Goal: Task Accomplishment & Management: Use online tool/utility

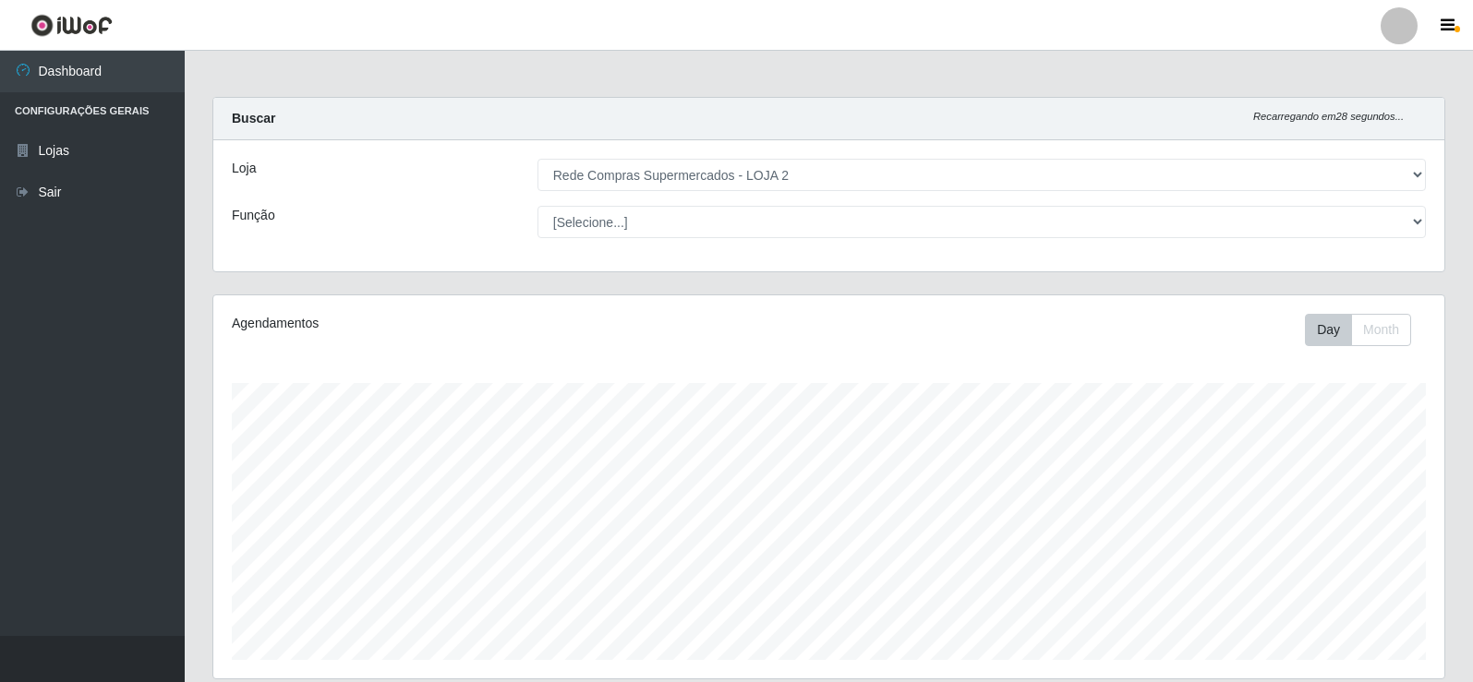
select select "161"
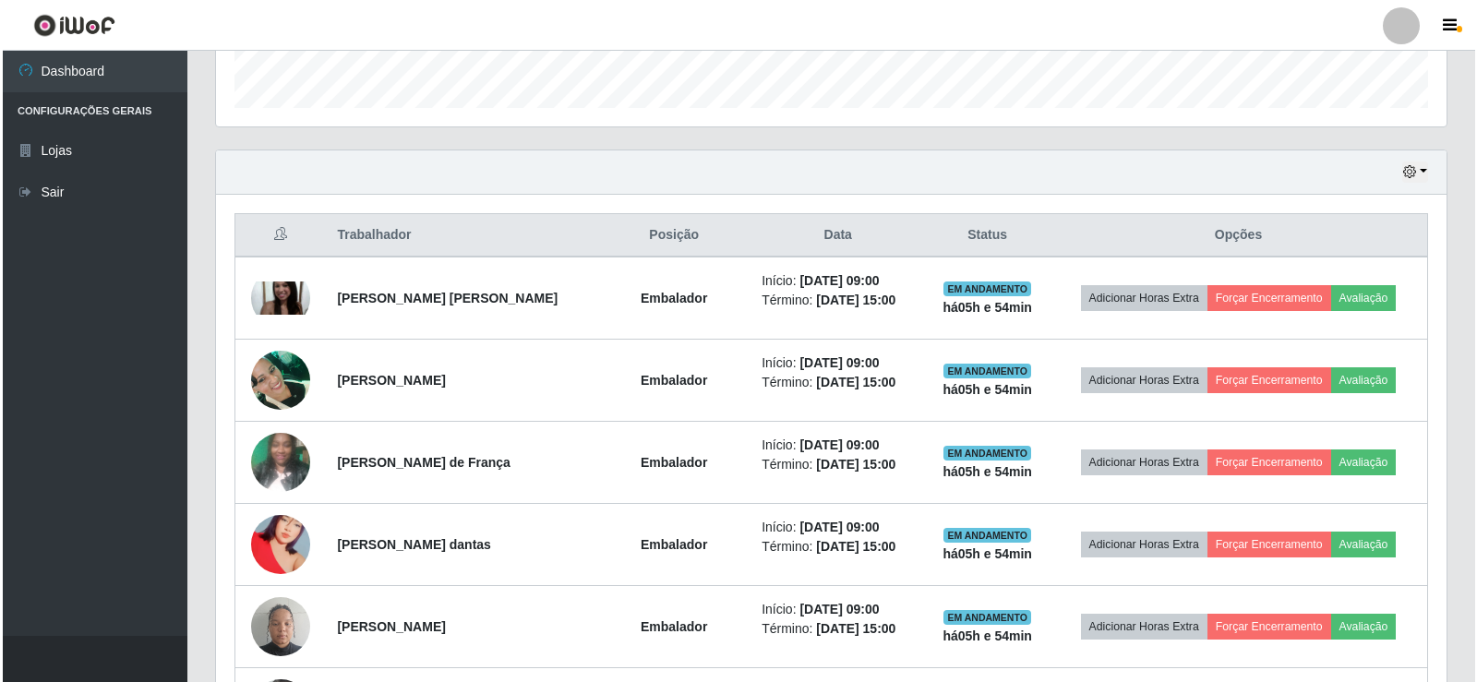
scroll to position [545, 0]
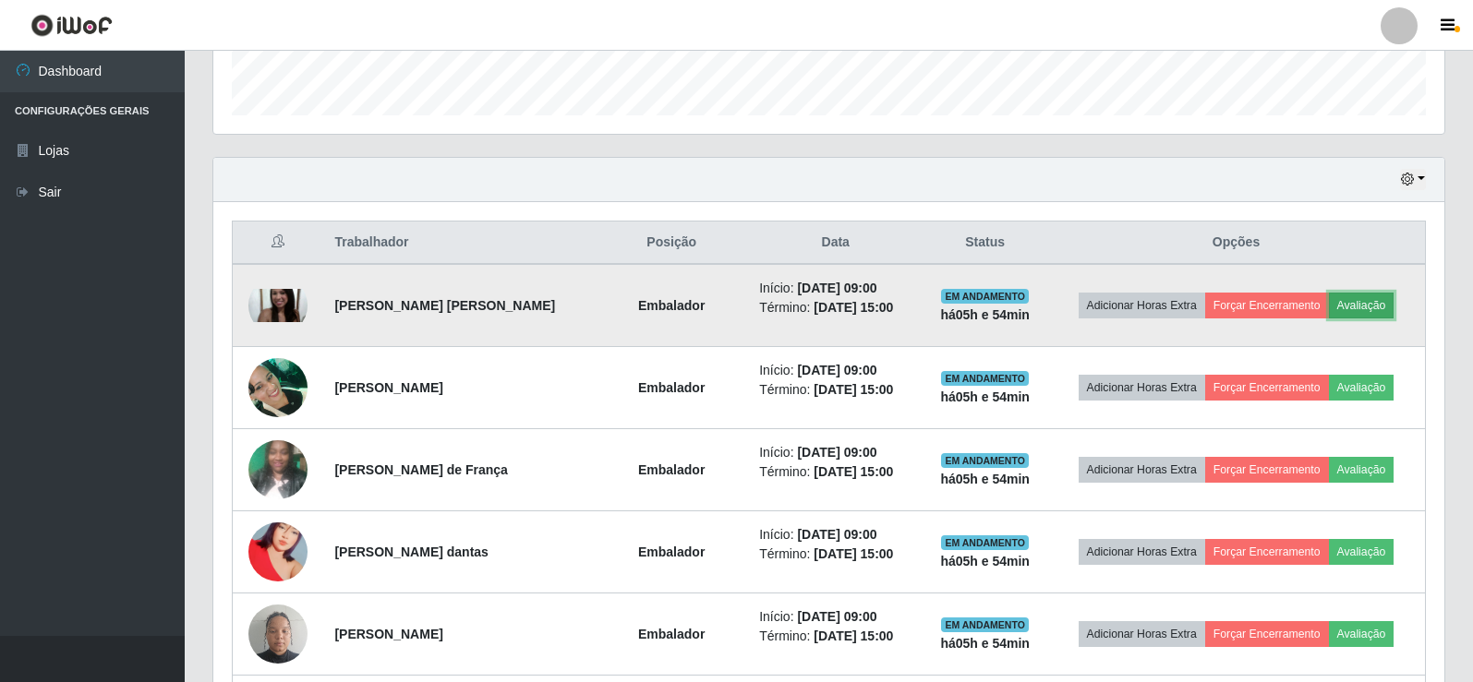
click at [1367, 301] on button "Avaliação" at bounding box center [1362, 306] width 66 height 26
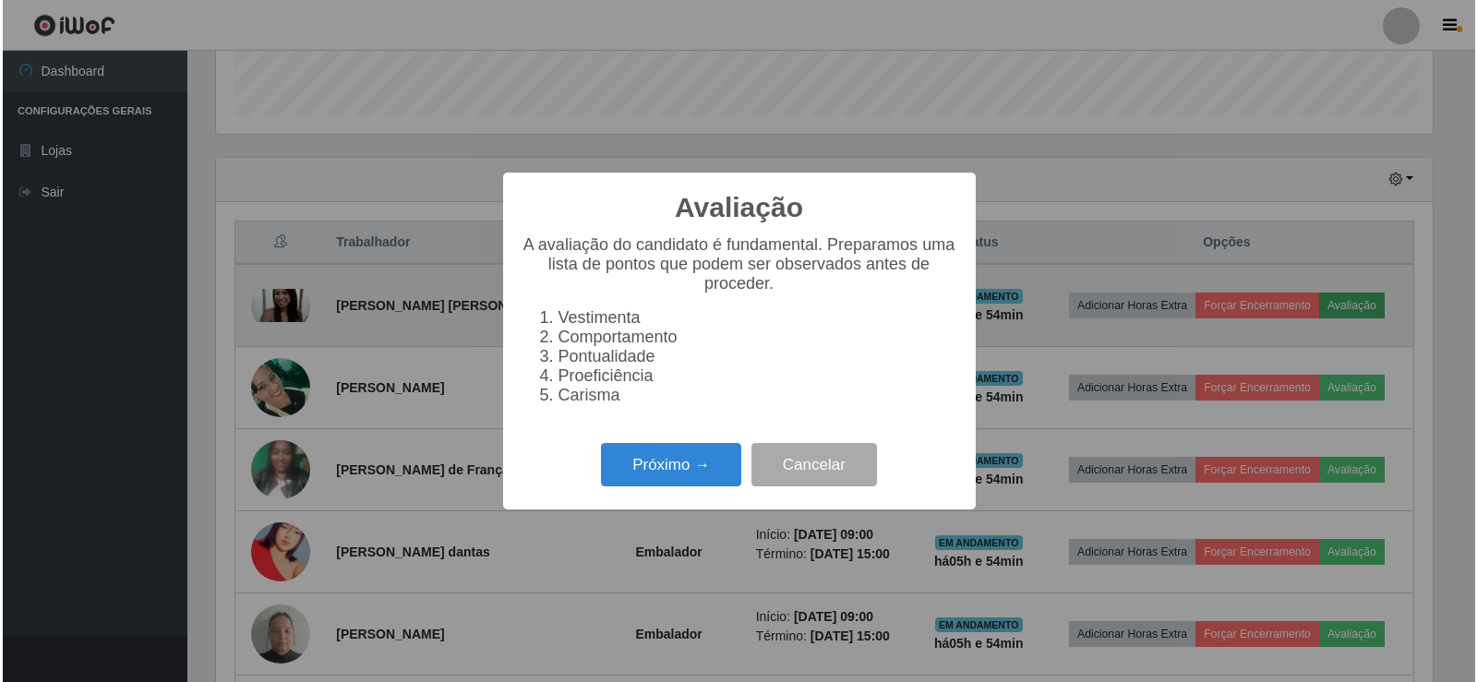
scroll to position [383, 1222]
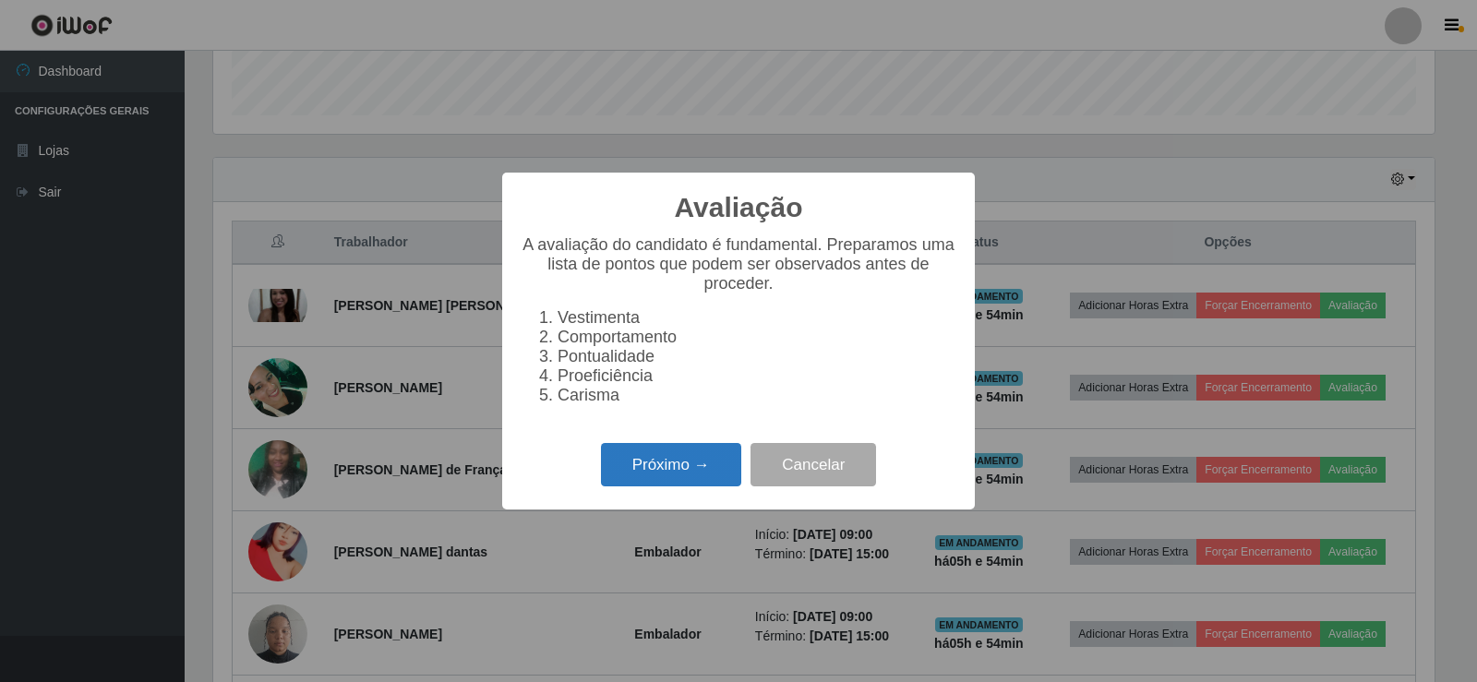
click at [679, 485] on button "Próximo →" at bounding box center [671, 464] width 140 height 43
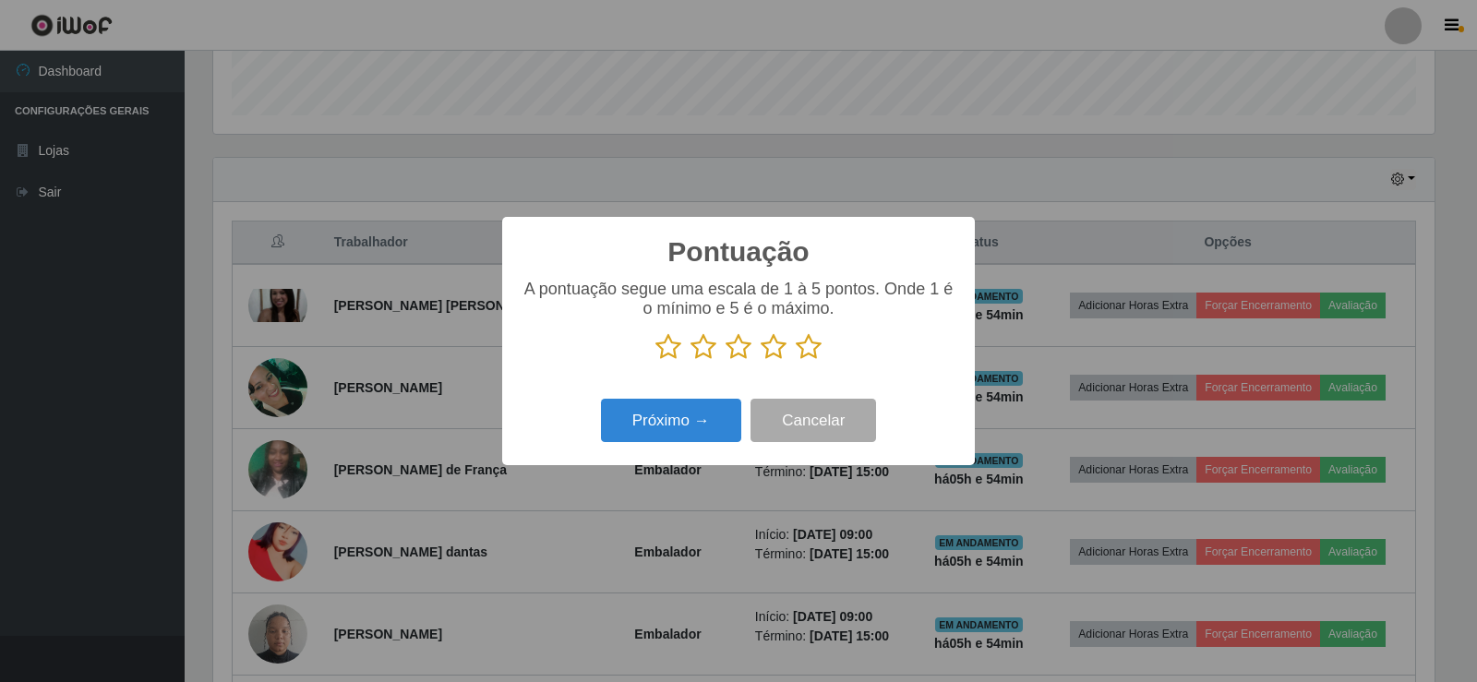
click at [812, 346] on icon at bounding box center [809, 347] width 26 height 28
click at [796, 361] on input "radio" at bounding box center [796, 361] width 0 height 0
click at [704, 423] on button "Próximo →" at bounding box center [671, 420] width 140 height 43
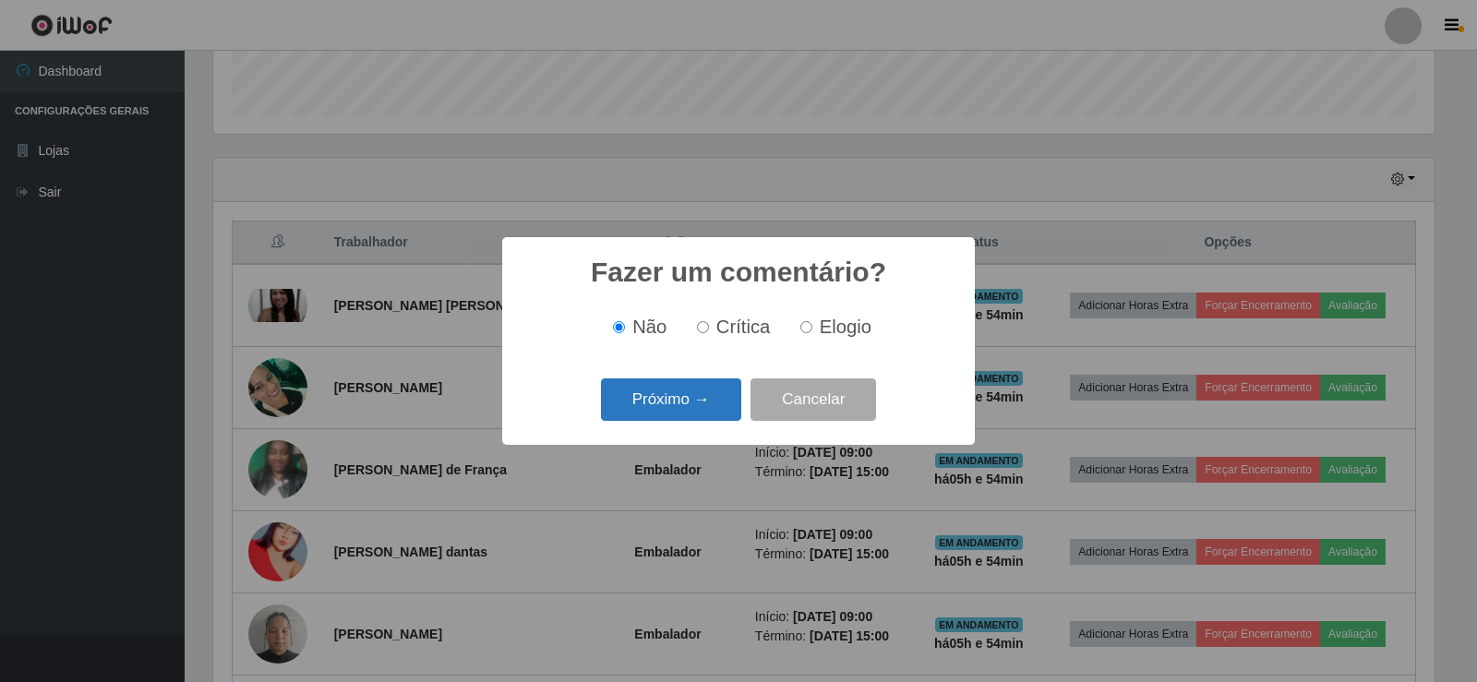
click at [716, 401] on button "Próximo →" at bounding box center [671, 400] width 140 height 43
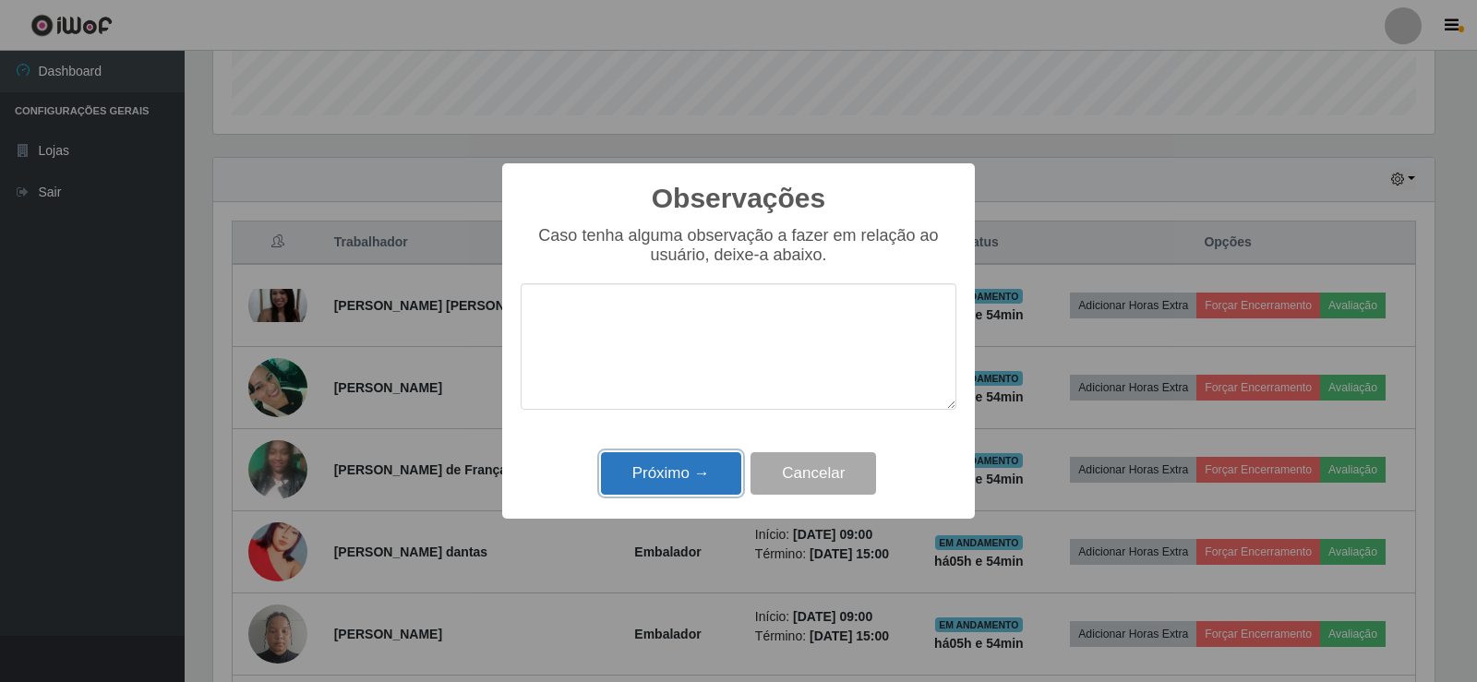
click at [700, 485] on button "Próximo →" at bounding box center [671, 473] width 140 height 43
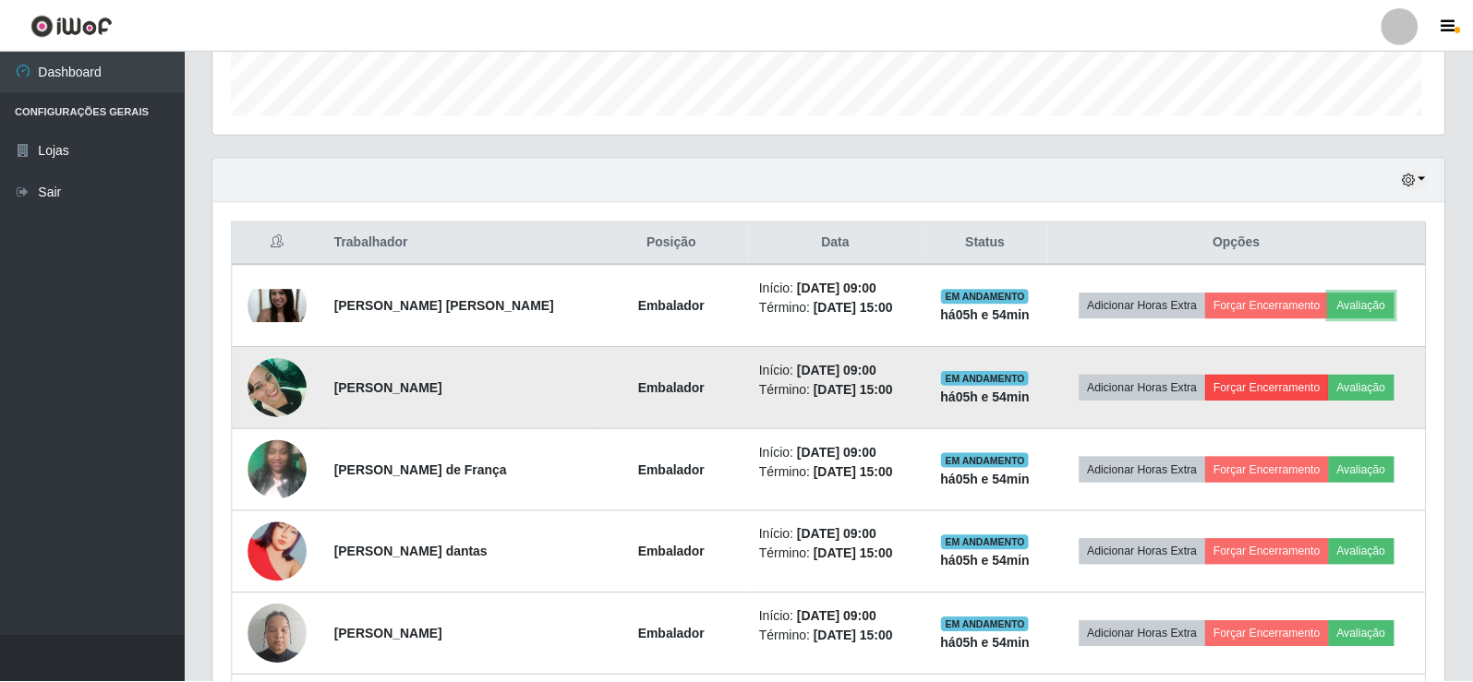
scroll to position [383, 1231]
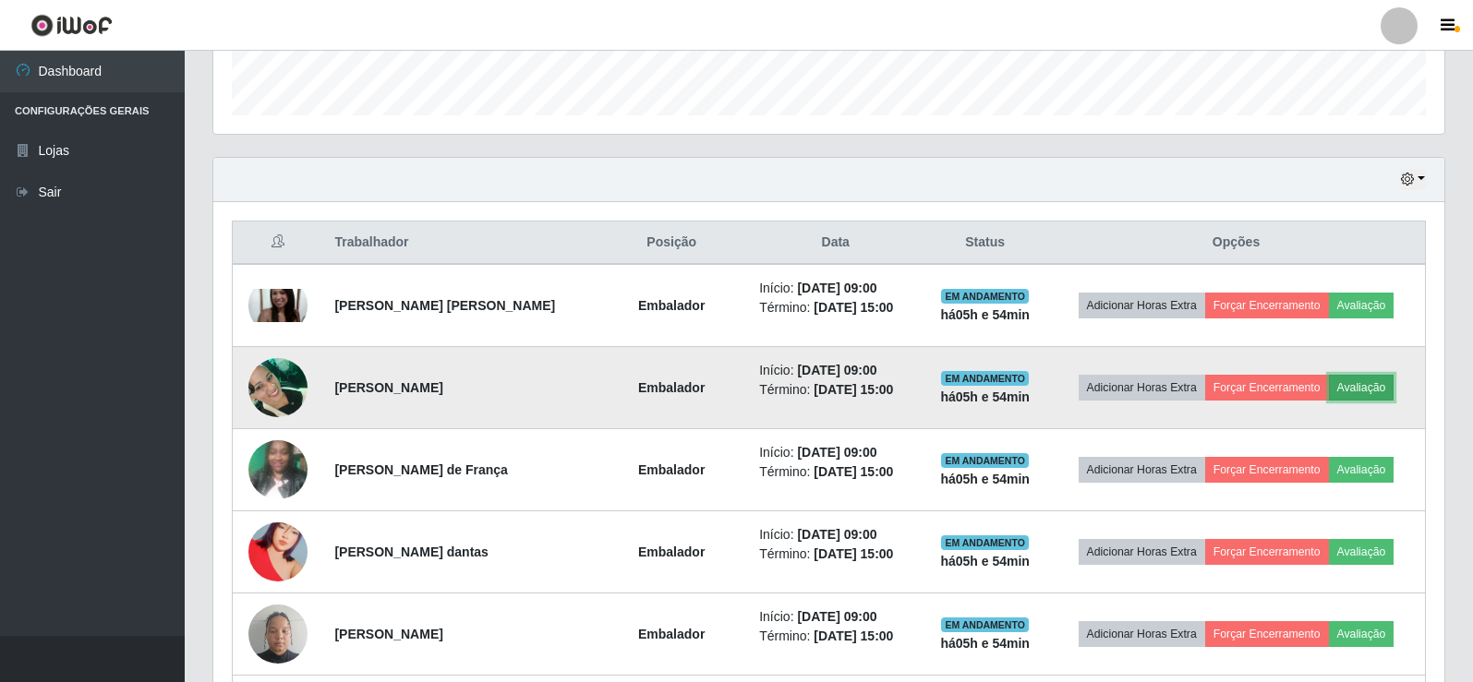
click at [1391, 388] on button "Avaliação" at bounding box center [1362, 388] width 66 height 26
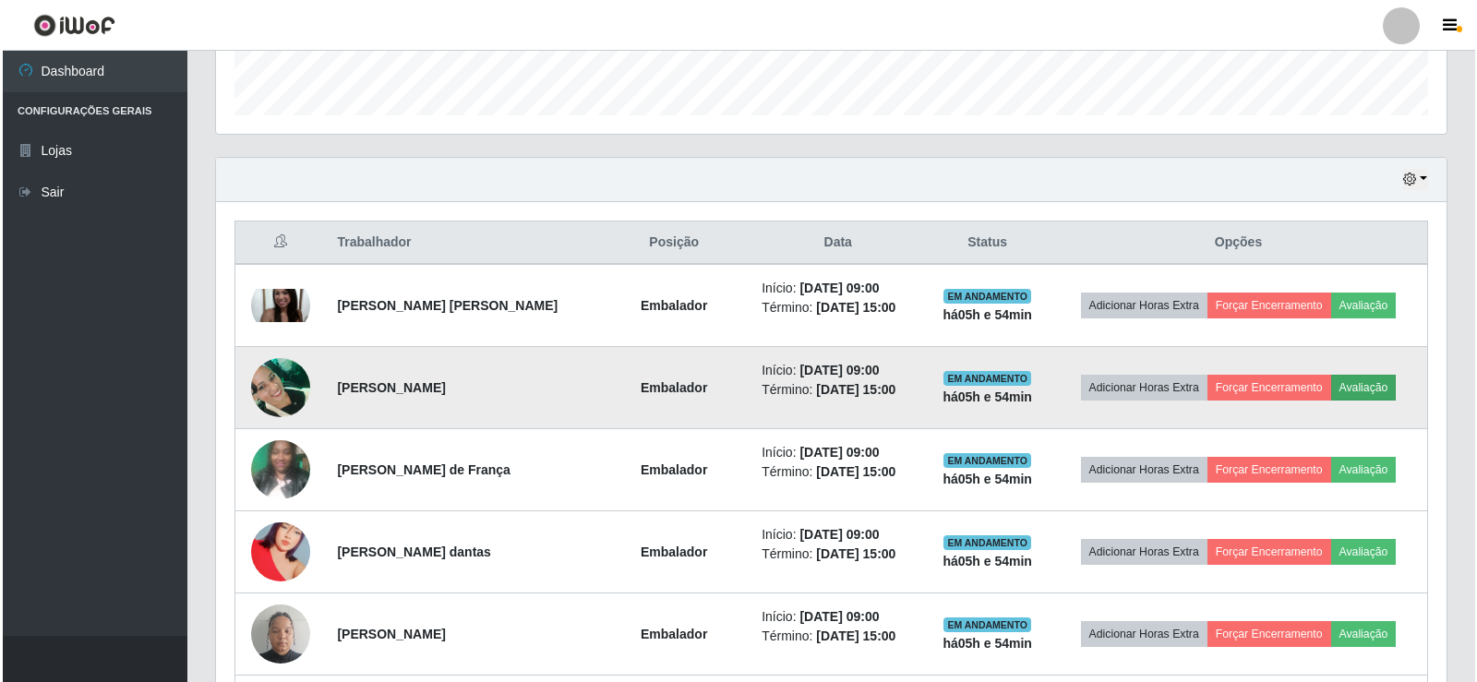
scroll to position [383, 1222]
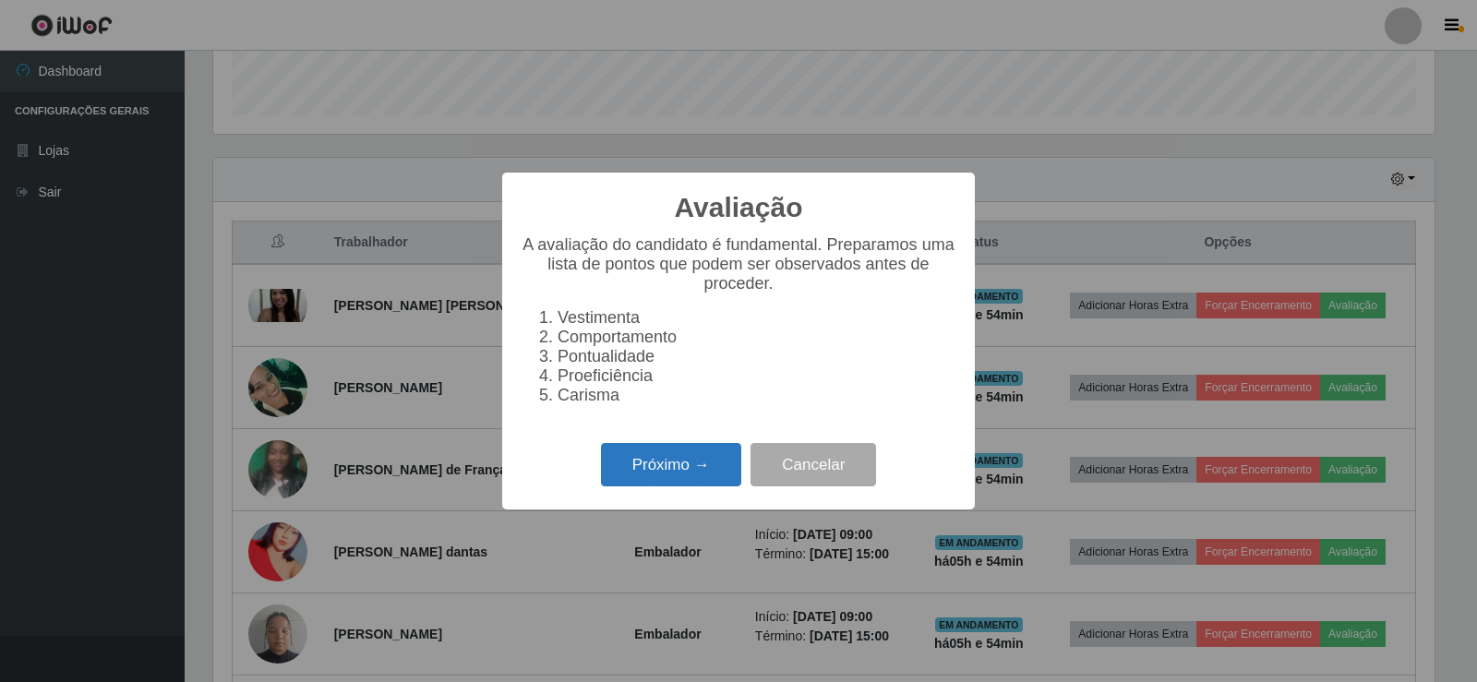
click at [680, 474] on button "Próximo →" at bounding box center [671, 464] width 140 height 43
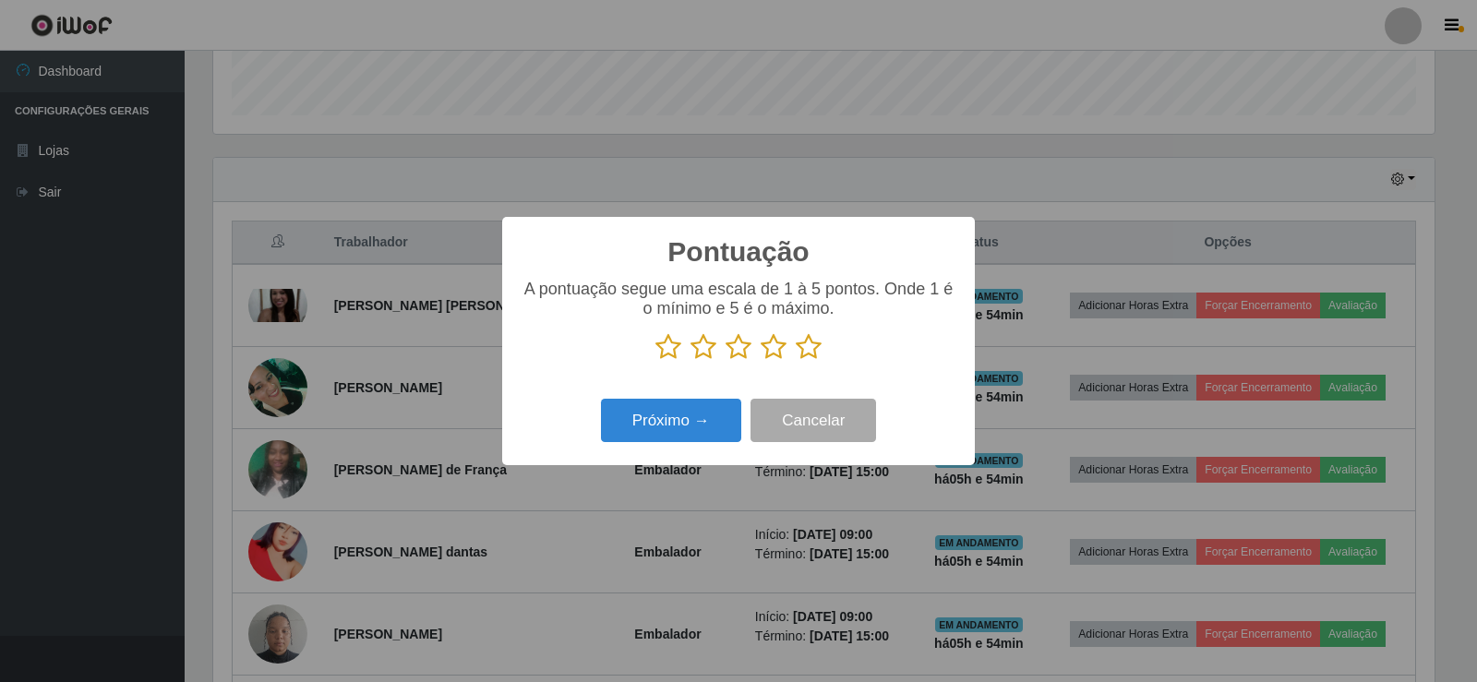
scroll to position [922899, 922061]
drag, startPoint x: 812, startPoint y: 354, endPoint x: 744, endPoint y: 380, distance: 72.5
click at [812, 353] on icon at bounding box center [809, 347] width 26 height 28
click at [796, 361] on input "radio" at bounding box center [796, 361] width 0 height 0
click at [695, 400] on div "Próximo → Cancelar" at bounding box center [739, 420] width 436 height 53
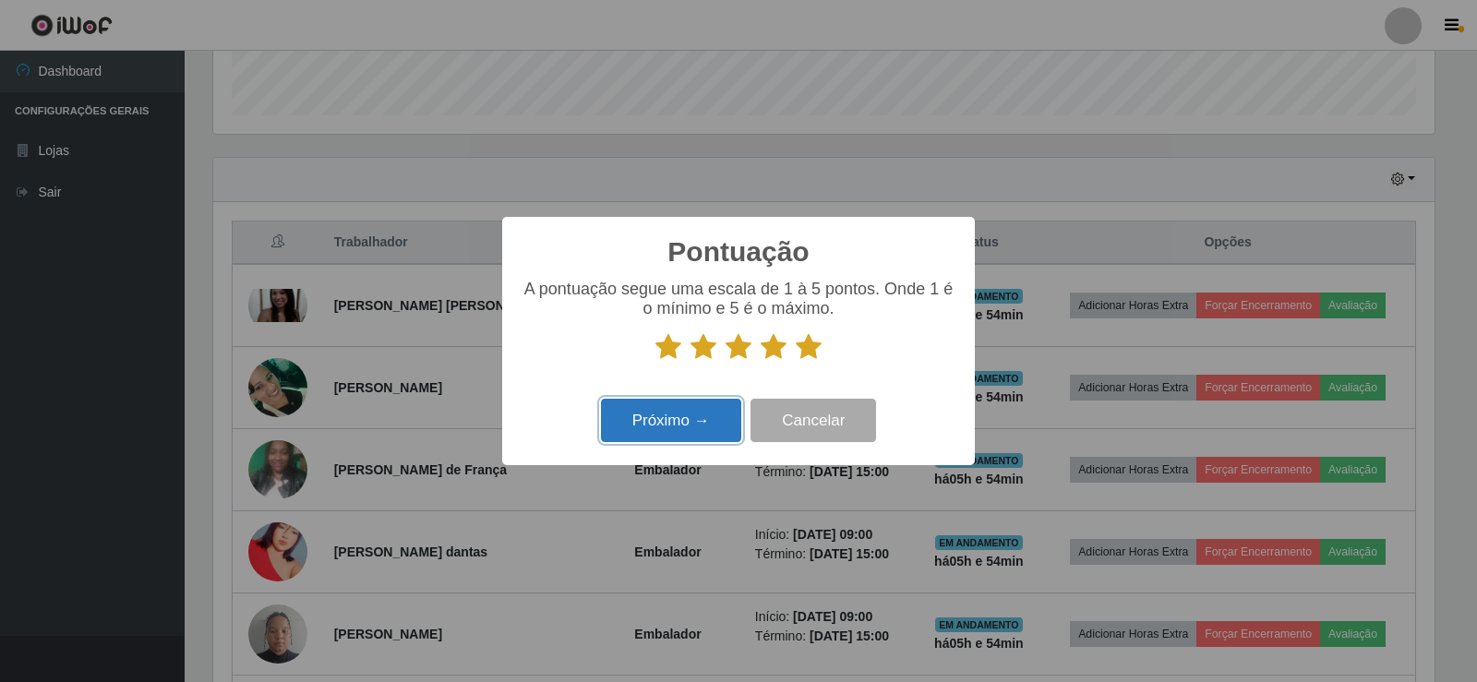
click at [689, 420] on button "Próximo →" at bounding box center [671, 420] width 140 height 43
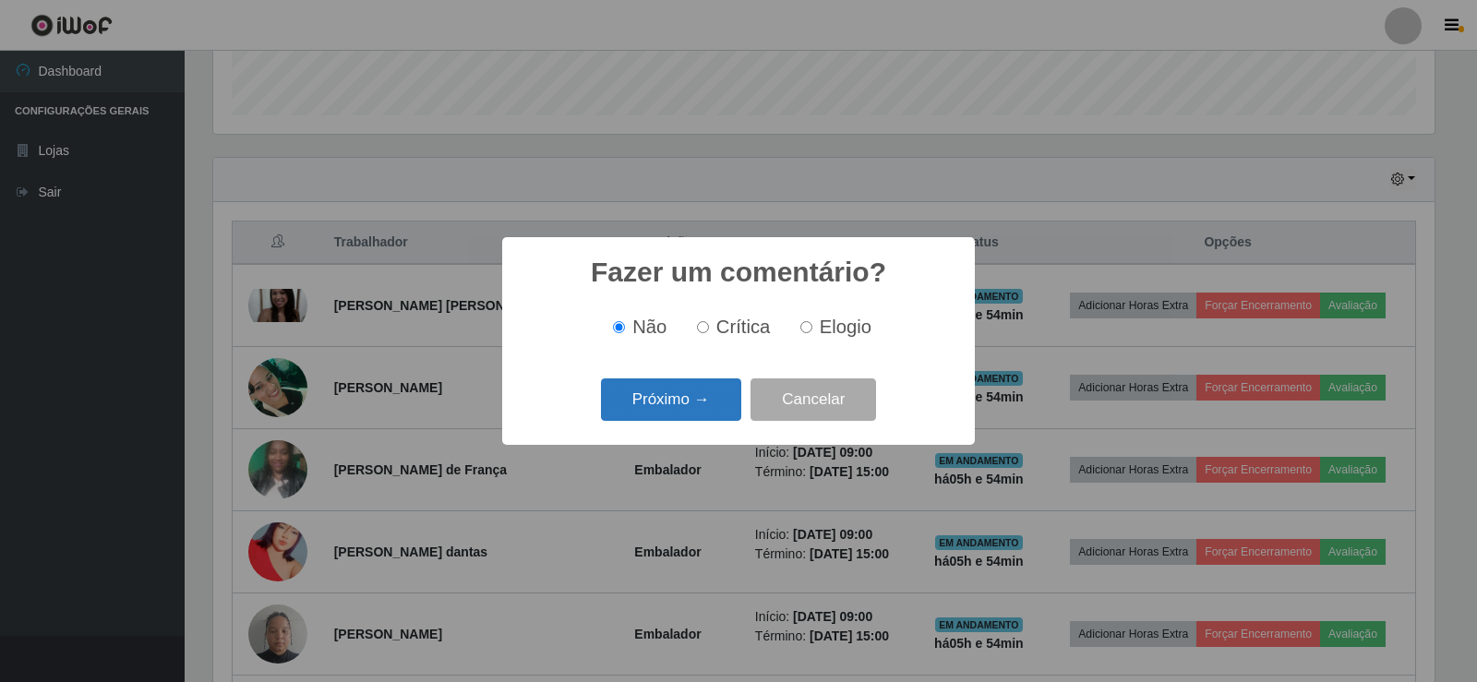
click at [684, 408] on button "Próximo →" at bounding box center [671, 400] width 140 height 43
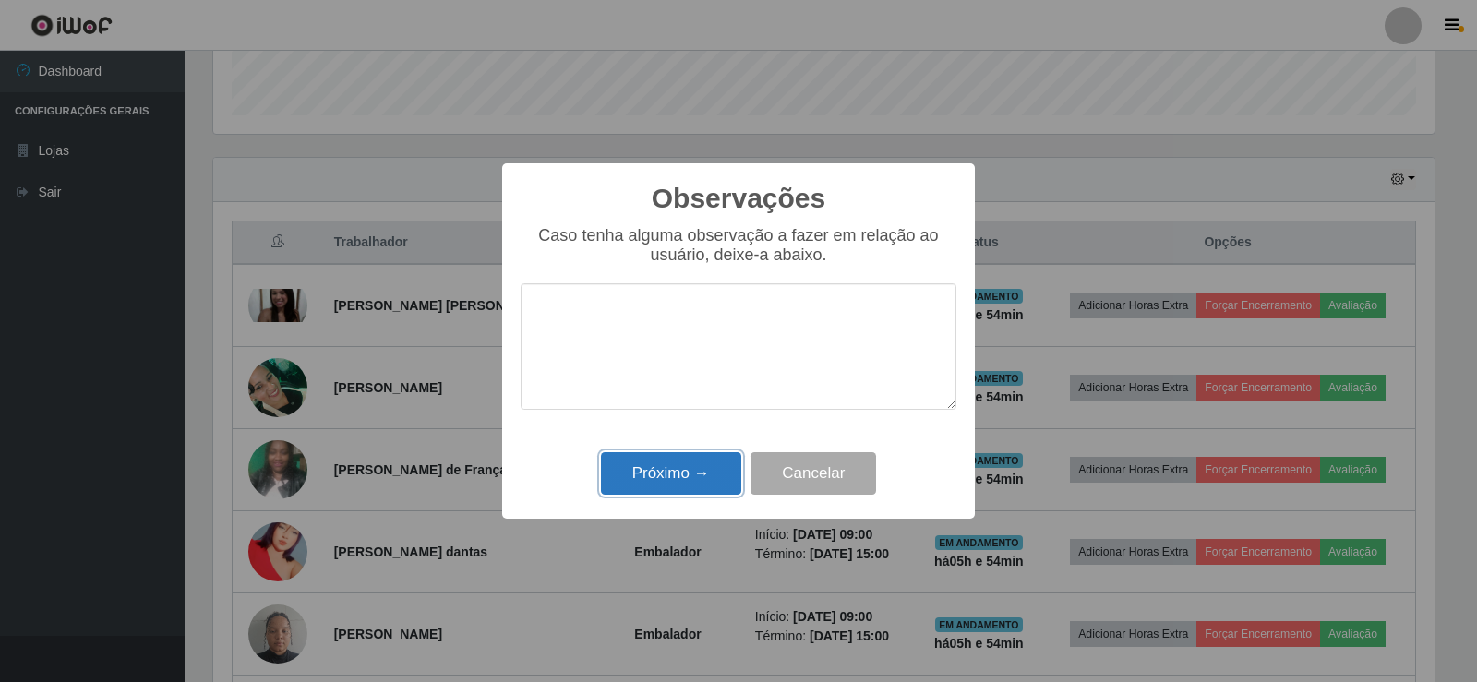
click at [683, 478] on button "Próximo →" at bounding box center [671, 473] width 140 height 43
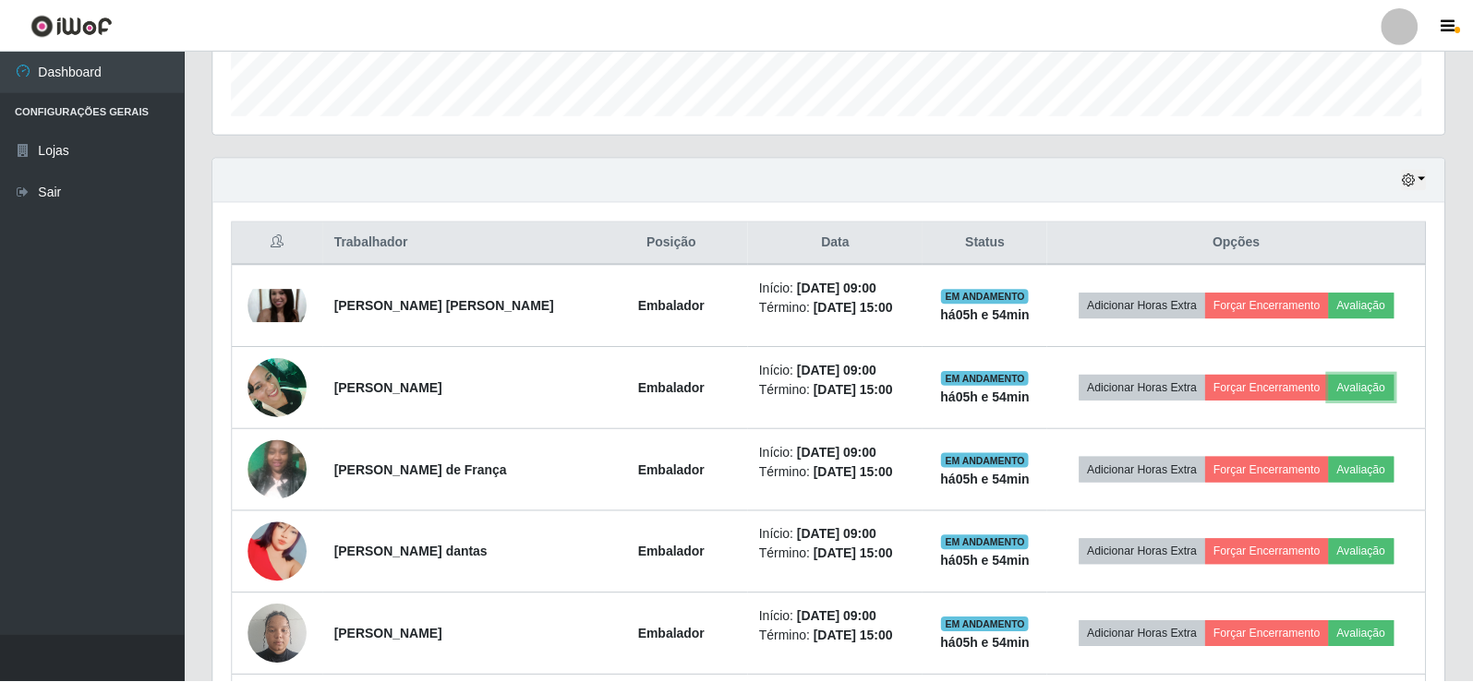
scroll to position [383, 1231]
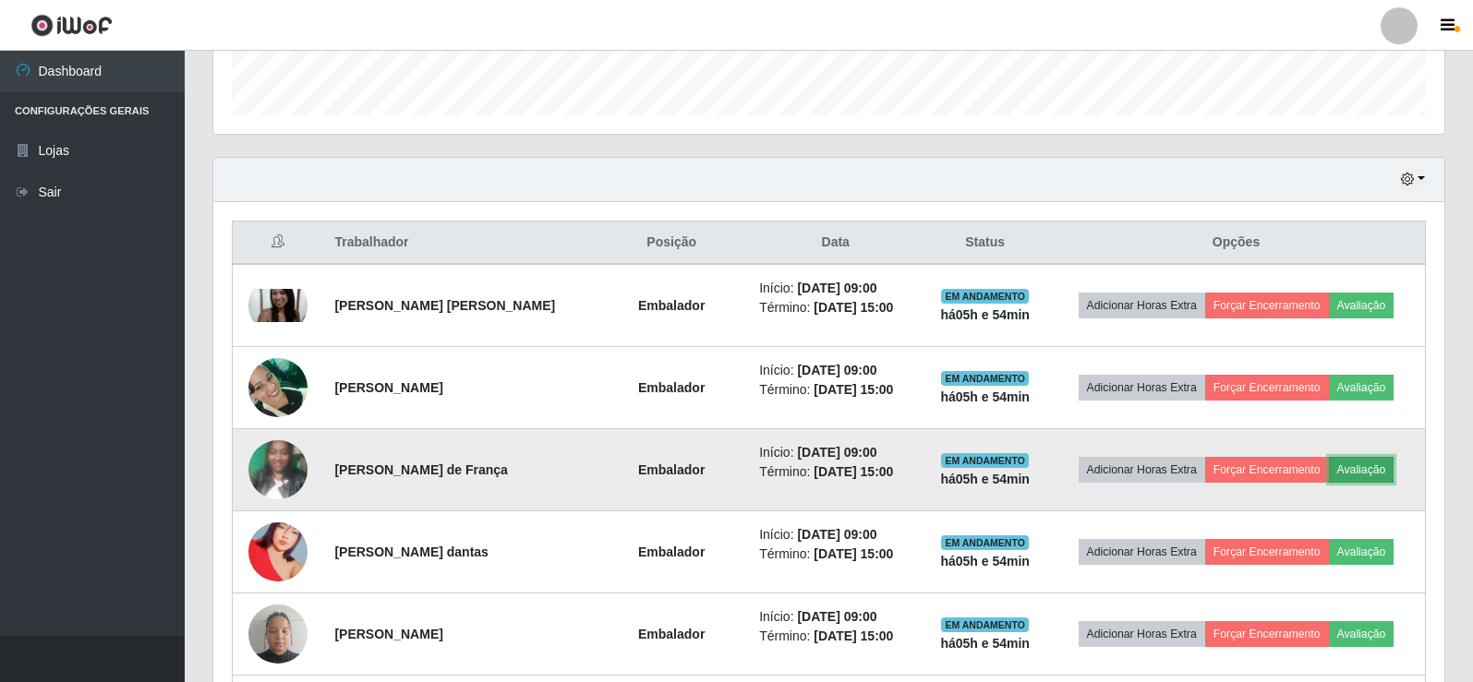
click at [1368, 475] on button "Avaliação" at bounding box center [1362, 470] width 66 height 26
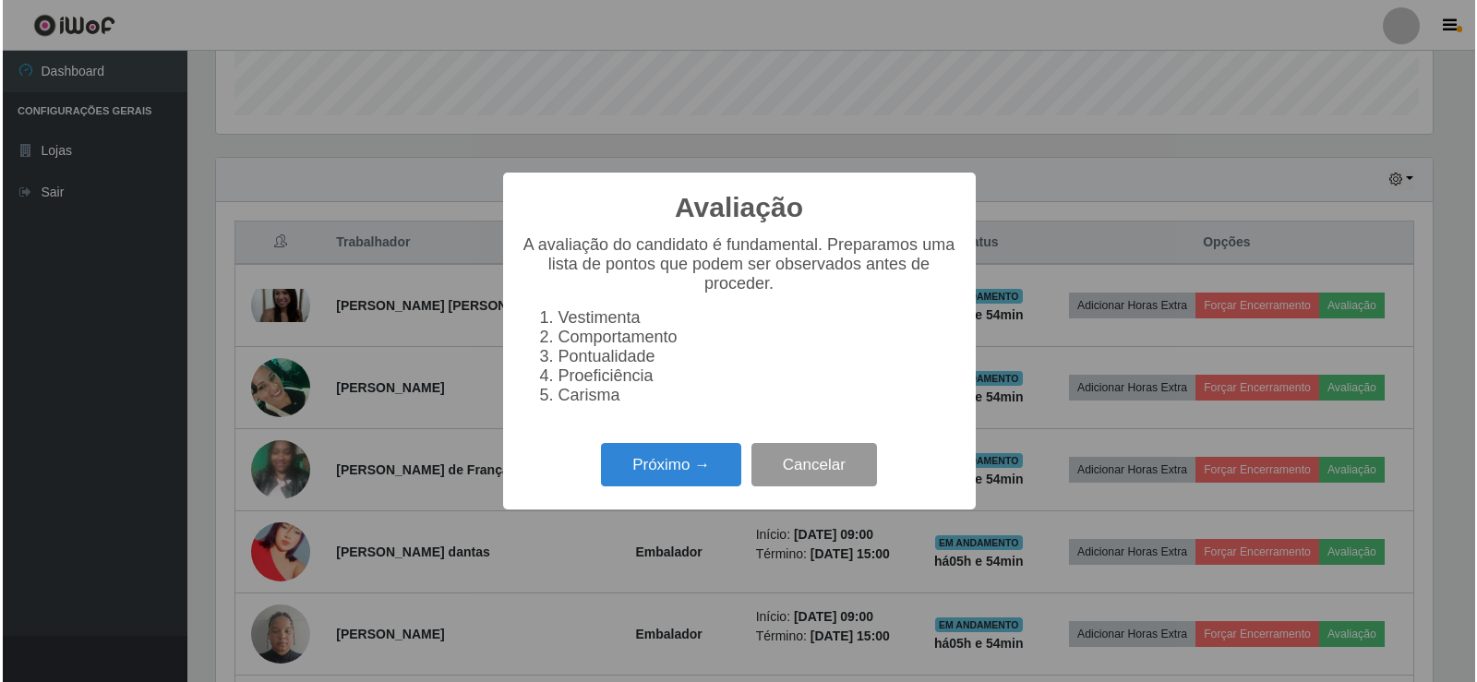
scroll to position [383, 1222]
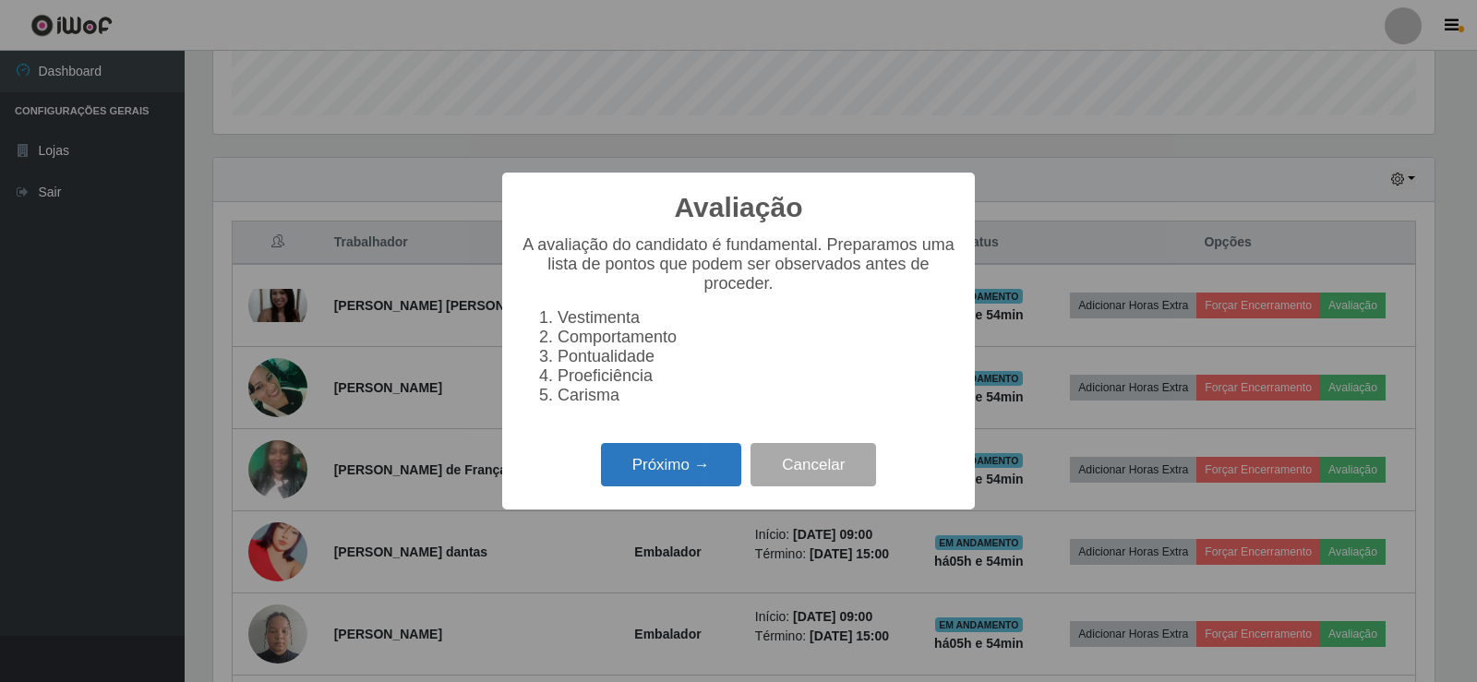
click at [686, 465] on button "Próximo →" at bounding box center [671, 464] width 140 height 43
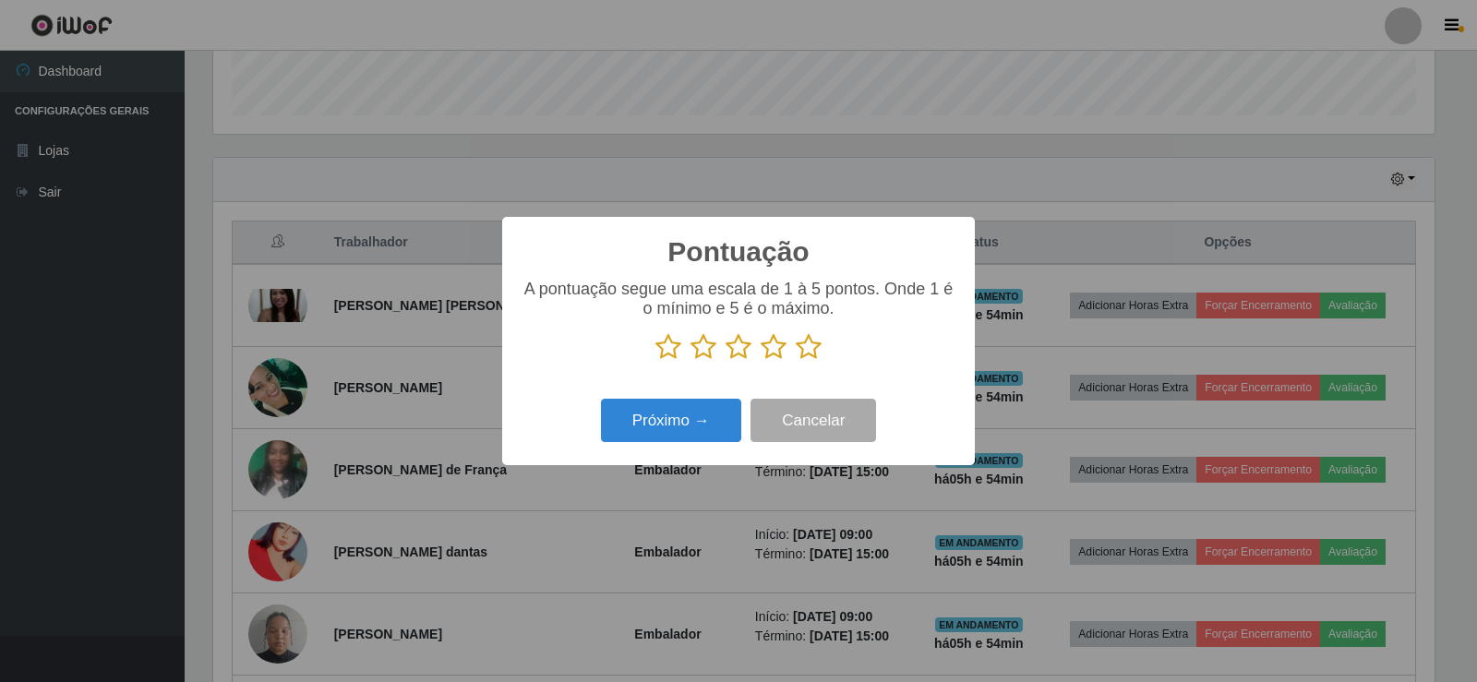
click at [802, 355] on icon at bounding box center [809, 347] width 26 height 28
click at [796, 361] on input "radio" at bounding box center [796, 361] width 0 height 0
click at [707, 412] on button "Próximo →" at bounding box center [671, 420] width 140 height 43
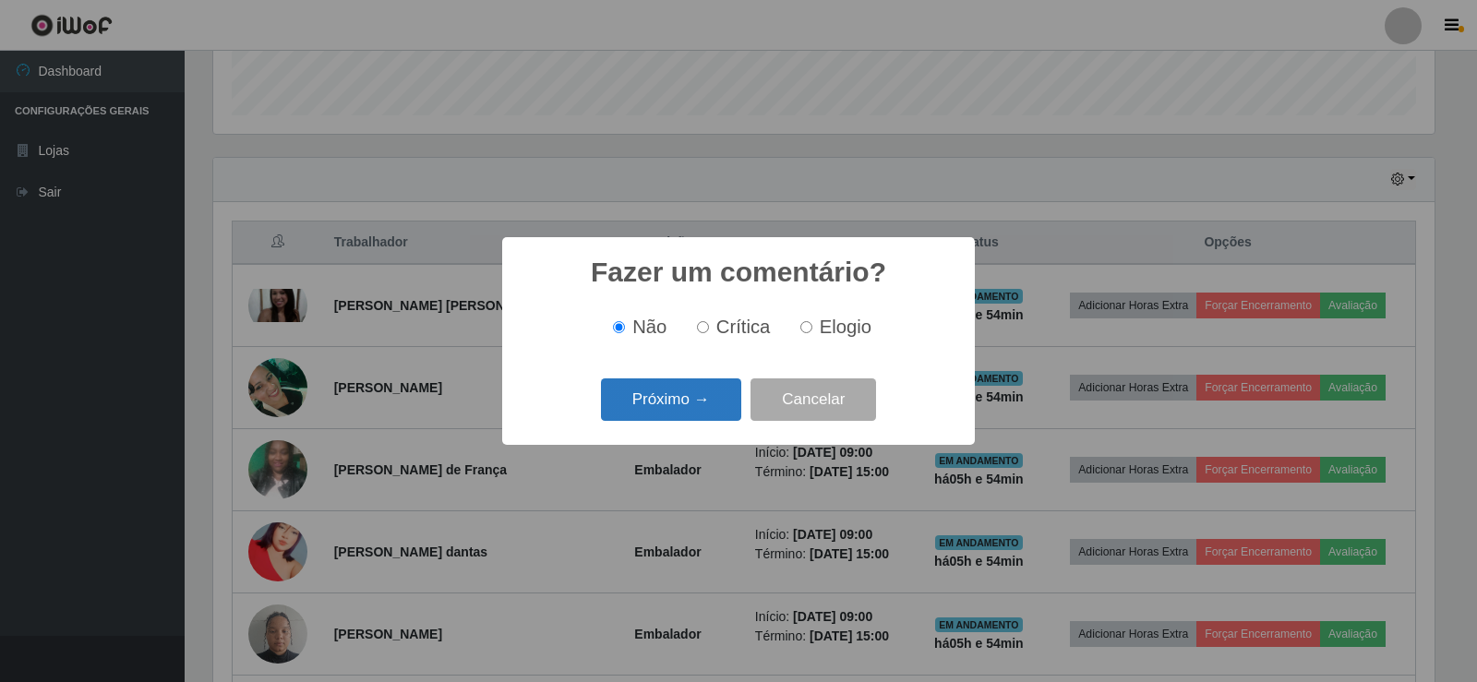
click at [705, 394] on button "Próximo →" at bounding box center [671, 400] width 140 height 43
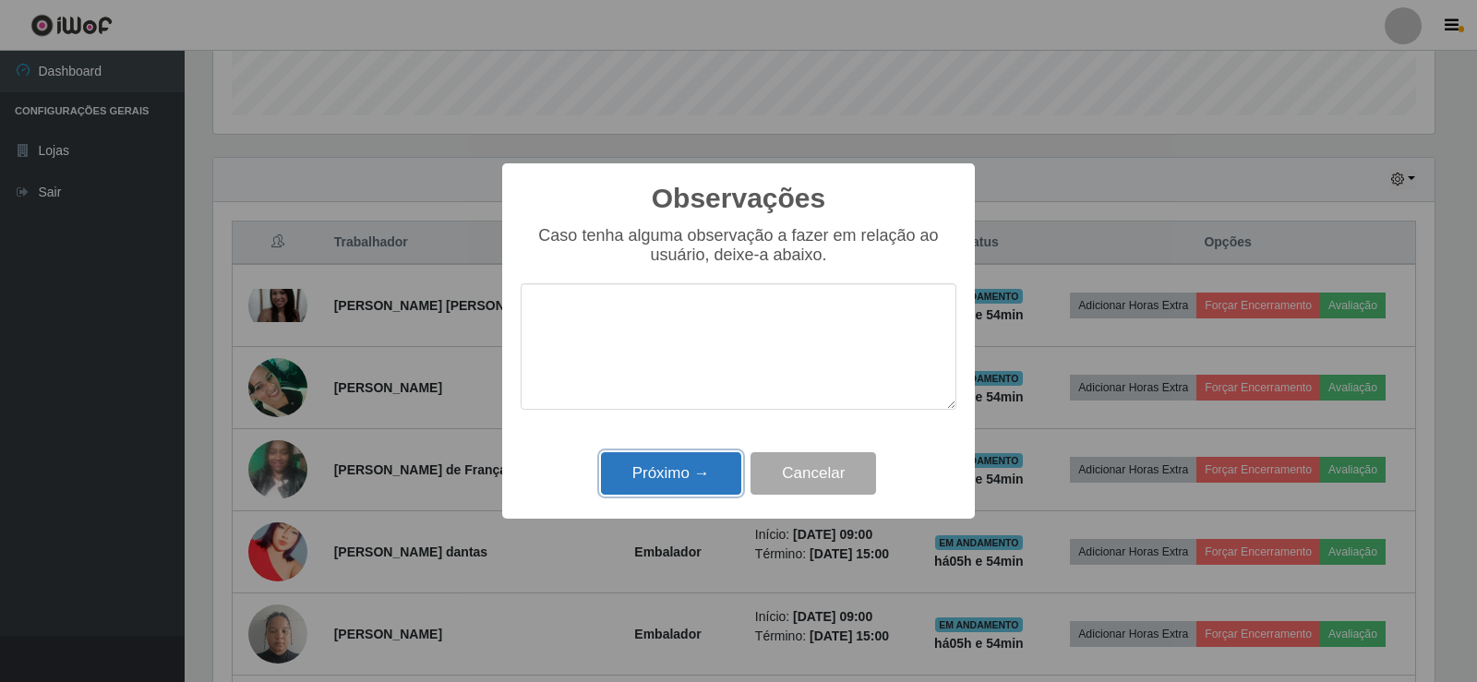
click at [699, 477] on button "Próximo →" at bounding box center [671, 473] width 140 height 43
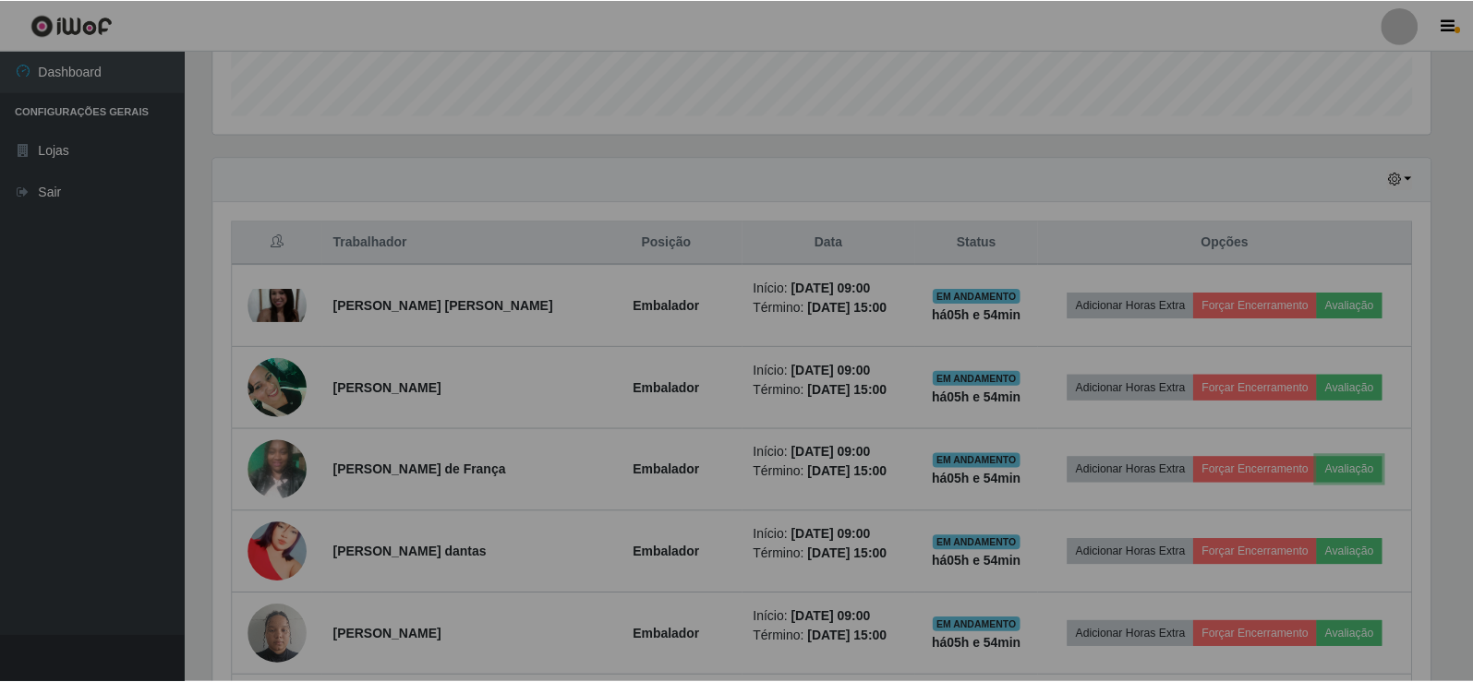
scroll to position [383, 1231]
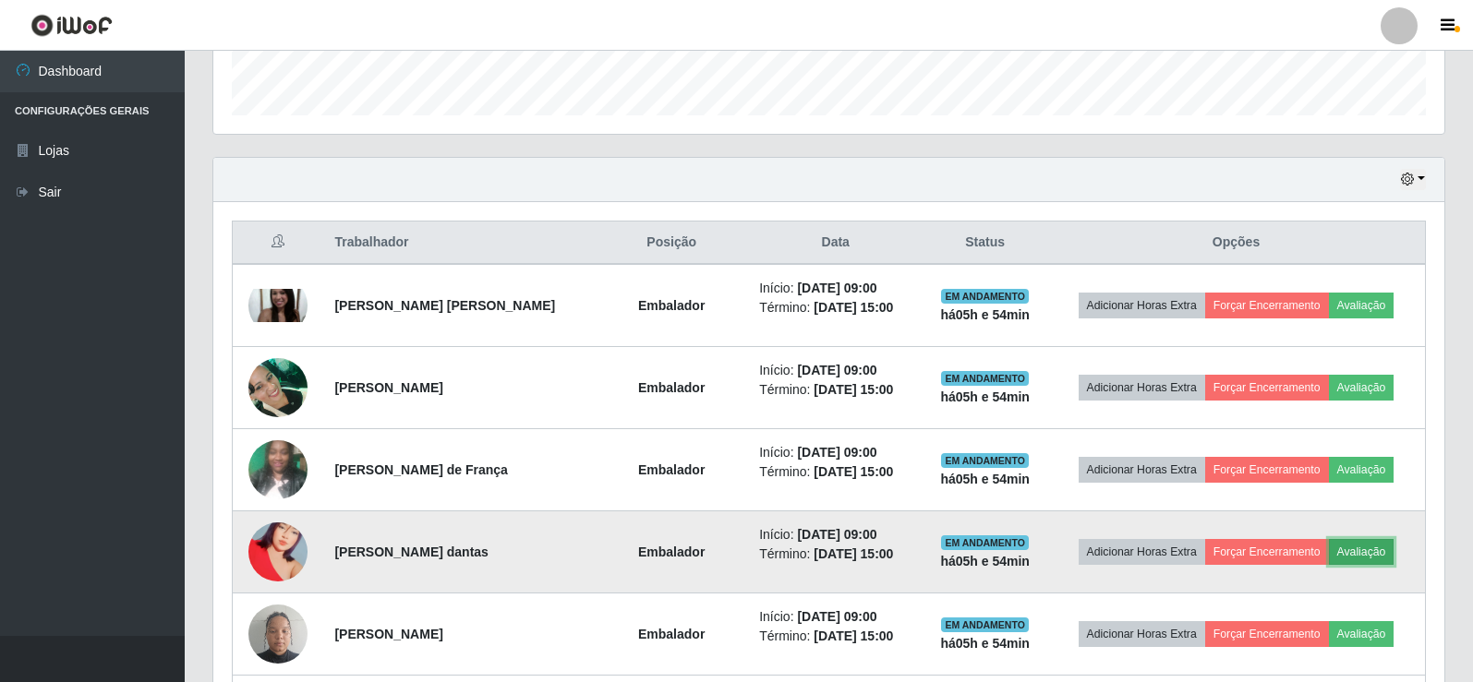
click at [1355, 549] on button "Avaliação" at bounding box center [1362, 552] width 66 height 26
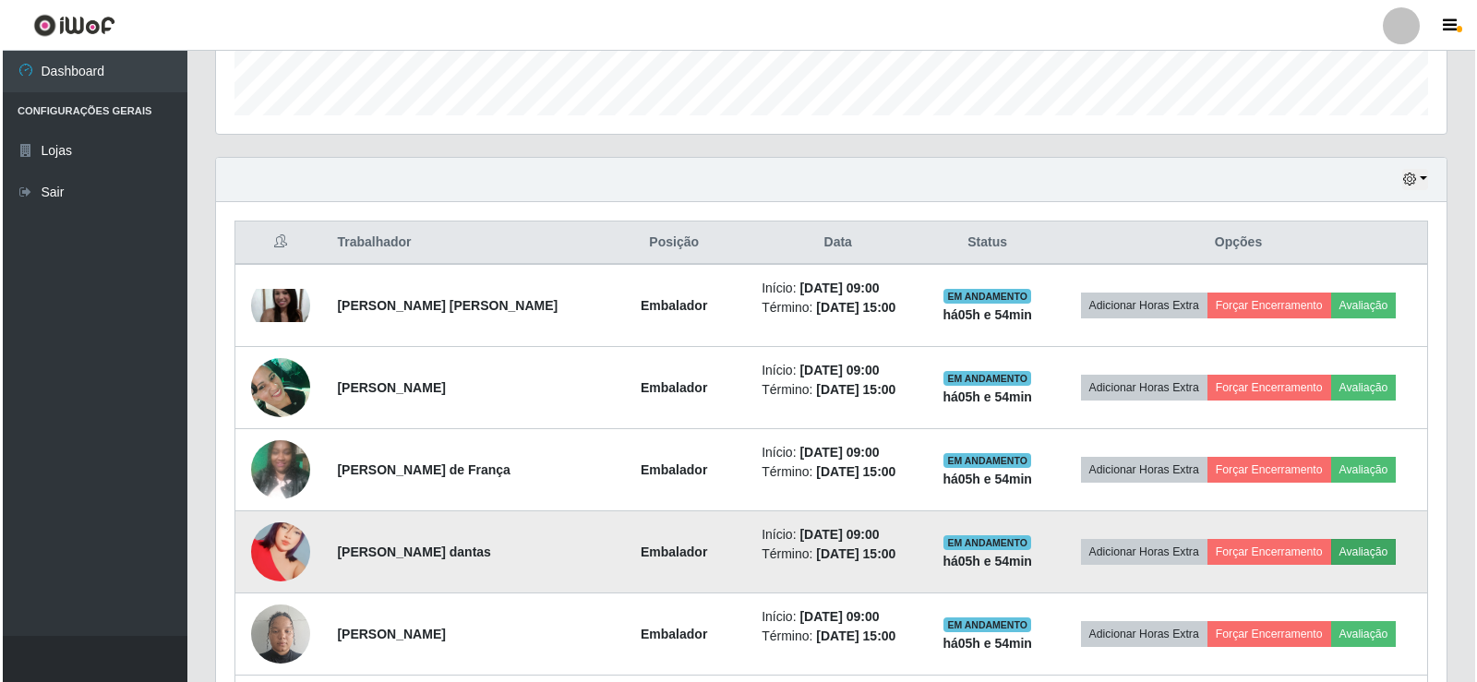
scroll to position [383, 1222]
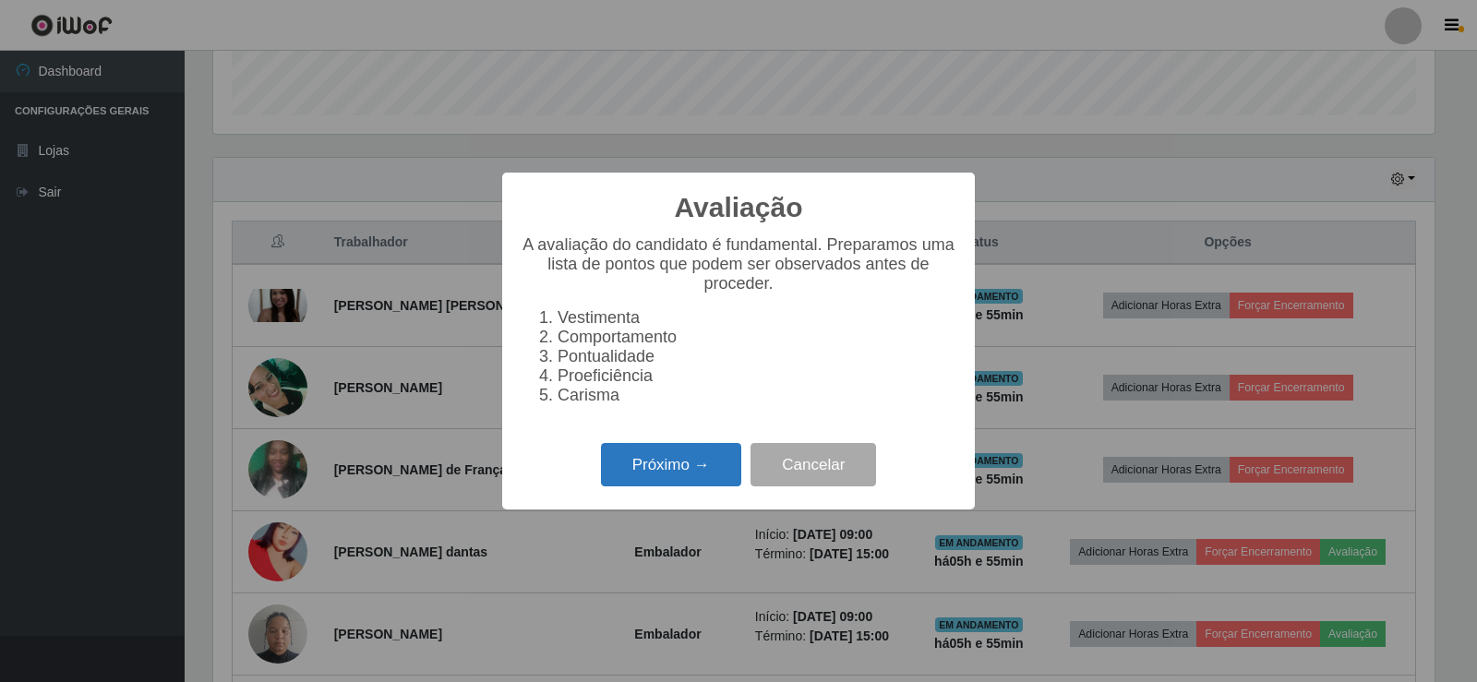
click at [707, 471] on button "Próximo →" at bounding box center [671, 464] width 140 height 43
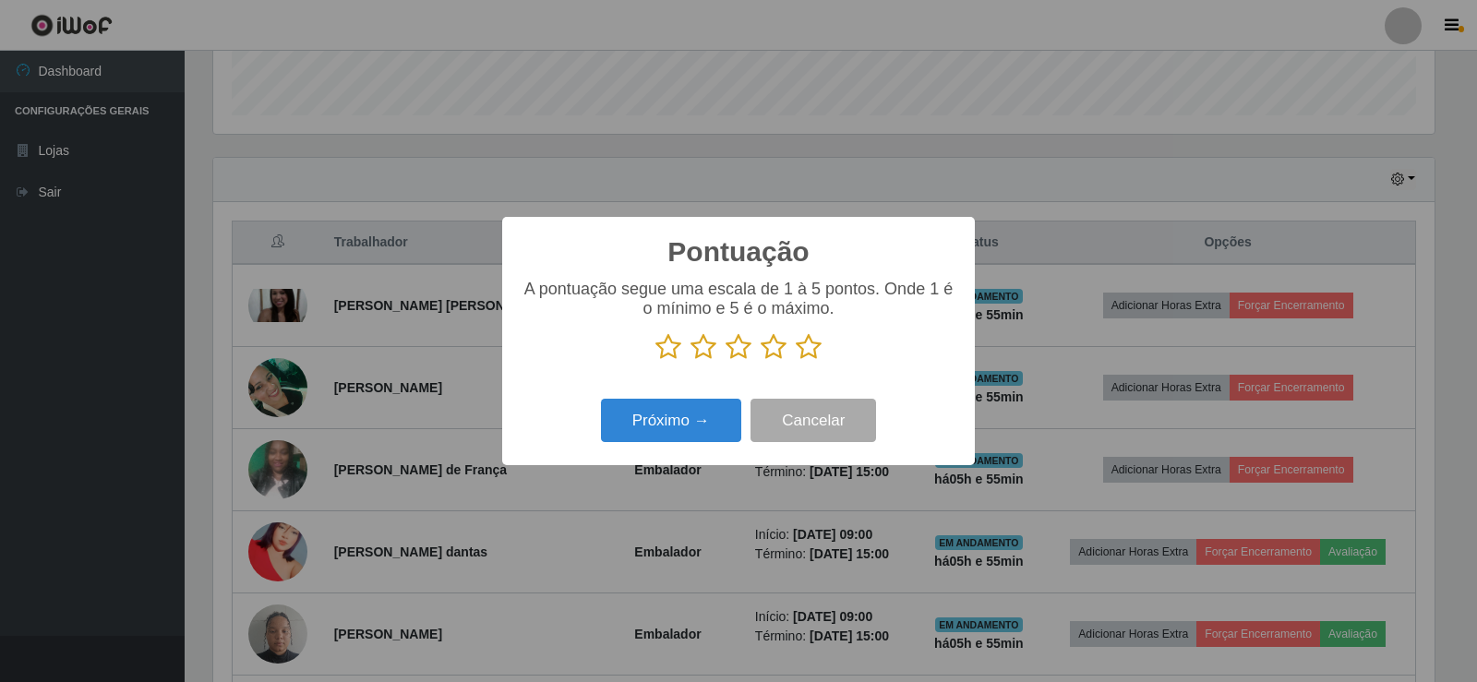
drag, startPoint x: 819, startPoint y: 346, endPoint x: 806, endPoint y: 351, distance: 13.7
click at [815, 346] on icon at bounding box center [809, 347] width 26 height 28
click at [796, 361] on input "radio" at bounding box center [796, 361] width 0 height 0
click at [708, 416] on button "Próximo →" at bounding box center [671, 420] width 140 height 43
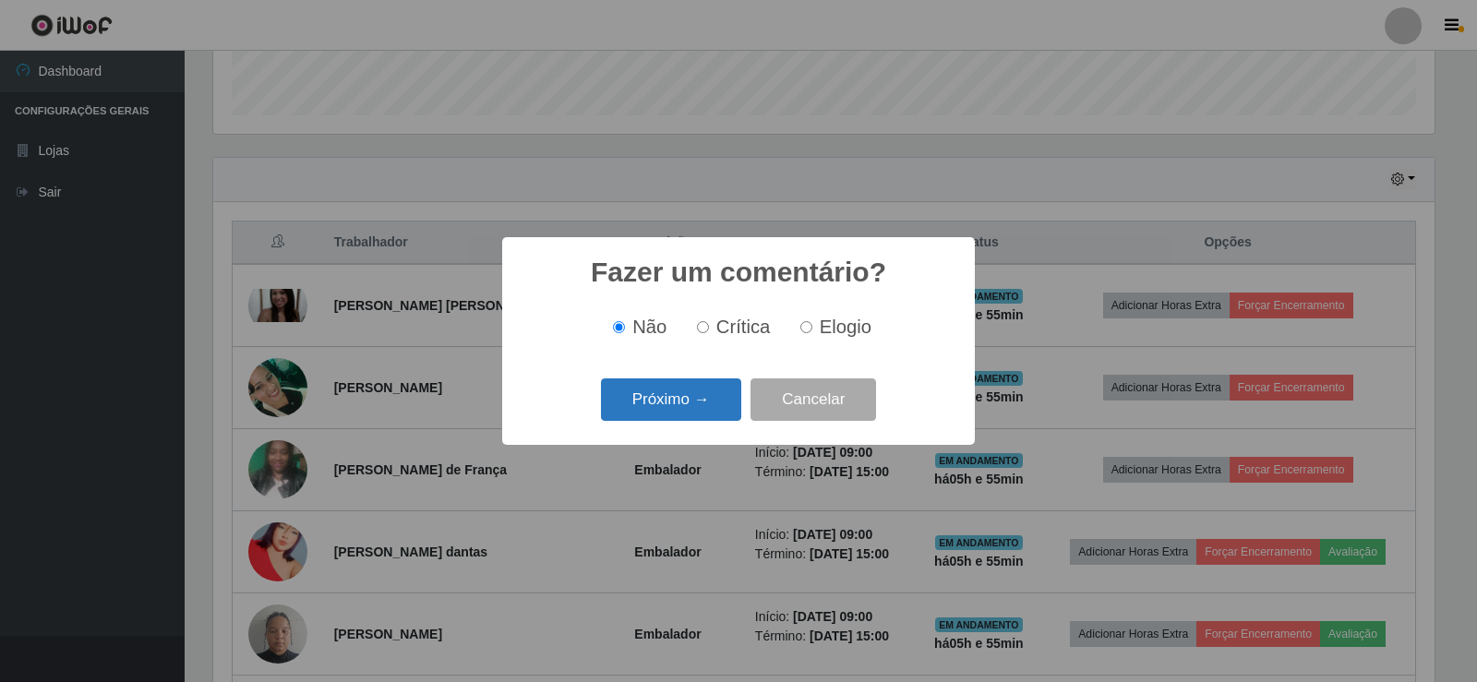
click at [697, 407] on button "Próximo →" at bounding box center [671, 400] width 140 height 43
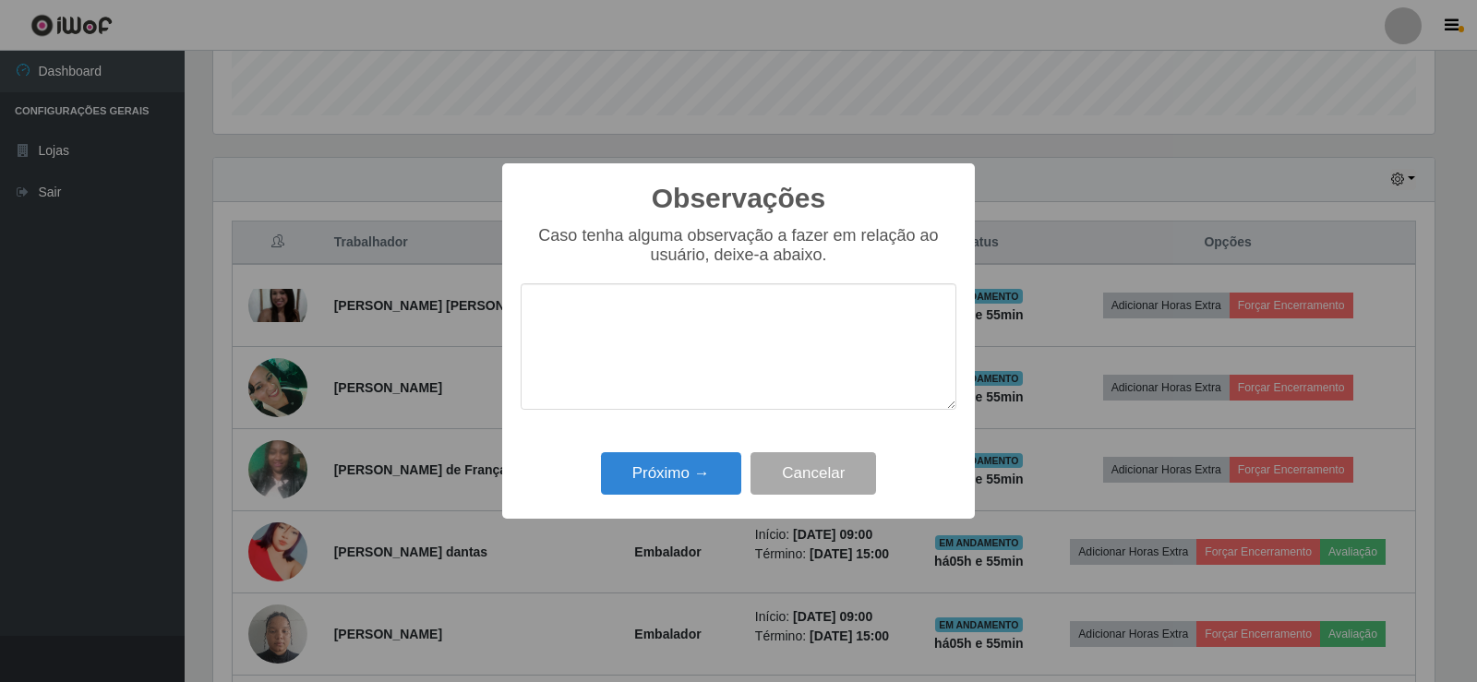
click at [700, 496] on div "Próximo → Cancelar" at bounding box center [739, 473] width 436 height 53
click at [708, 483] on button "Próximo →" at bounding box center [671, 473] width 140 height 43
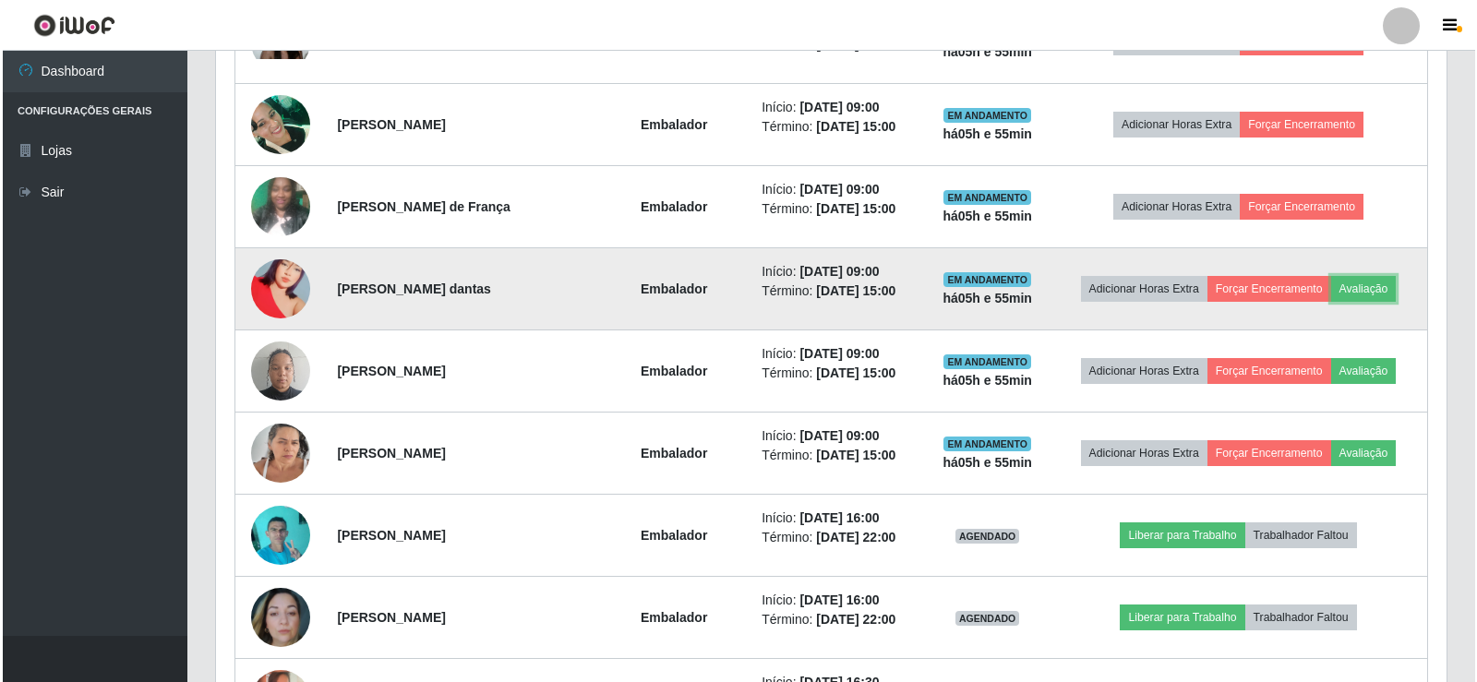
scroll to position [822, 0]
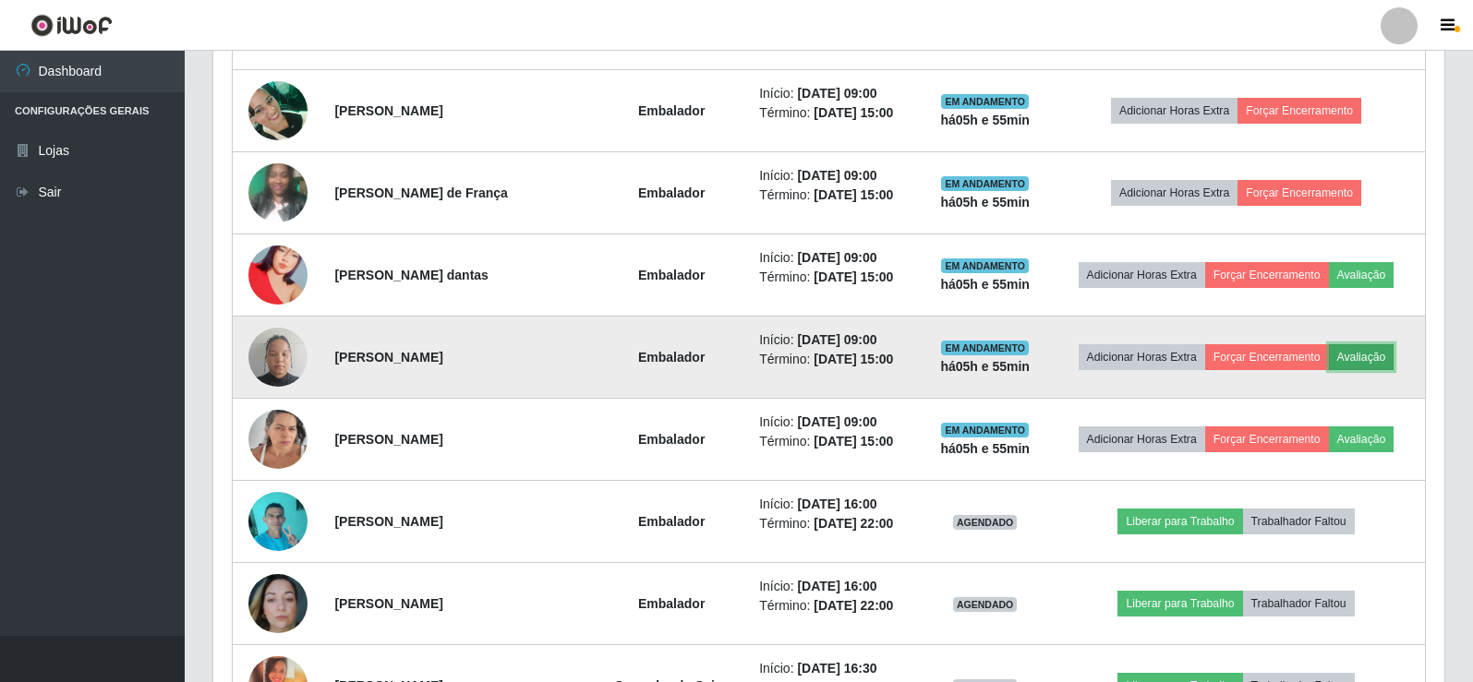
click at [1378, 355] on button "Avaliação" at bounding box center [1362, 357] width 66 height 26
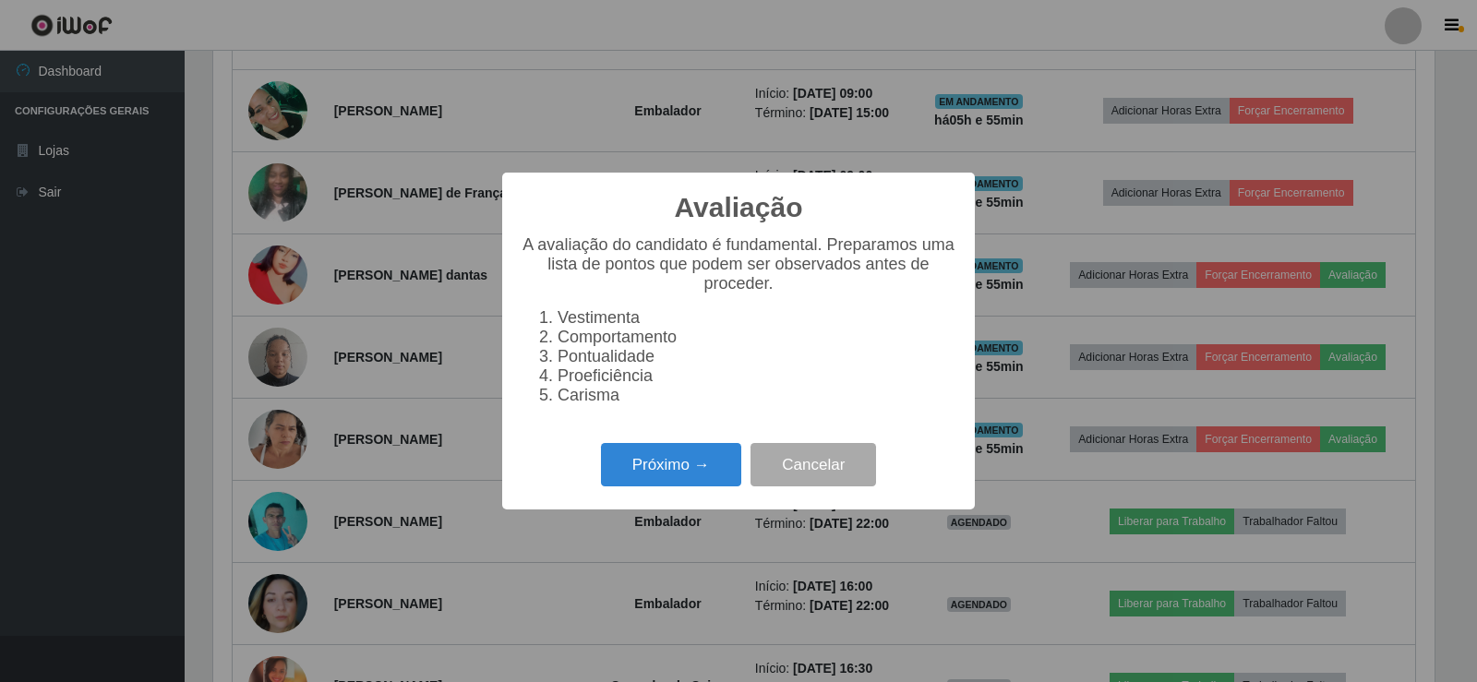
scroll to position [383, 1222]
click at [658, 474] on button "Próximo →" at bounding box center [671, 464] width 140 height 43
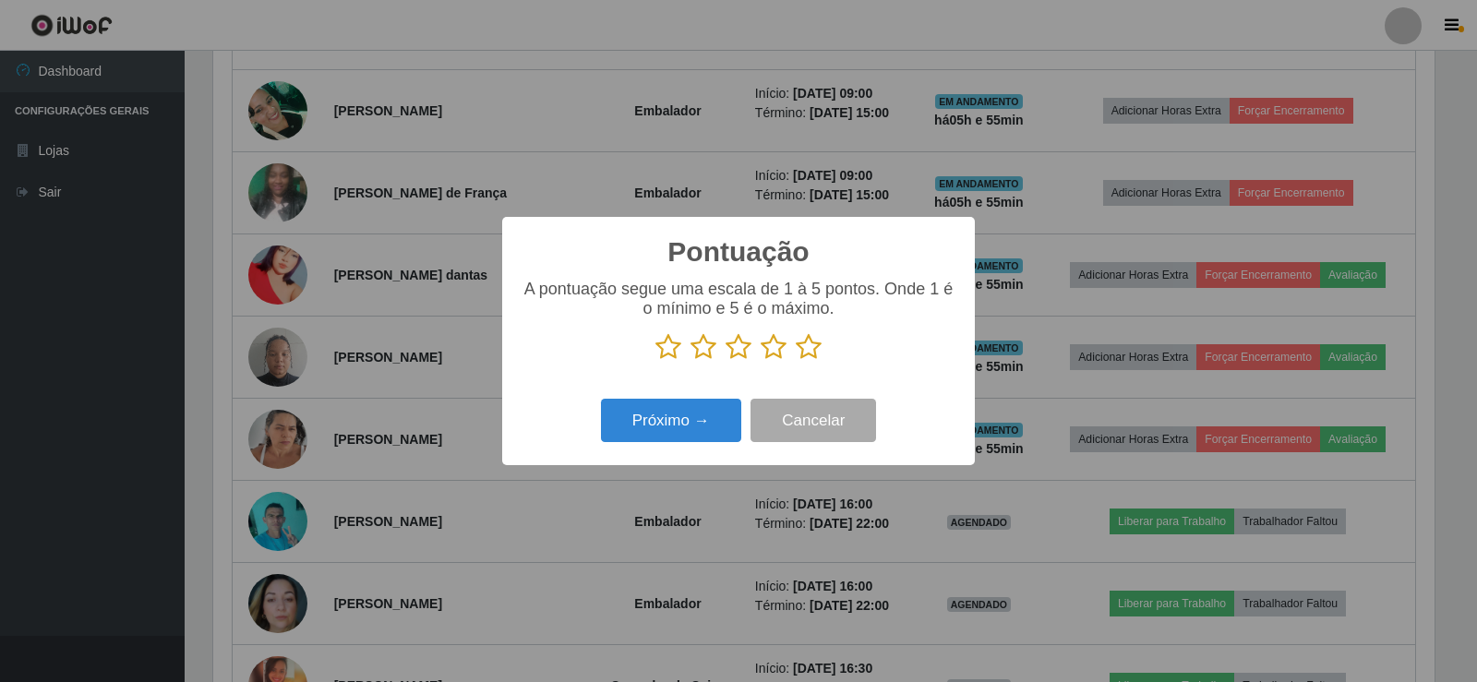
click at [811, 359] on icon at bounding box center [809, 347] width 26 height 28
click at [796, 361] on input "radio" at bounding box center [796, 361] width 0 height 0
click at [680, 408] on button "Próximo →" at bounding box center [671, 420] width 140 height 43
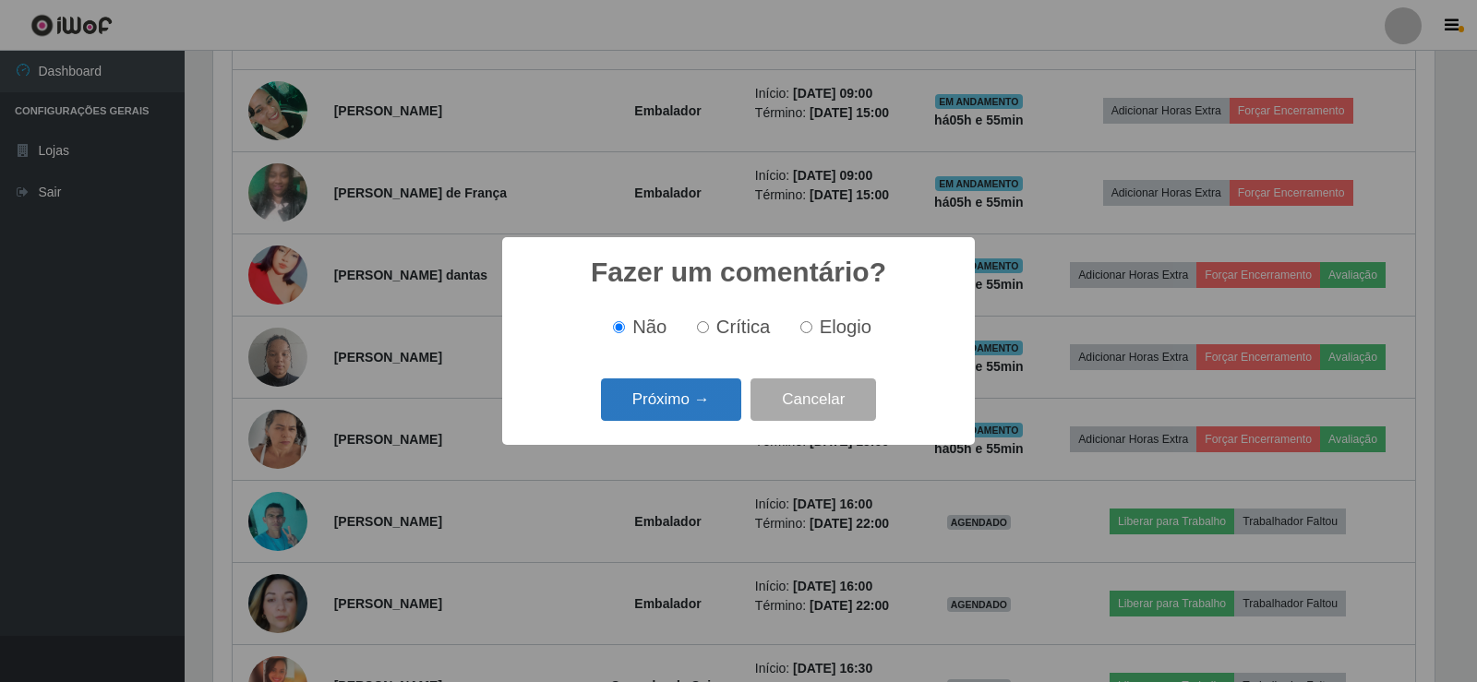
click at [682, 397] on button "Próximo →" at bounding box center [671, 400] width 140 height 43
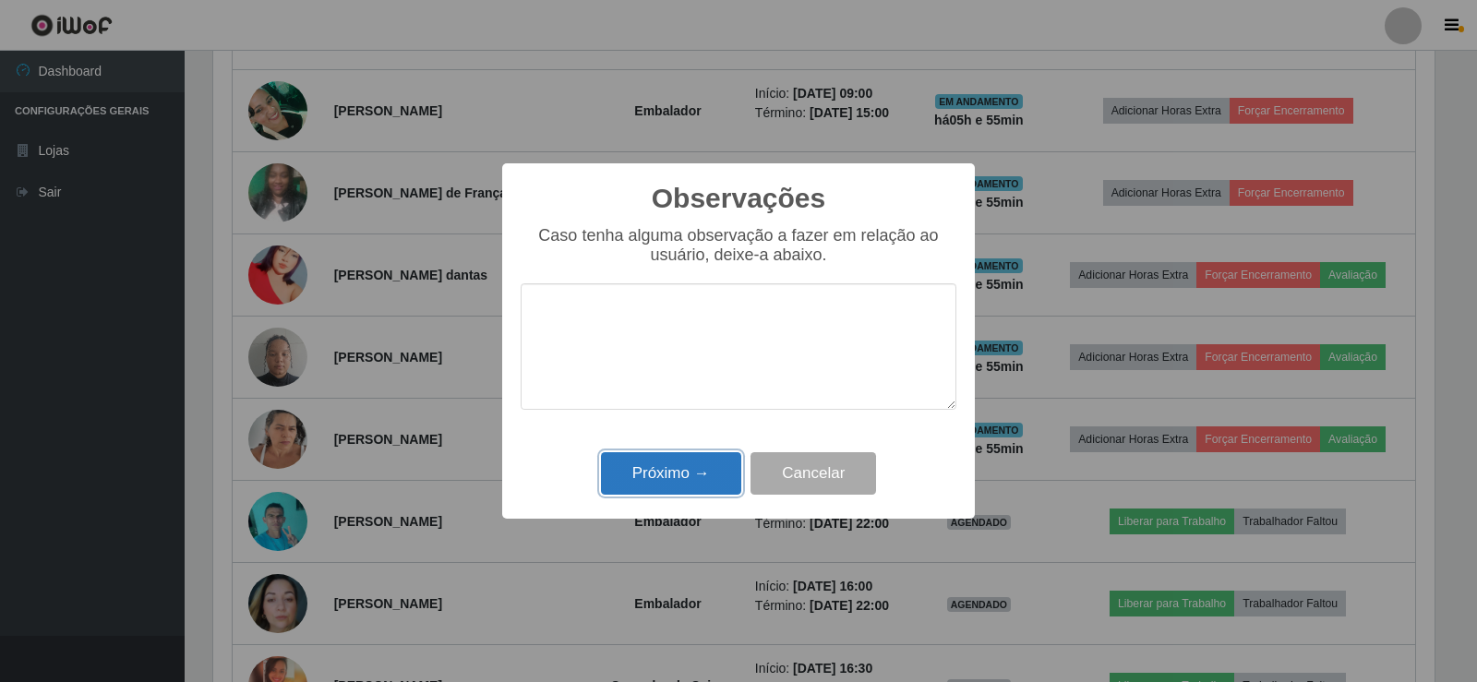
click at [691, 484] on button "Próximo →" at bounding box center [671, 473] width 140 height 43
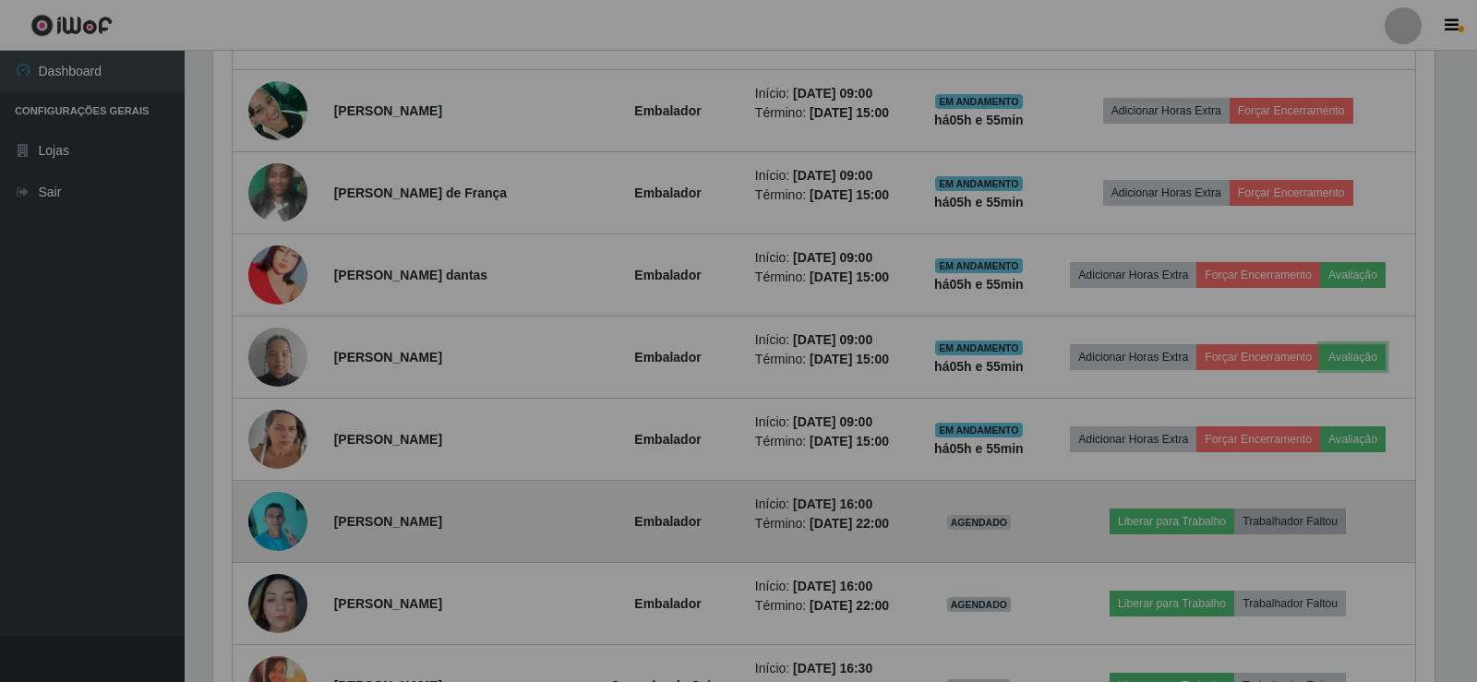
scroll to position [0, 0]
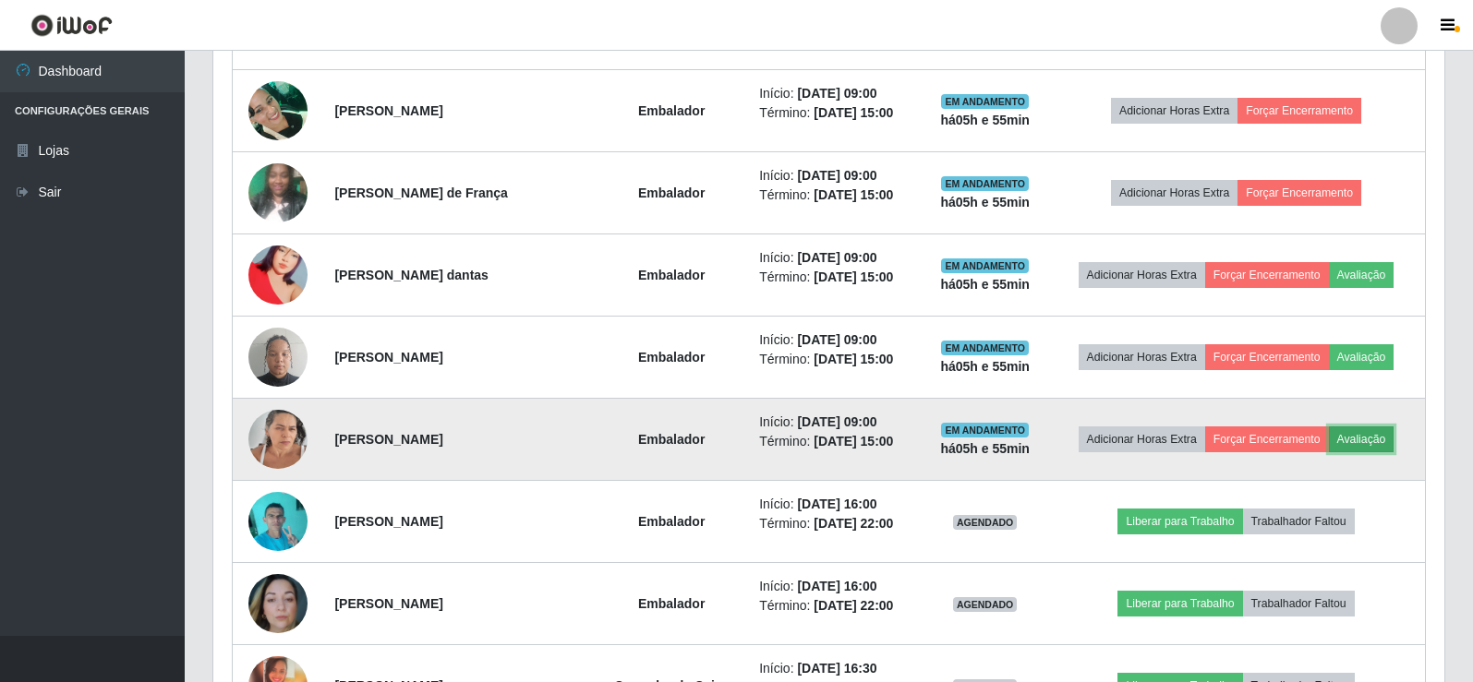
click at [1372, 440] on button "Avaliação" at bounding box center [1362, 440] width 66 height 26
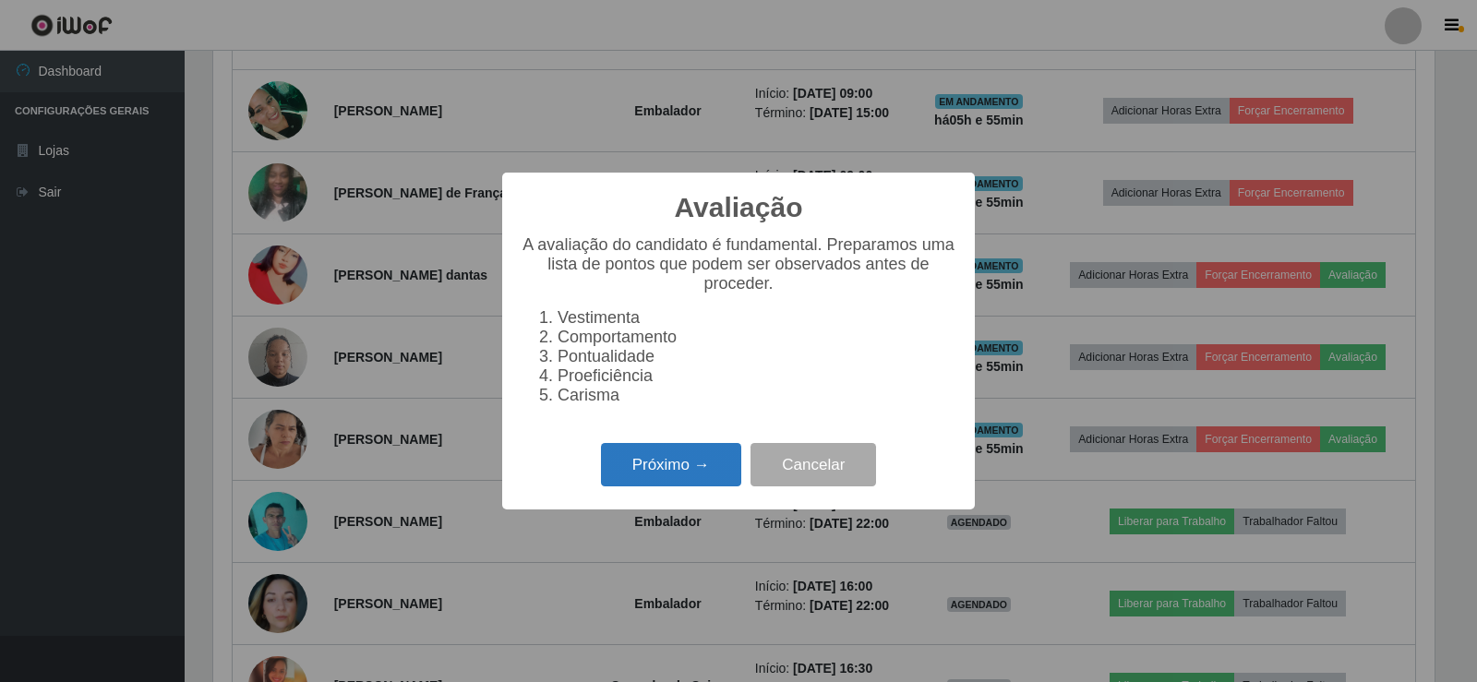
click at [664, 472] on button "Próximo →" at bounding box center [671, 464] width 140 height 43
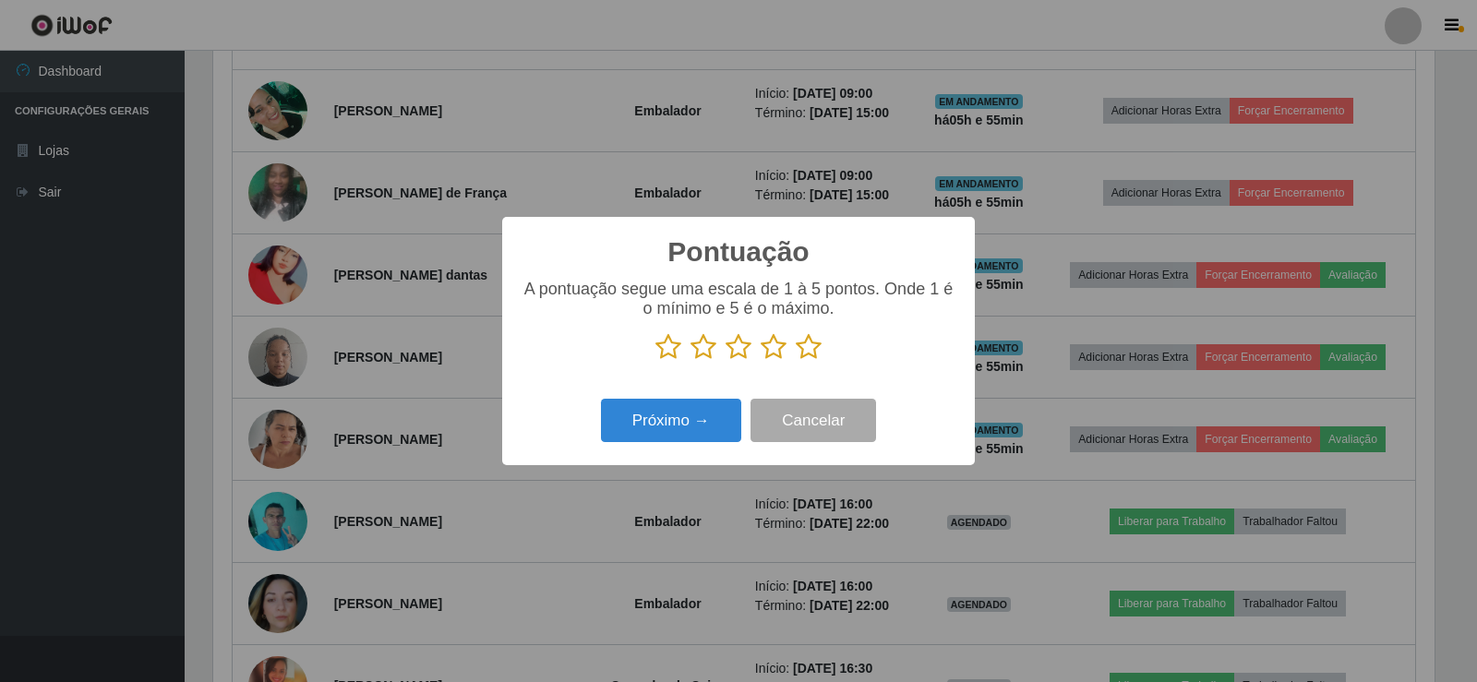
click at [811, 359] on icon at bounding box center [809, 347] width 26 height 28
click at [796, 361] on input "radio" at bounding box center [796, 361] width 0 height 0
click at [675, 408] on button "Próximo →" at bounding box center [671, 420] width 140 height 43
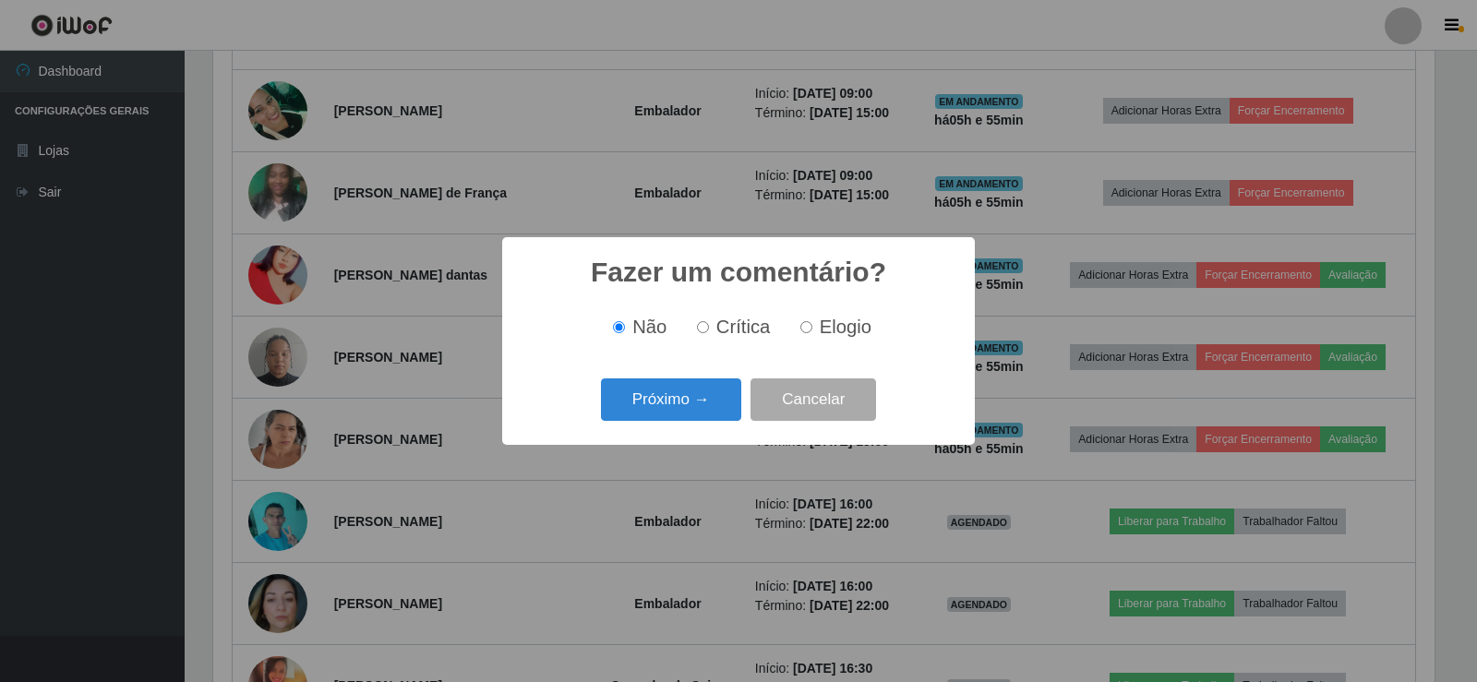
click at [675, 408] on button "Próximo →" at bounding box center [671, 400] width 140 height 43
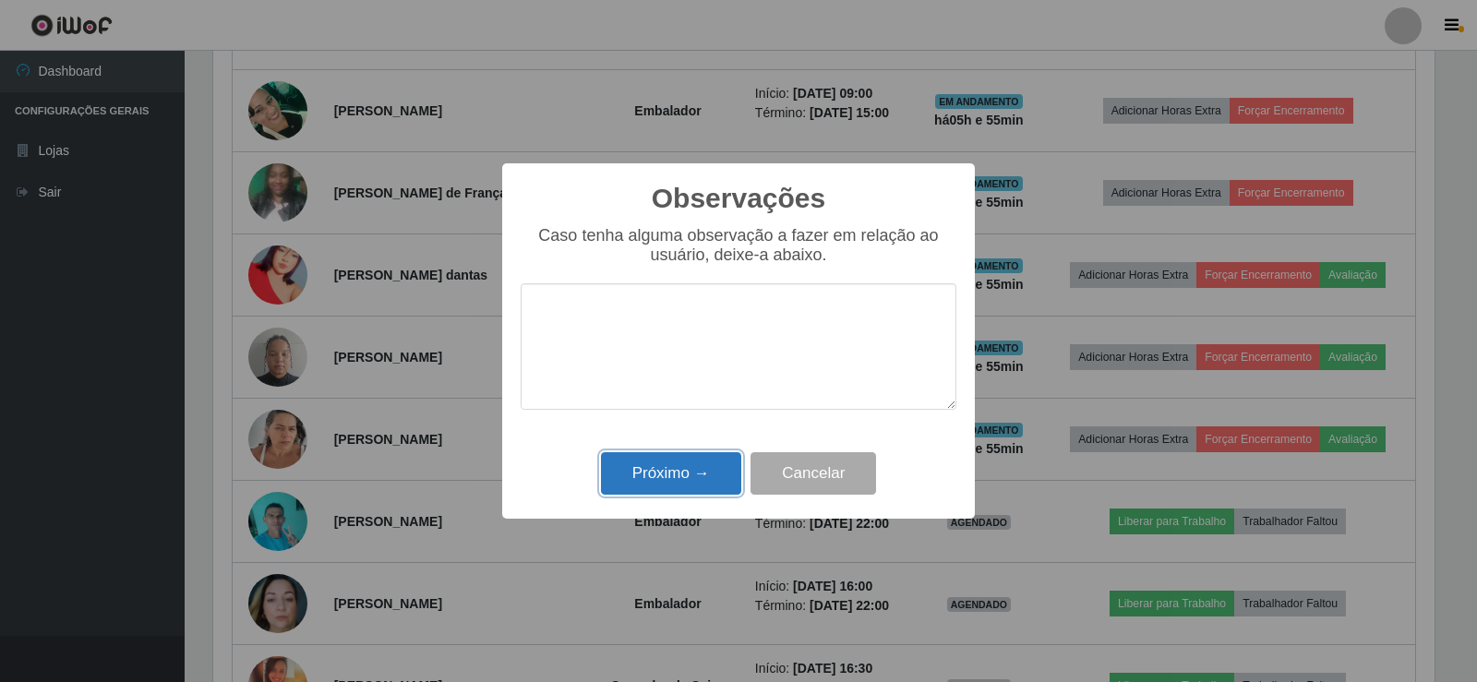
click at [687, 479] on button "Próximo →" at bounding box center [671, 473] width 140 height 43
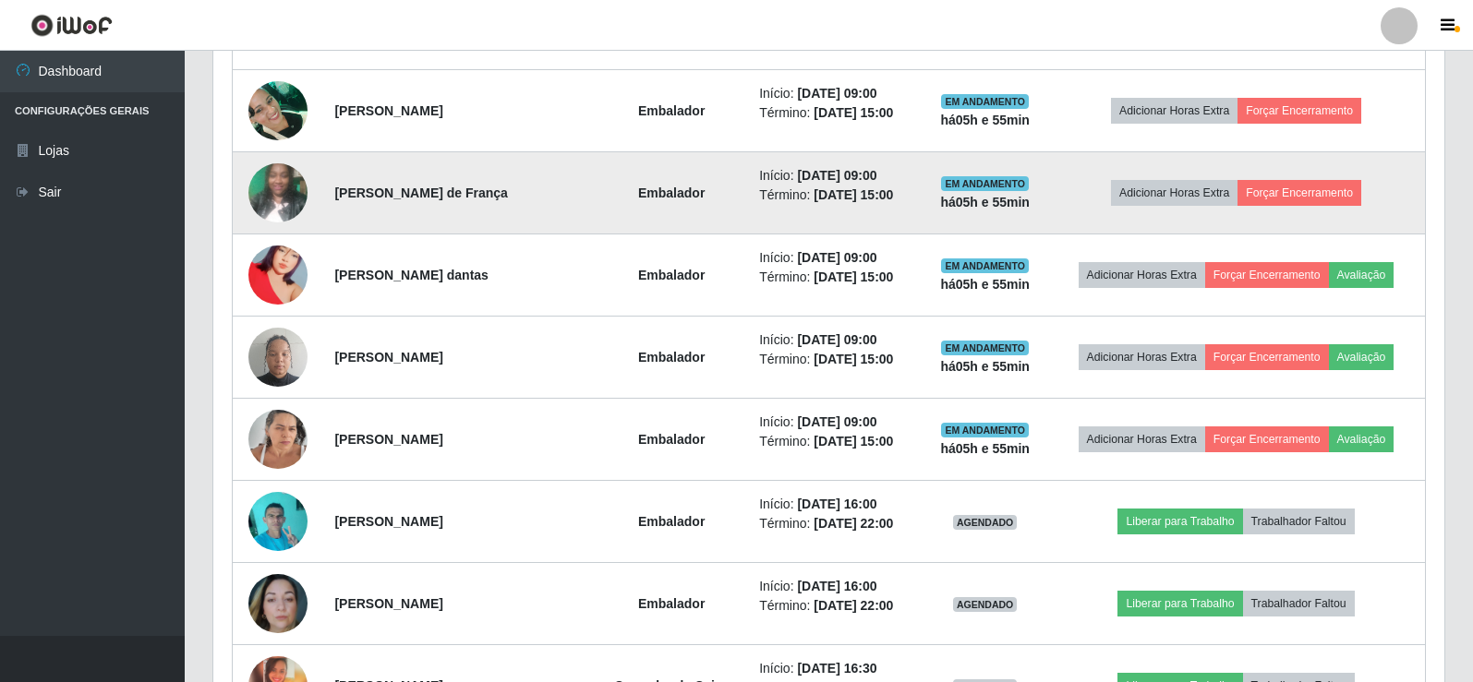
click at [299, 194] on img at bounding box center [277, 192] width 59 height 78
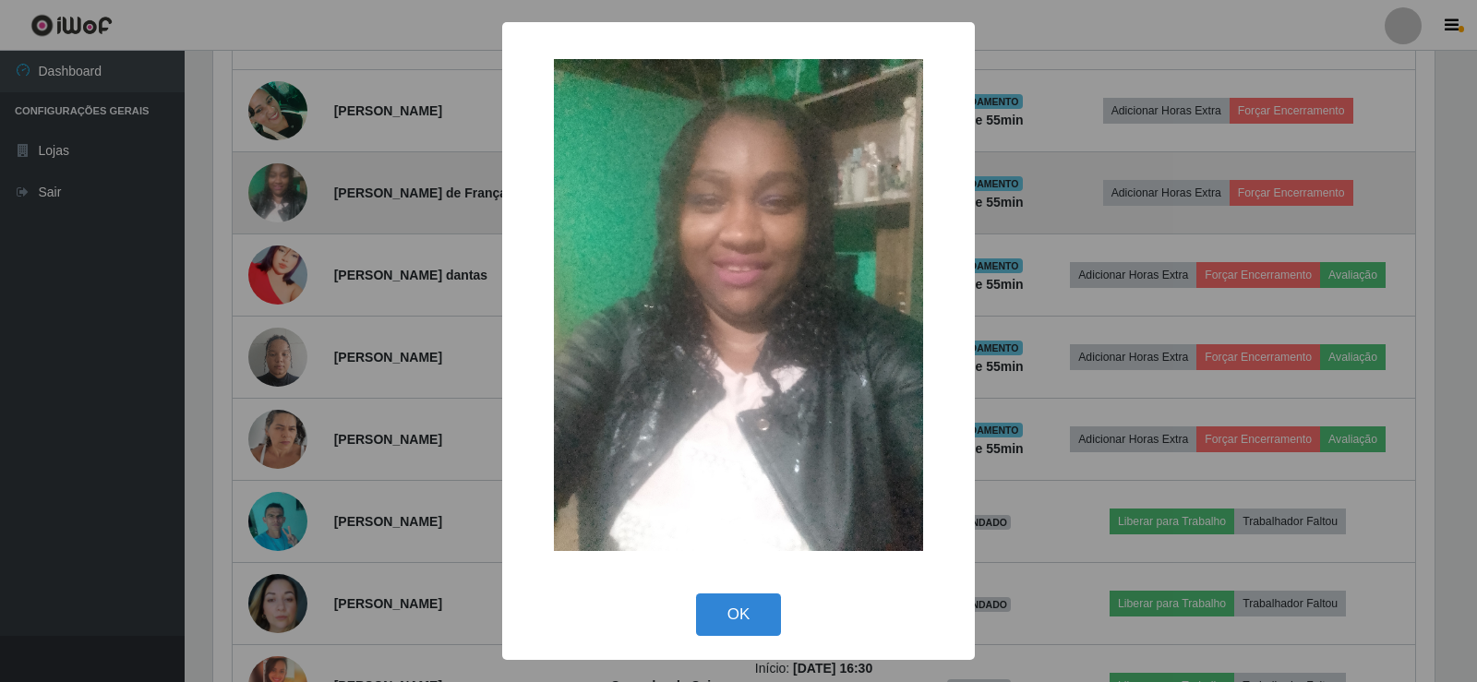
click at [299, 194] on div "× OK Cancel" at bounding box center [738, 341] width 1477 height 682
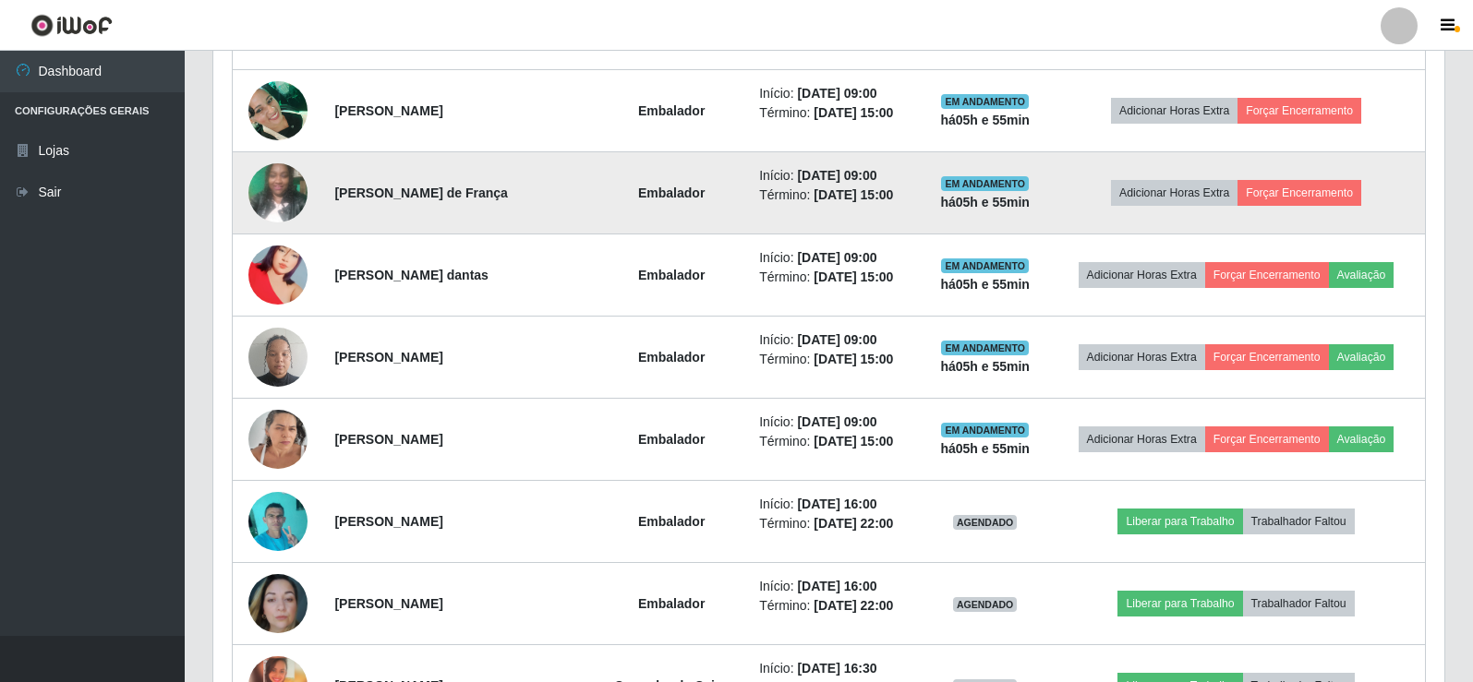
click at [282, 208] on img at bounding box center [277, 192] width 59 height 78
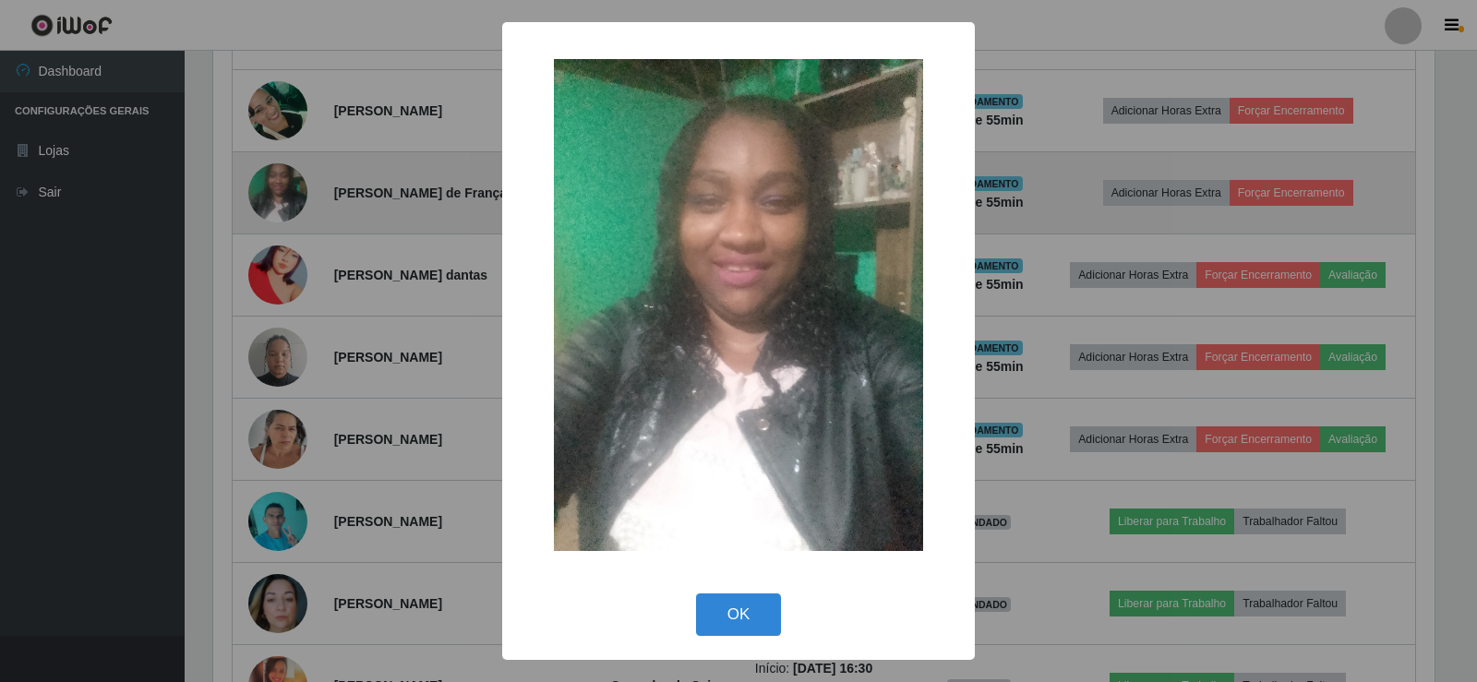
click at [282, 208] on div "× OK Cancel" at bounding box center [738, 341] width 1477 height 682
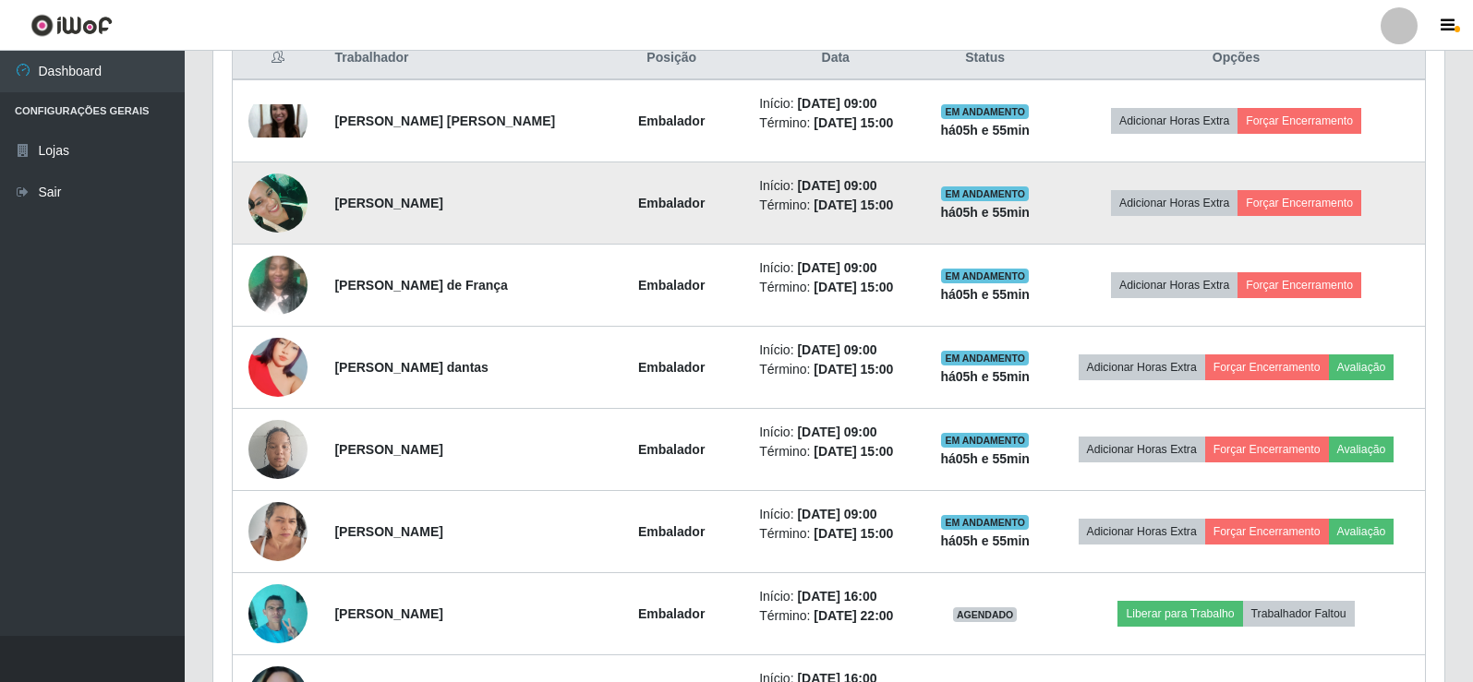
click at [285, 222] on img at bounding box center [277, 202] width 59 height 78
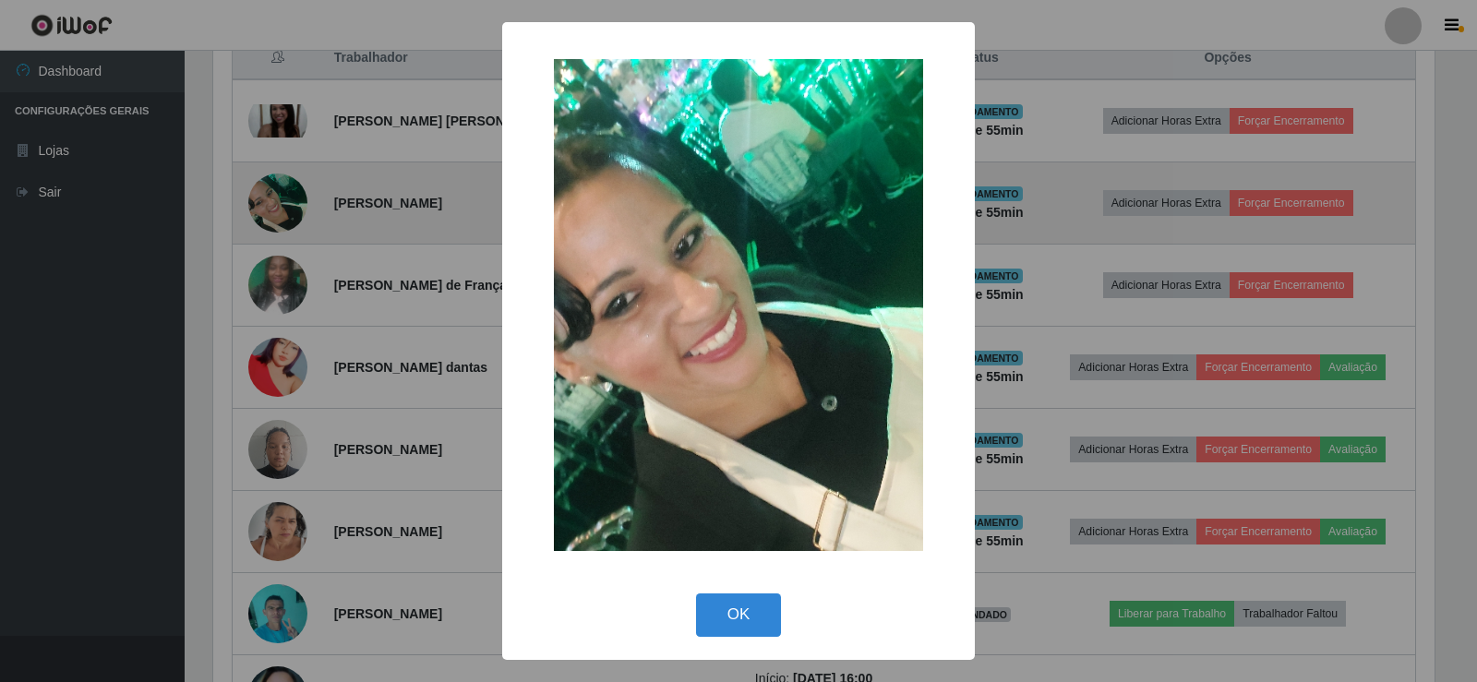
click at [285, 222] on div "× OK Cancel" at bounding box center [738, 341] width 1477 height 682
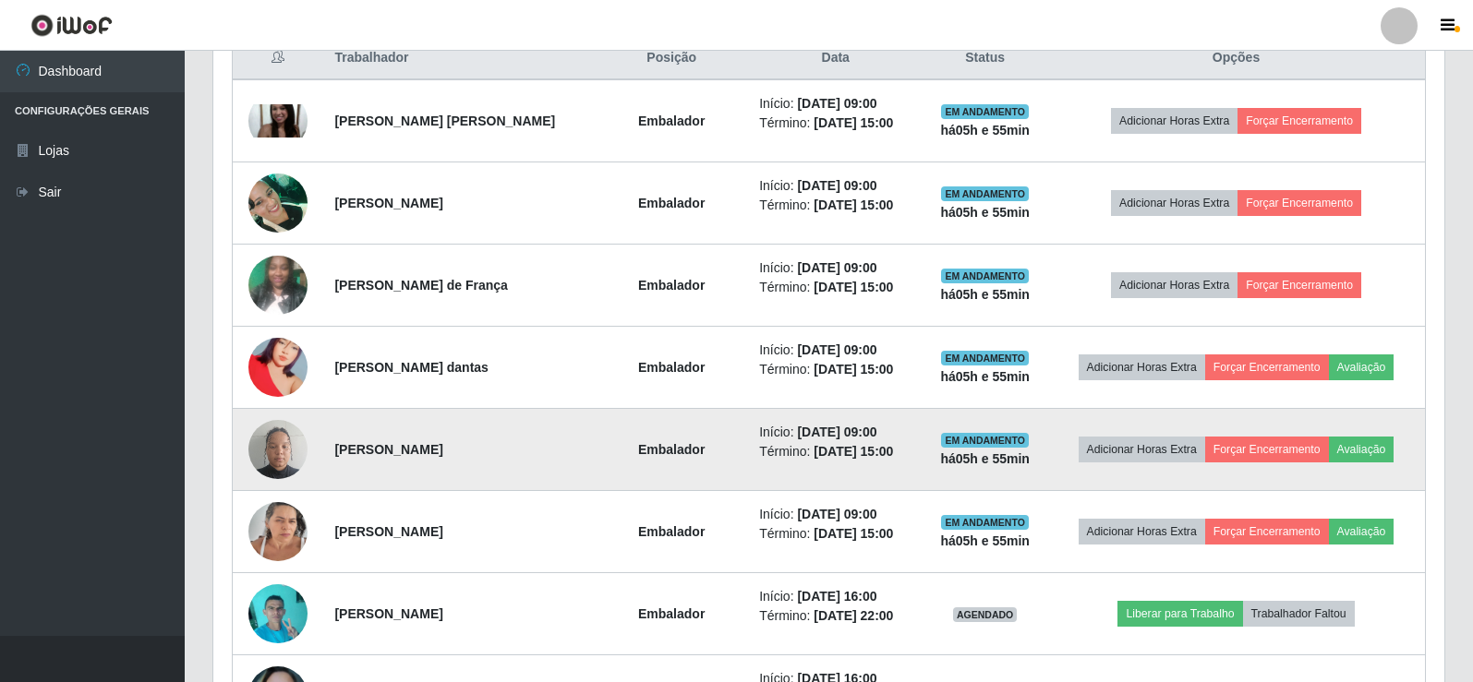
click at [270, 439] on img at bounding box center [277, 449] width 59 height 78
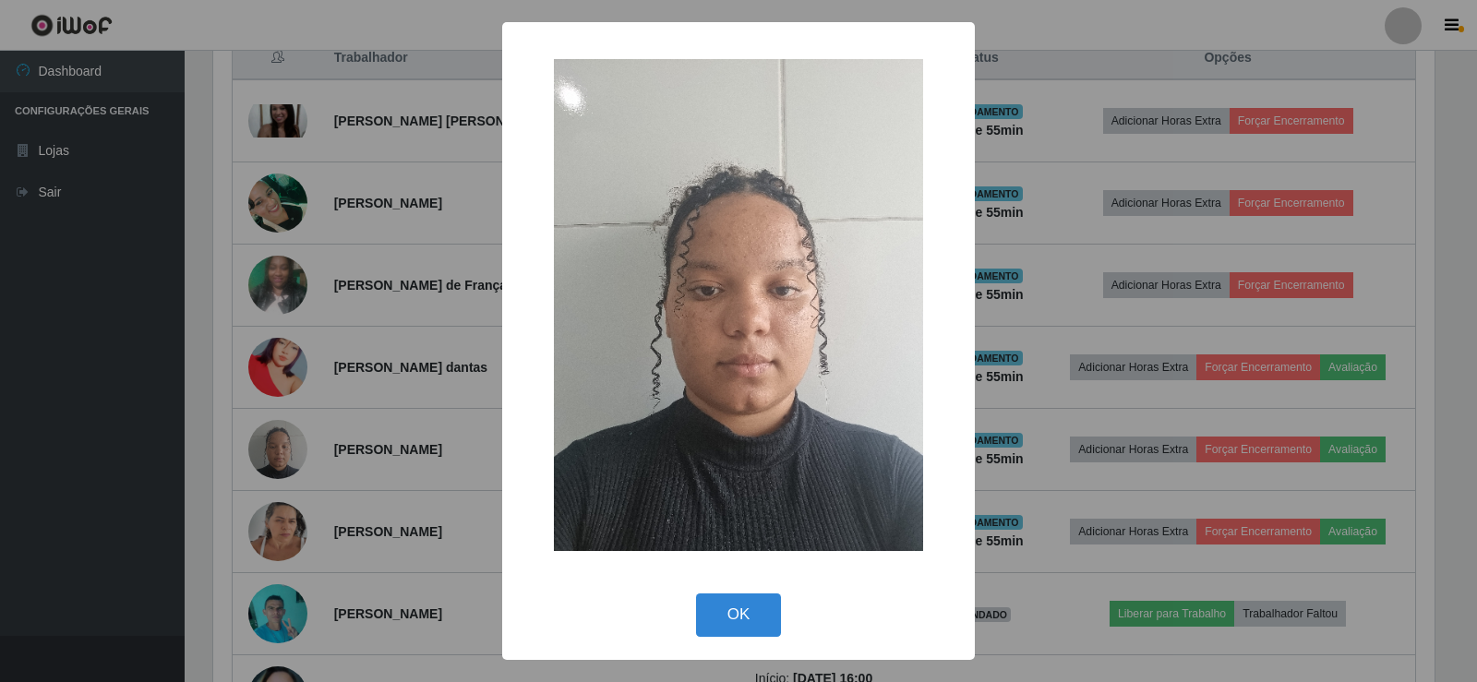
click at [318, 405] on div "× OK Cancel" at bounding box center [738, 341] width 1477 height 682
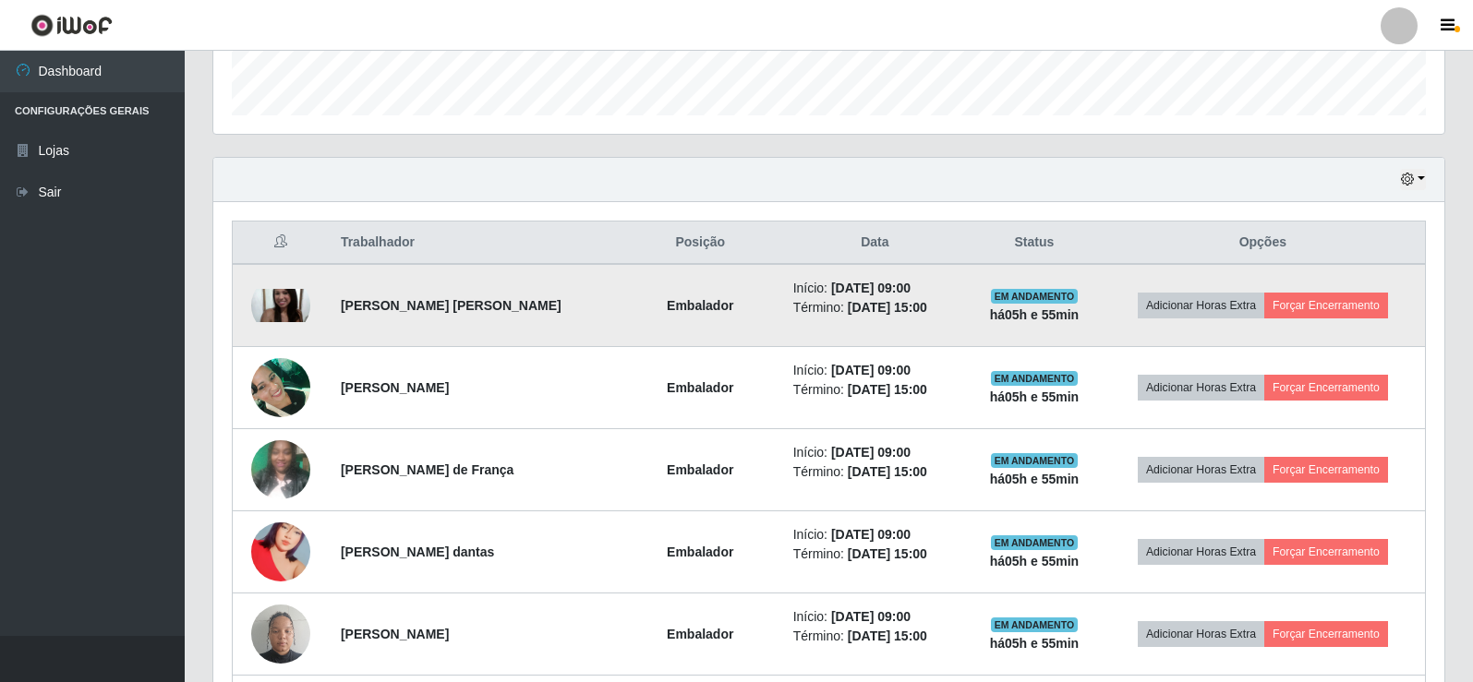
click at [276, 309] on img at bounding box center [280, 305] width 59 height 33
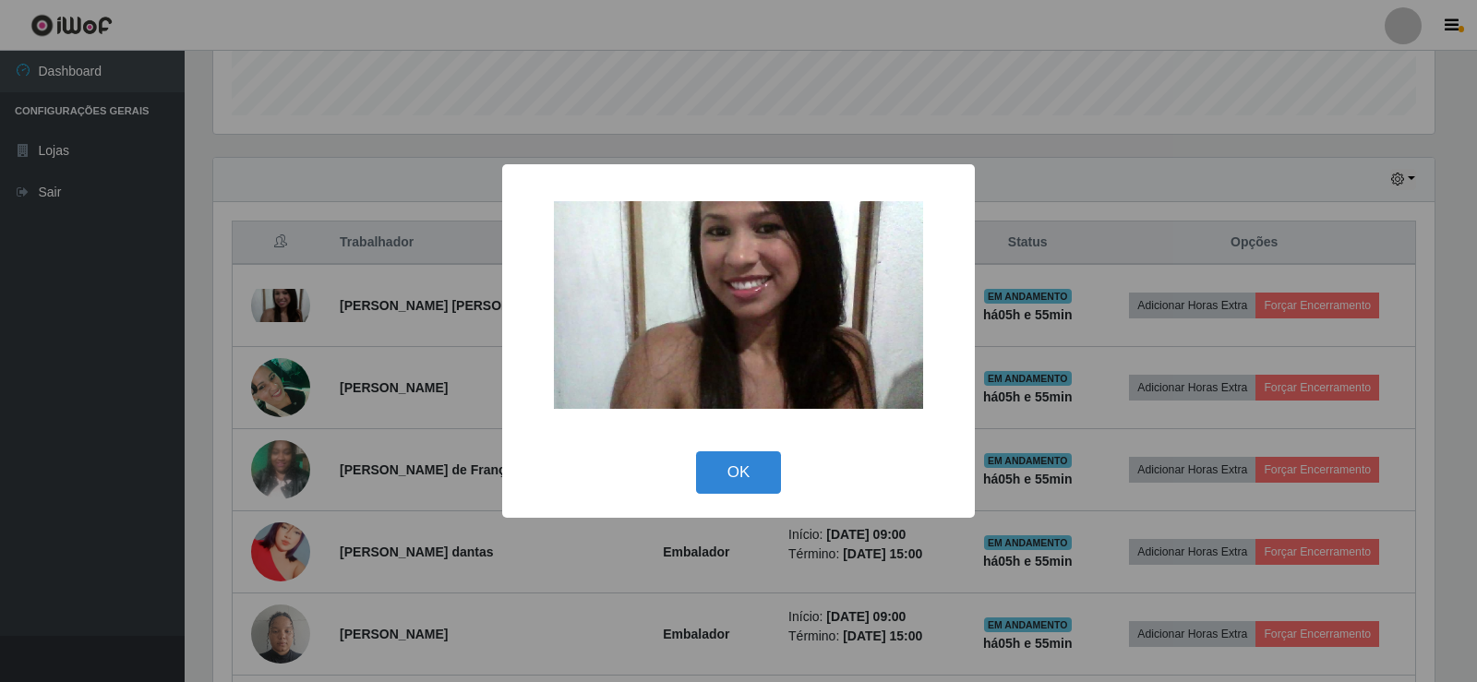
click at [294, 309] on div "× OK Cancel" at bounding box center [738, 341] width 1477 height 682
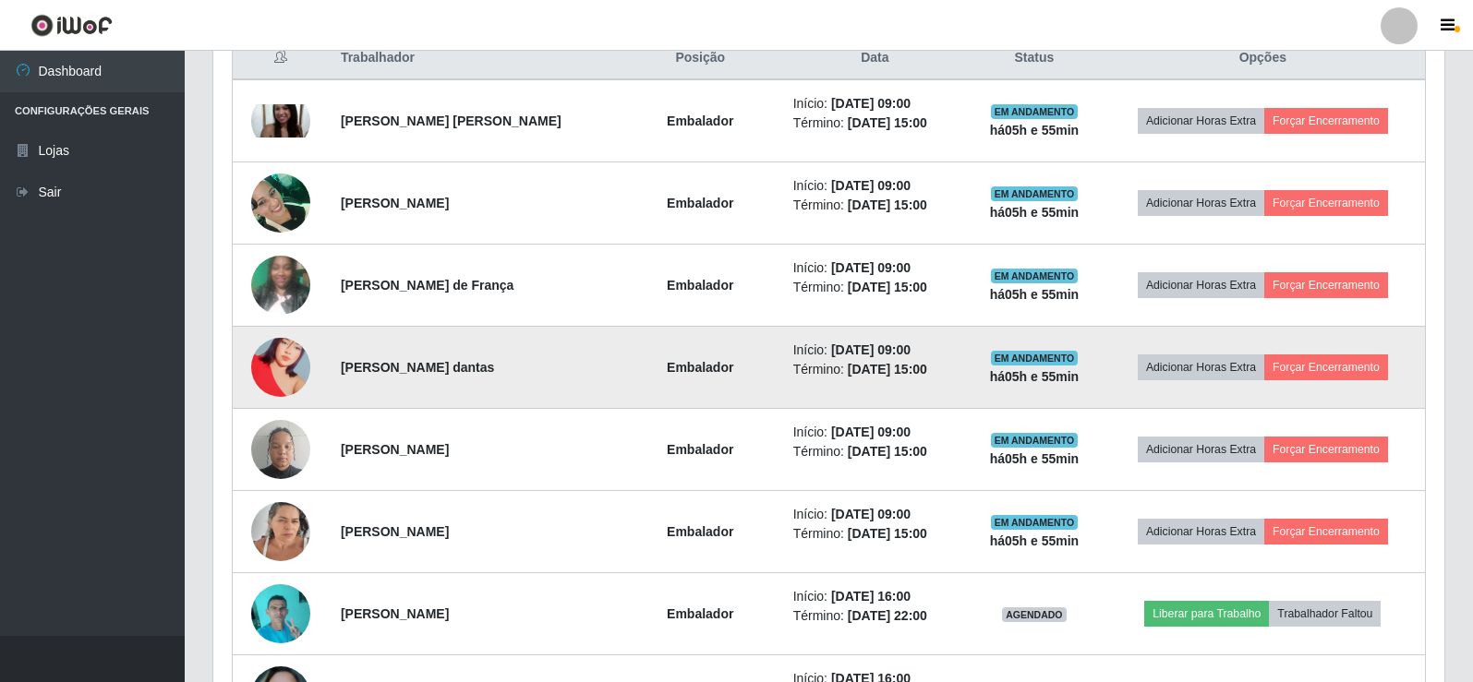
click at [280, 347] on img at bounding box center [280, 367] width 59 height 105
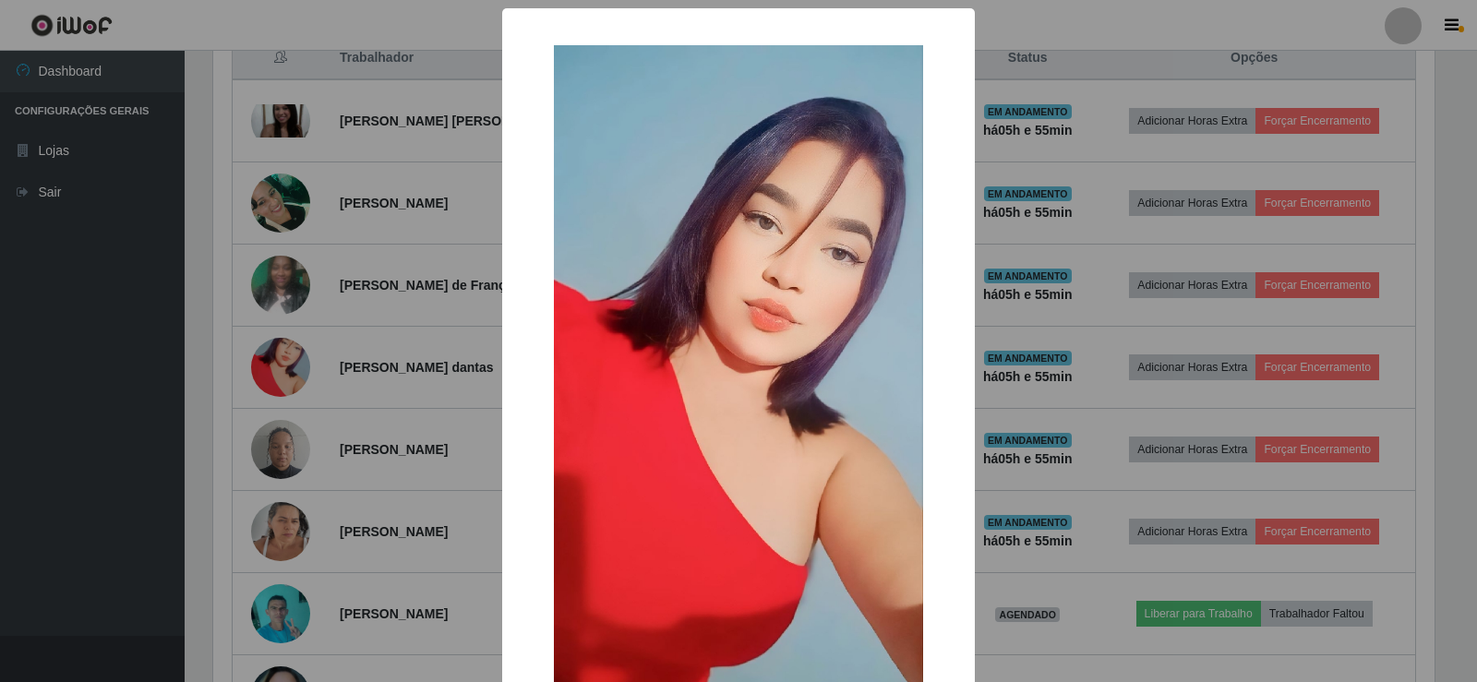
click at [360, 317] on div "× OK Cancel" at bounding box center [738, 341] width 1477 height 682
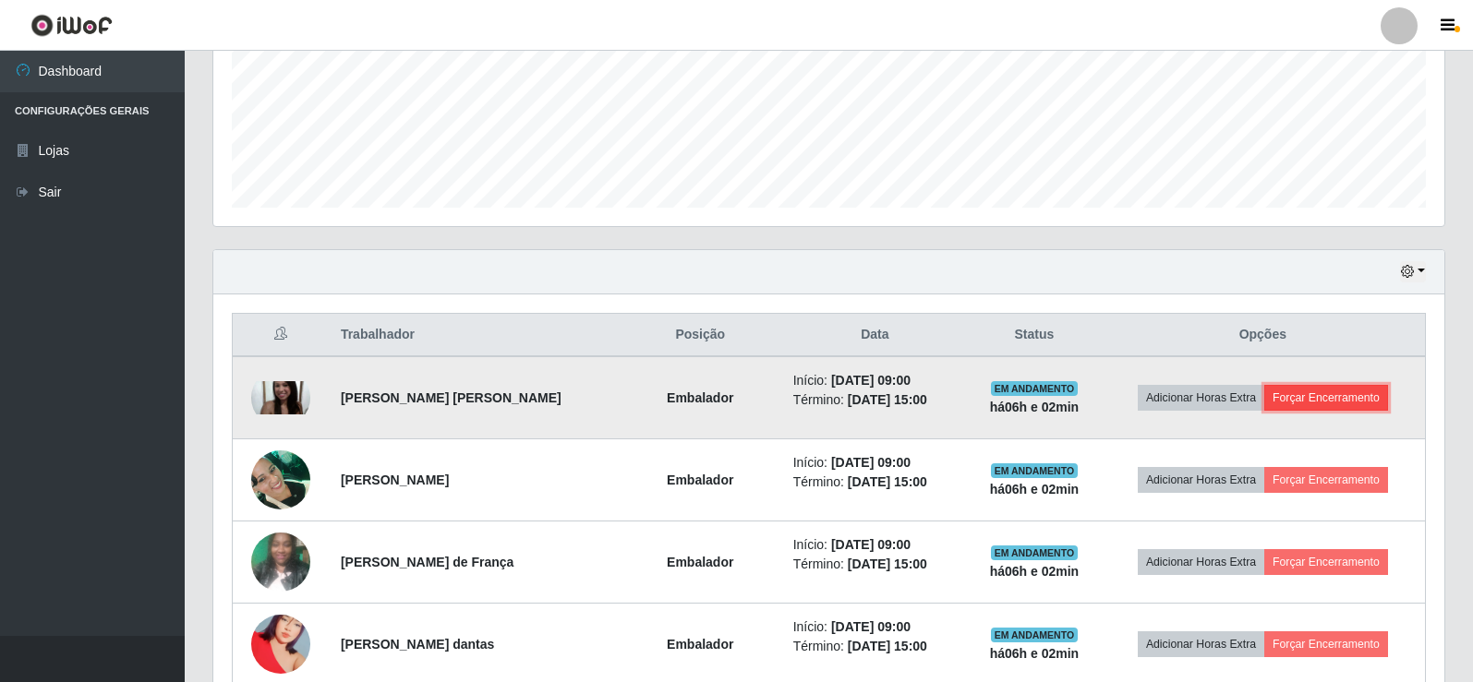
click at [1295, 396] on button "Forçar Encerramento" at bounding box center [1326, 398] width 124 height 26
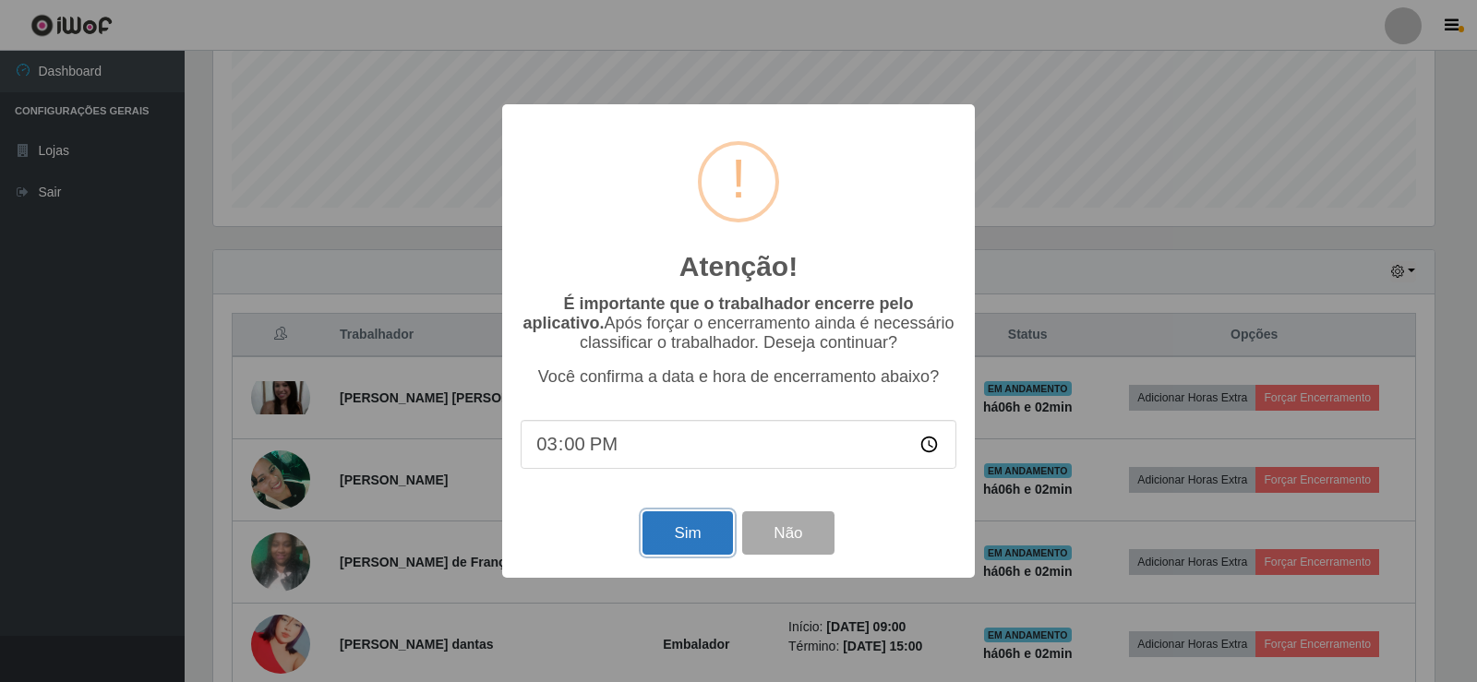
click at [689, 545] on button "Sim" at bounding box center [688, 532] width 90 height 43
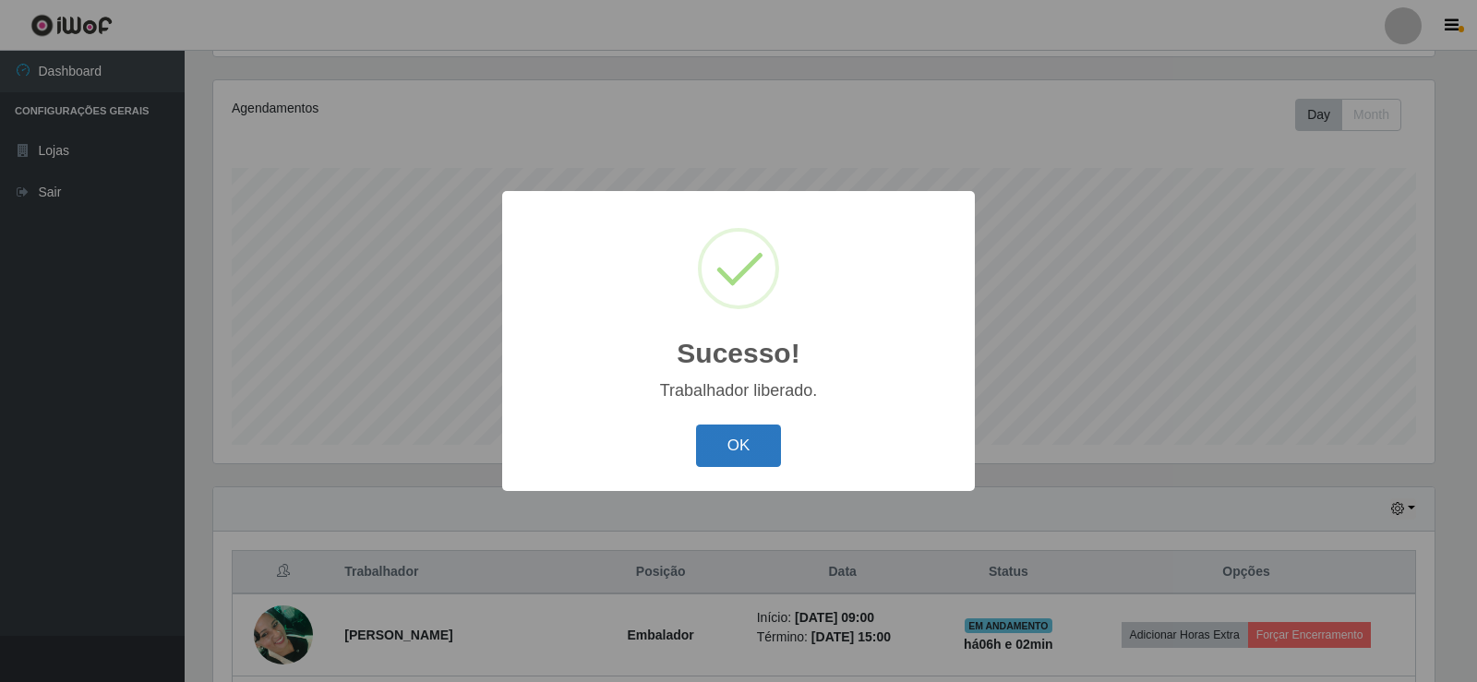
click at [767, 457] on button "OK" at bounding box center [739, 446] width 86 height 43
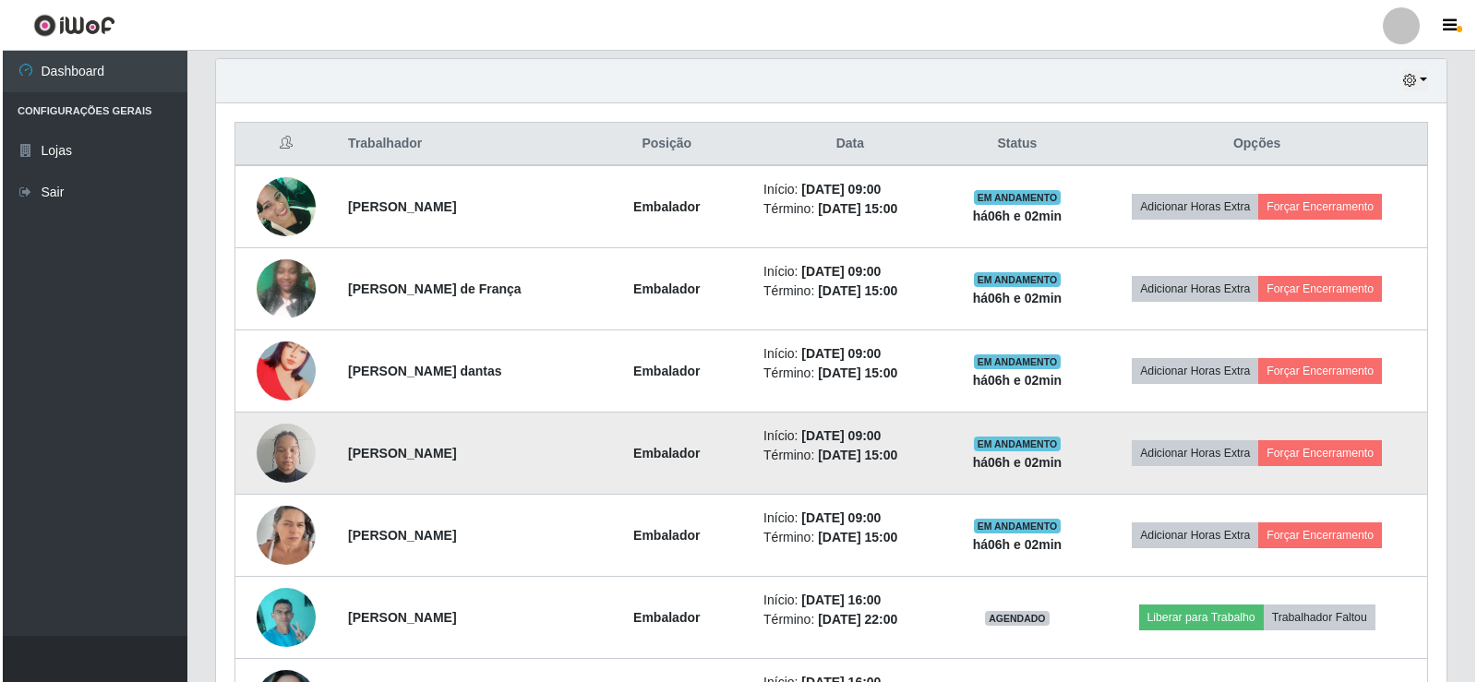
scroll to position [677, 0]
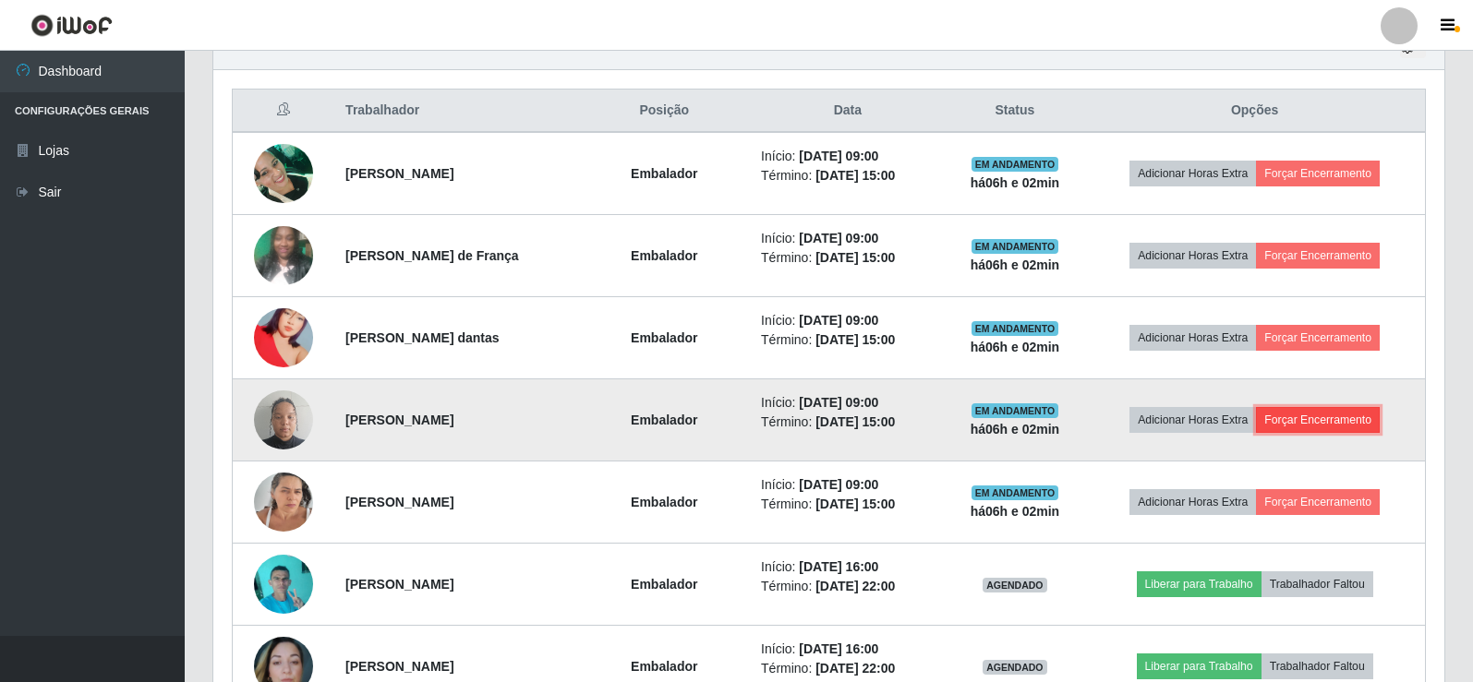
click at [1313, 421] on button "Forçar Encerramento" at bounding box center [1318, 420] width 124 height 26
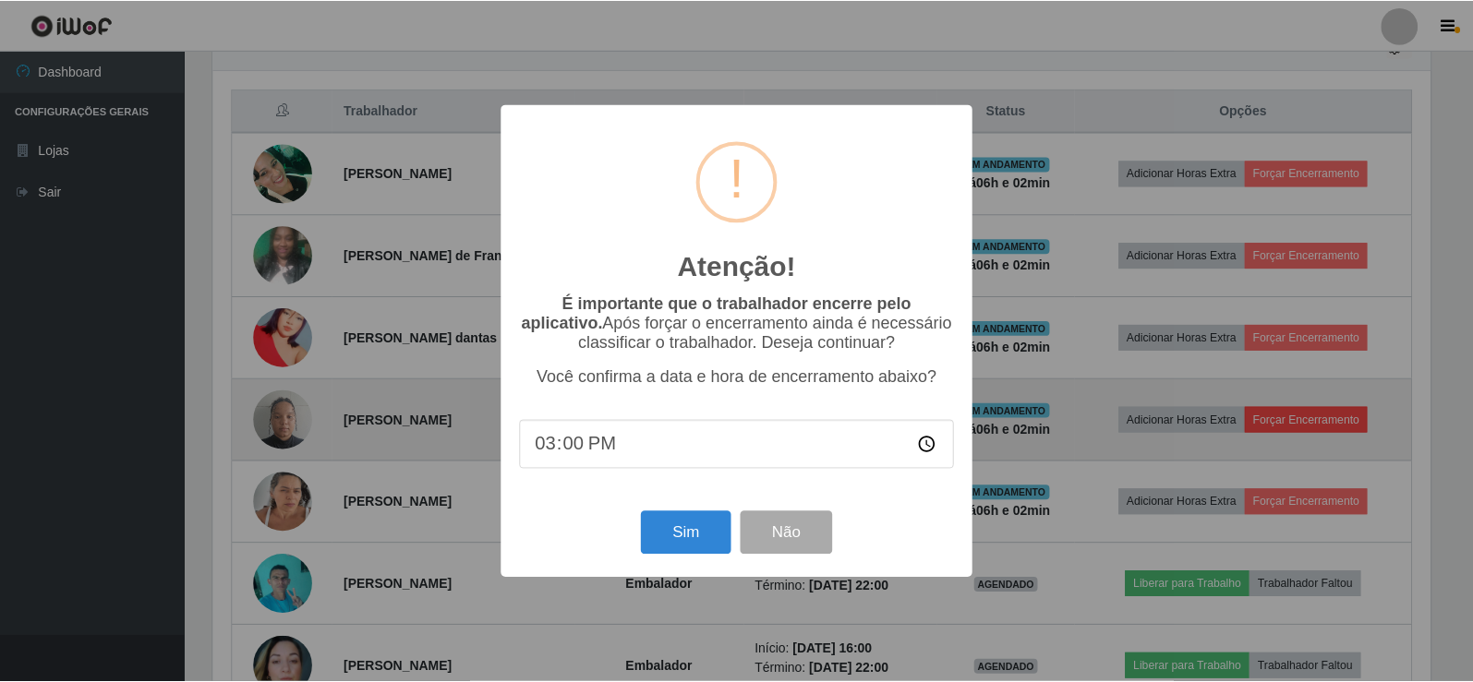
scroll to position [383, 1222]
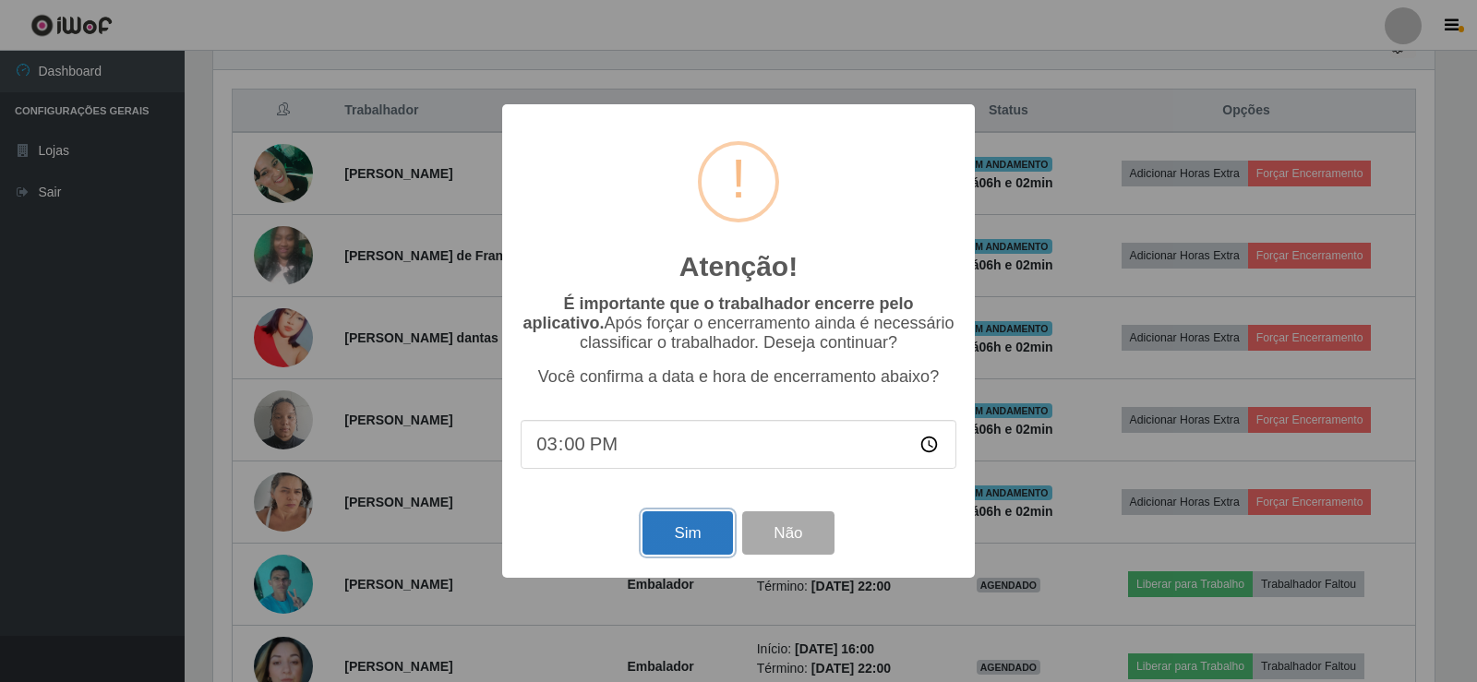
click at [680, 531] on button "Sim" at bounding box center [688, 532] width 90 height 43
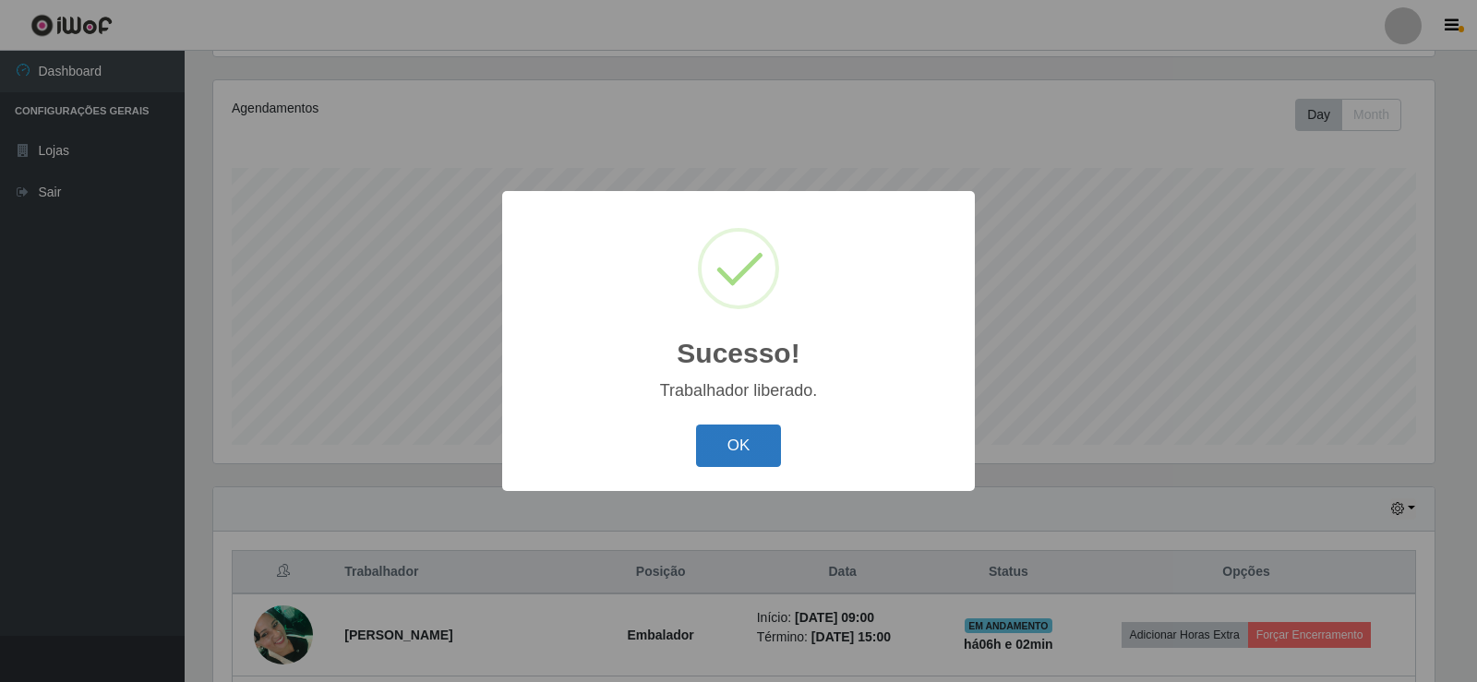
click at [759, 447] on button "OK" at bounding box center [739, 446] width 86 height 43
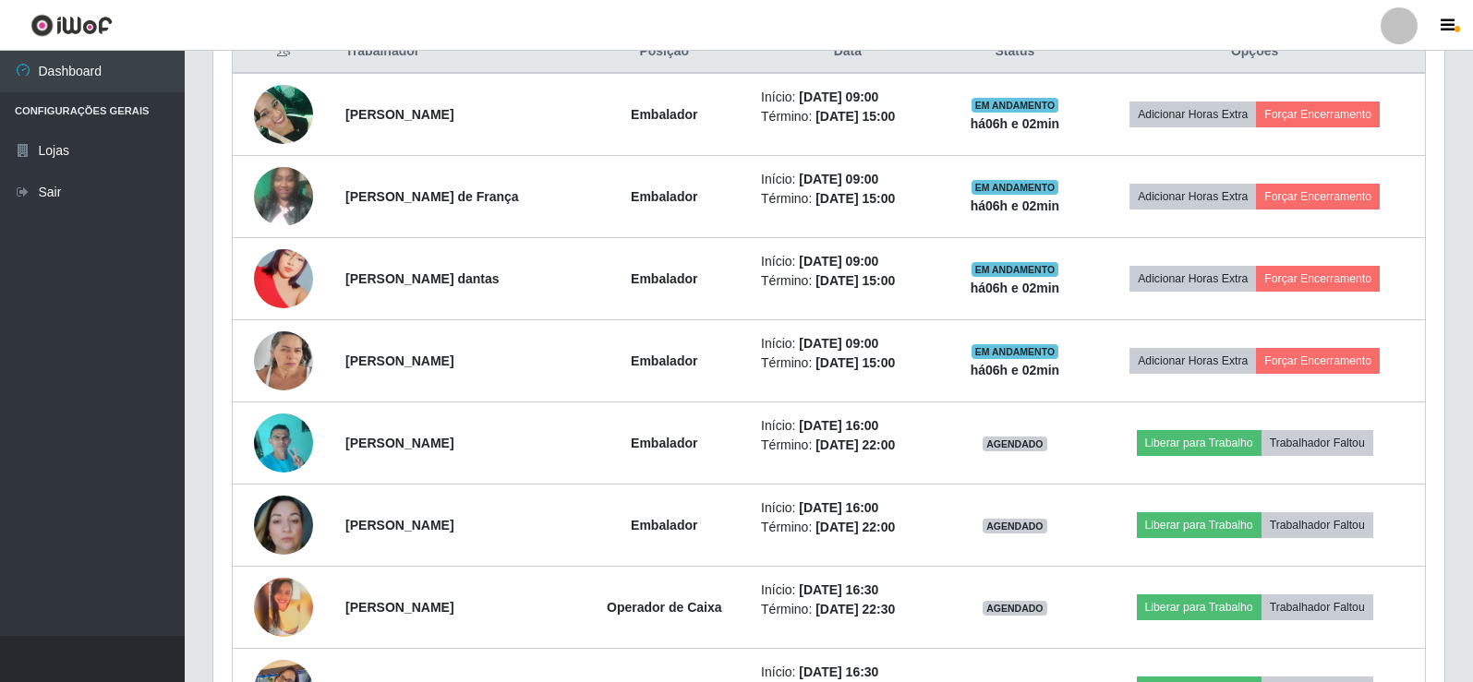
scroll to position [769, 0]
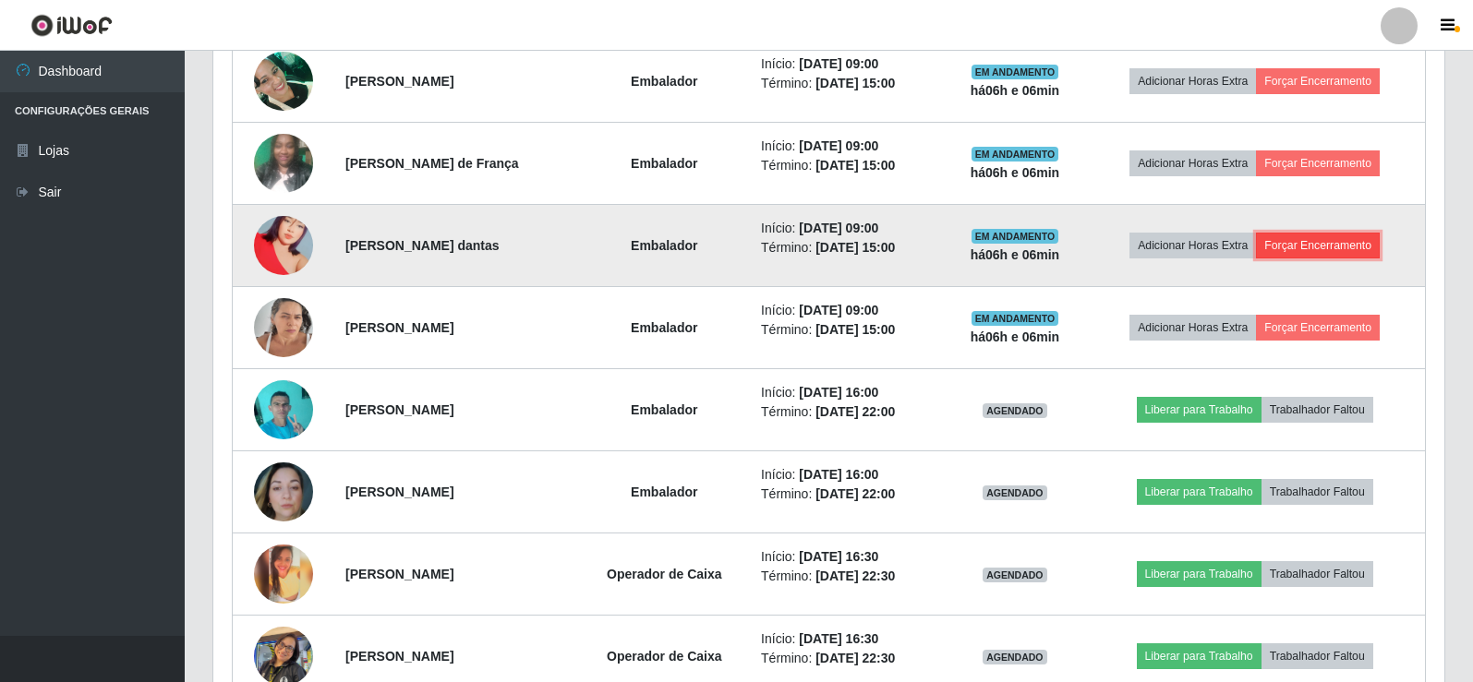
click at [1327, 245] on button "Forçar Encerramento" at bounding box center [1318, 246] width 124 height 26
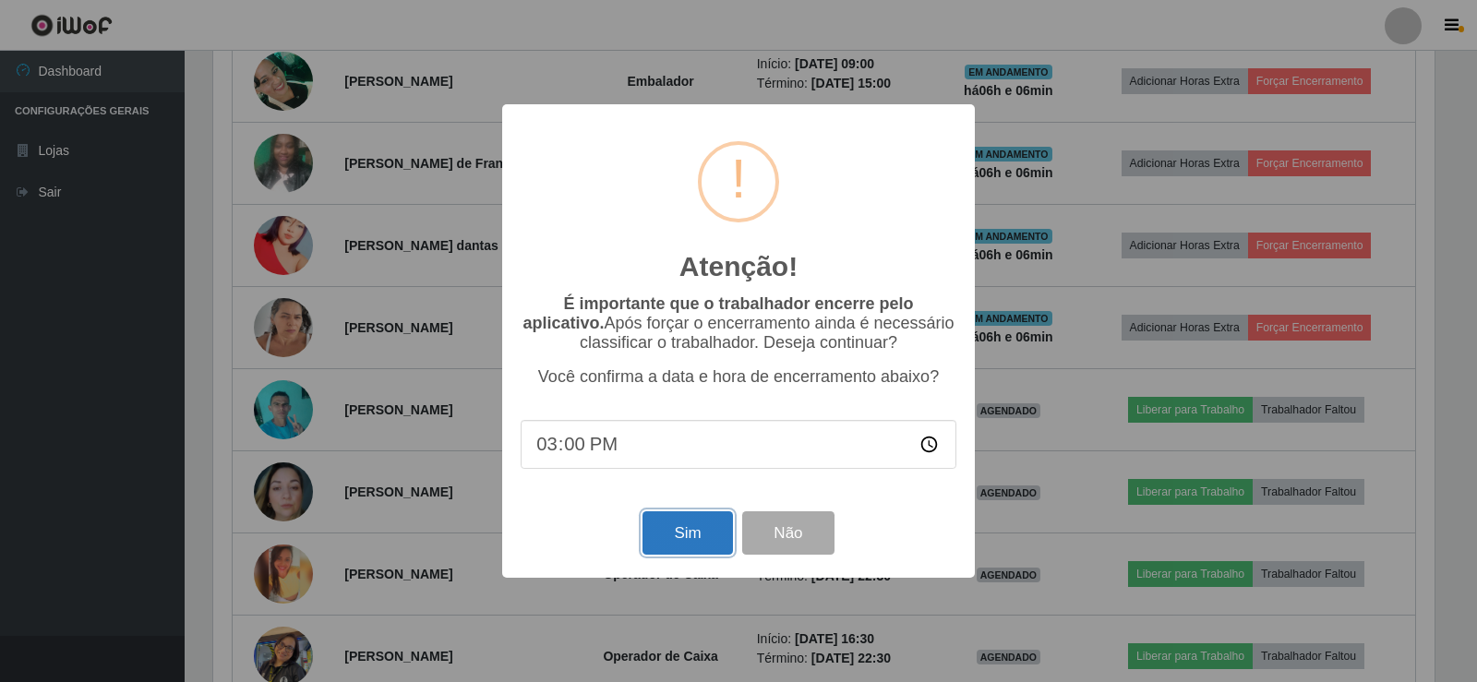
click at [687, 550] on button "Sim" at bounding box center [688, 532] width 90 height 43
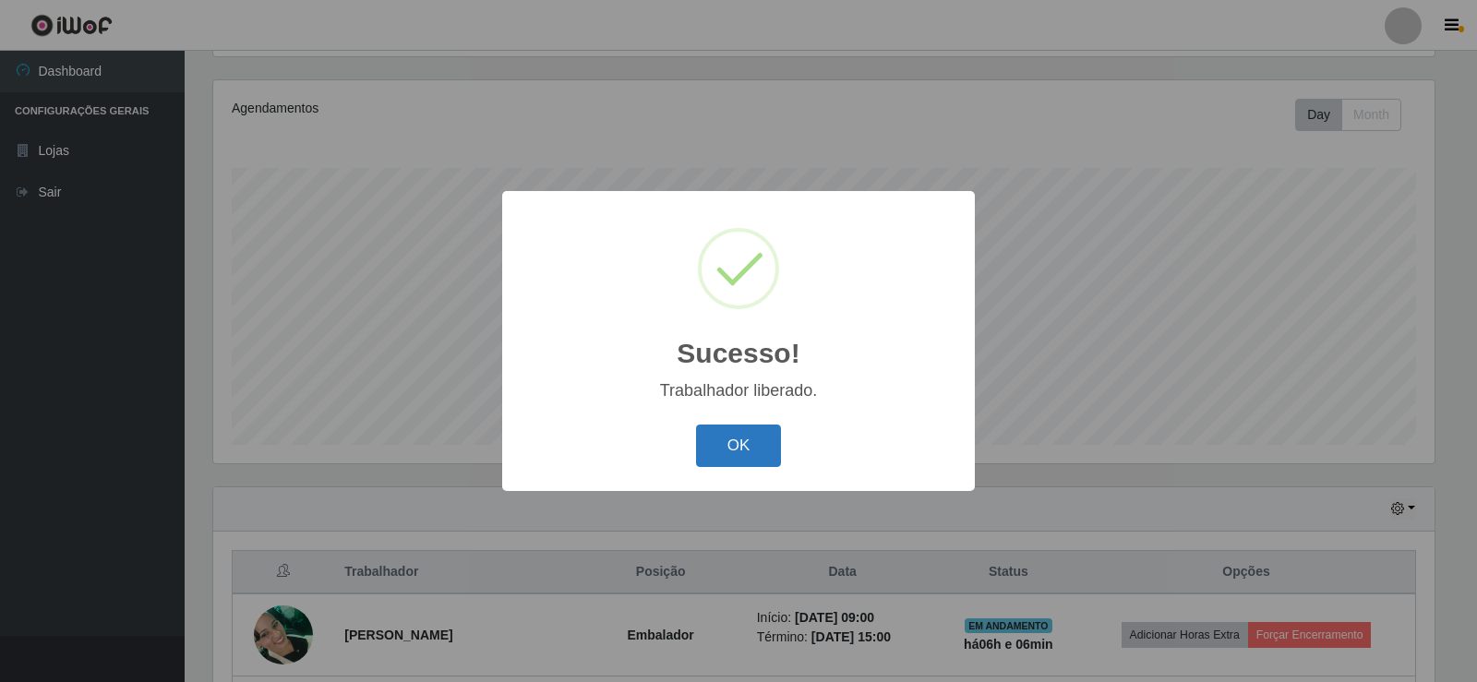
click at [753, 457] on button "OK" at bounding box center [739, 446] width 86 height 43
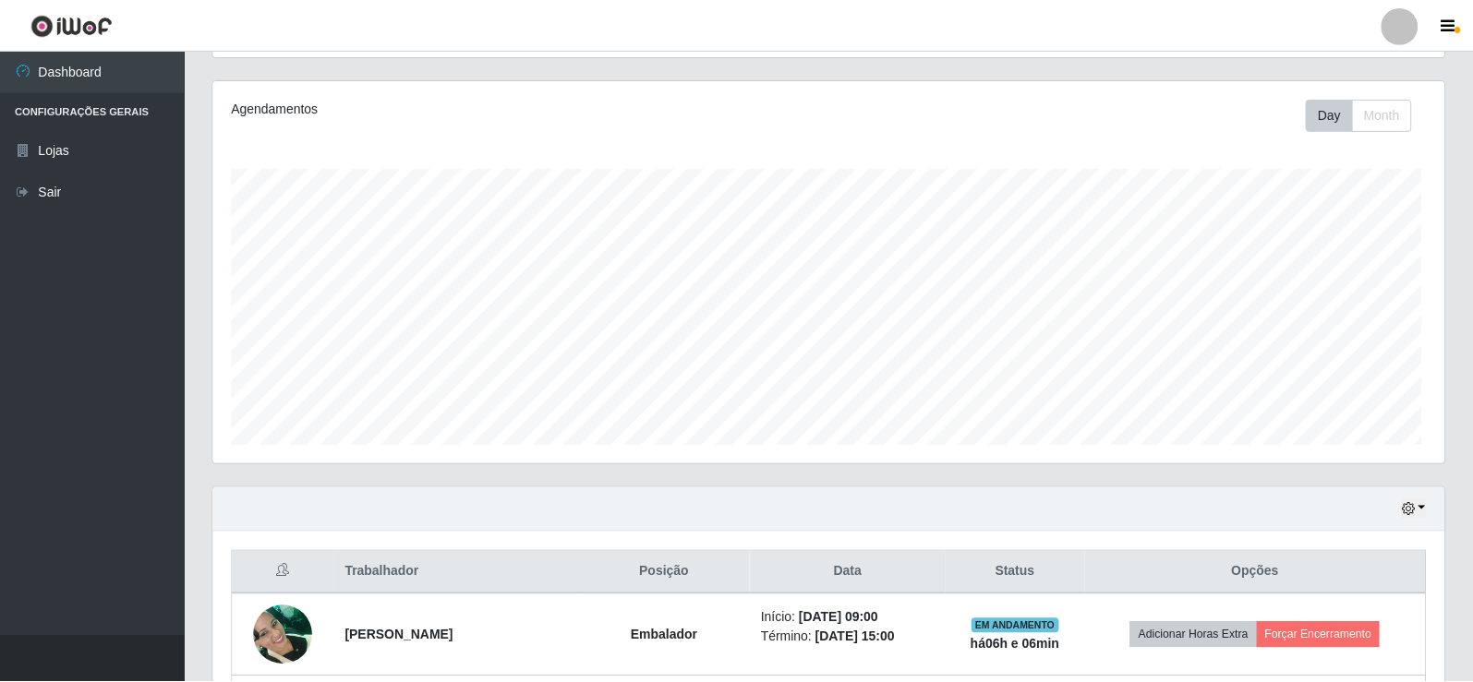
scroll to position [383, 1231]
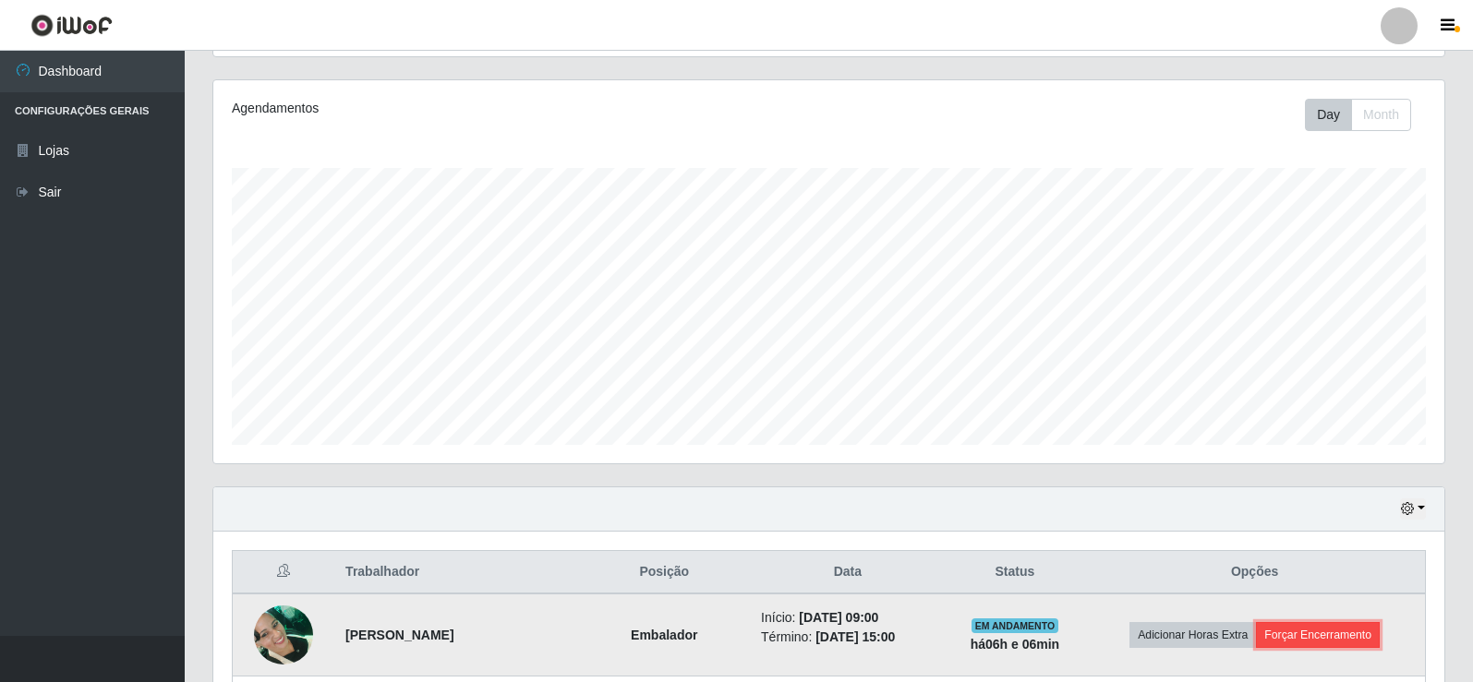
click at [1294, 633] on button "Forçar Encerramento" at bounding box center [1318, 635] width 124 height 26
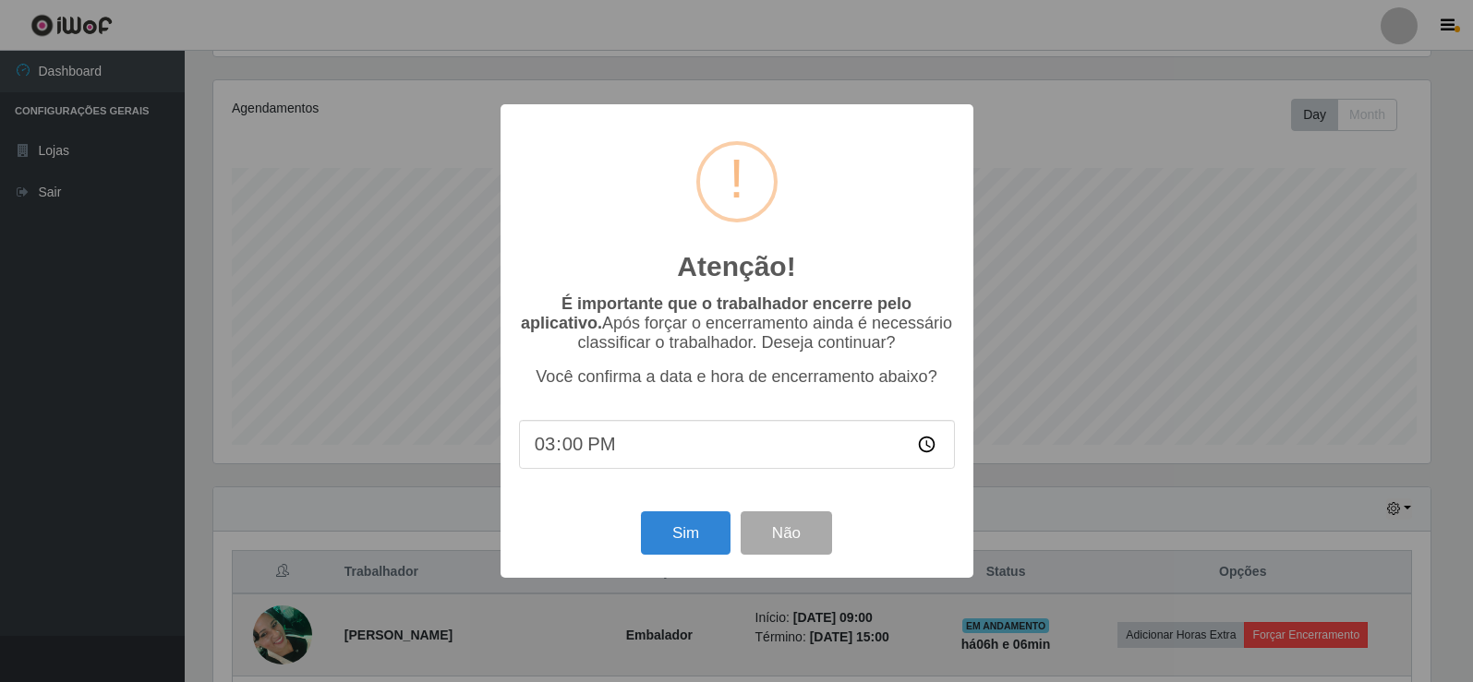
scroll to position [383, 1222]
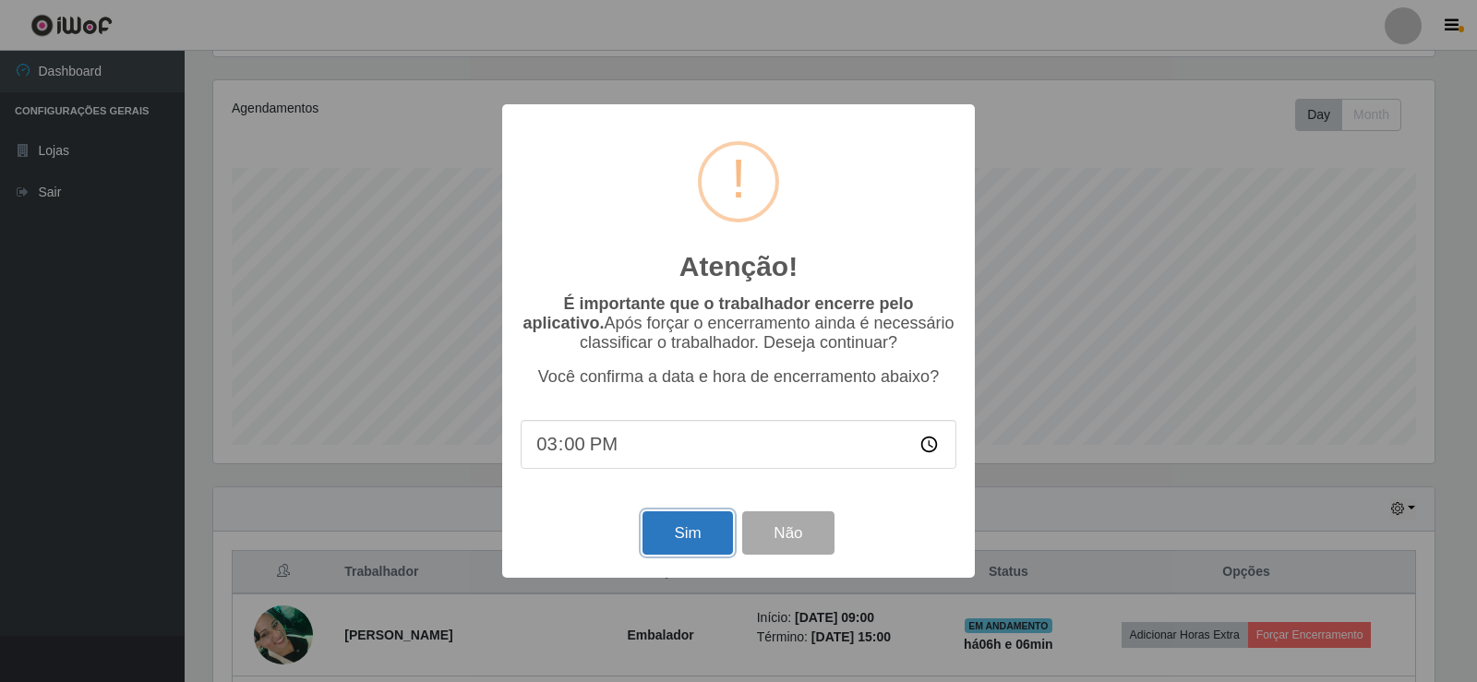
click at [673, 536] on button "Sim" at bounding box center [688, 532] width 90 height 43
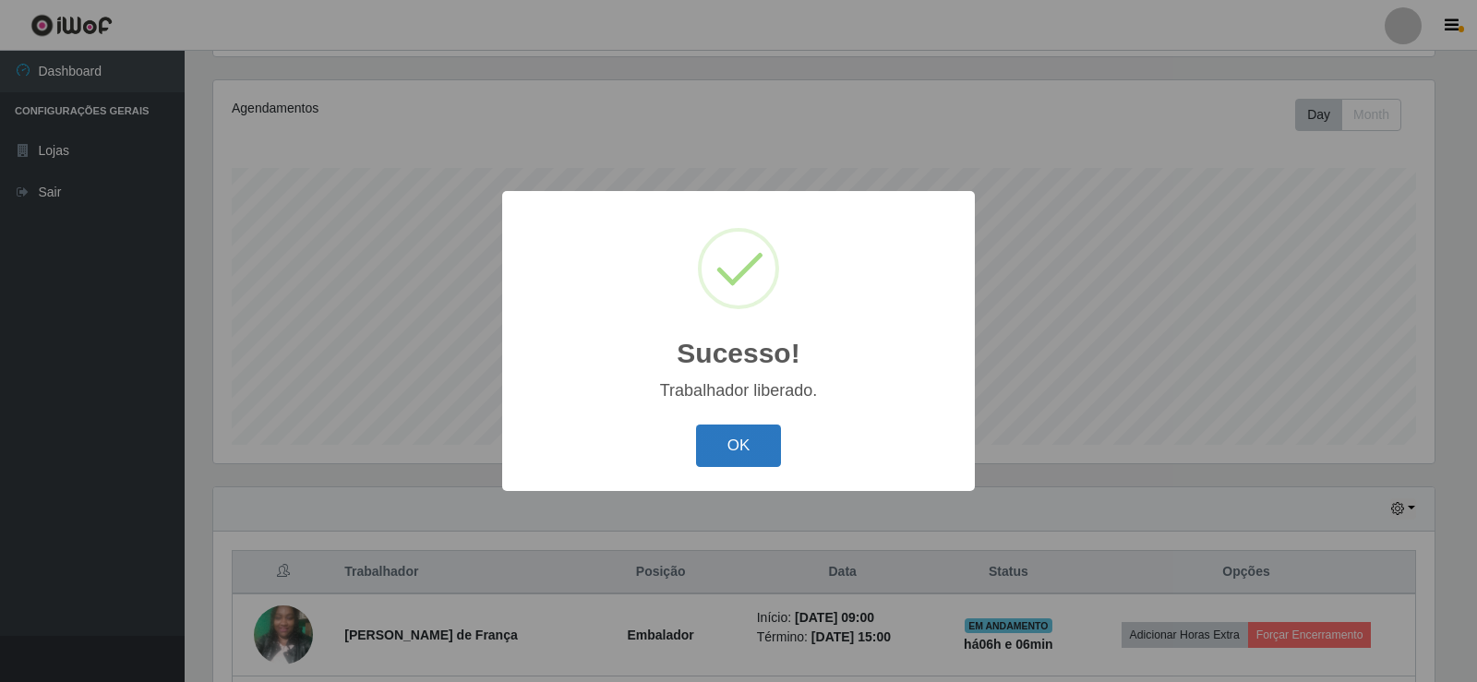
click at [715, 447] on button "OK" at bounding box center [739, 446] width 86 height 43
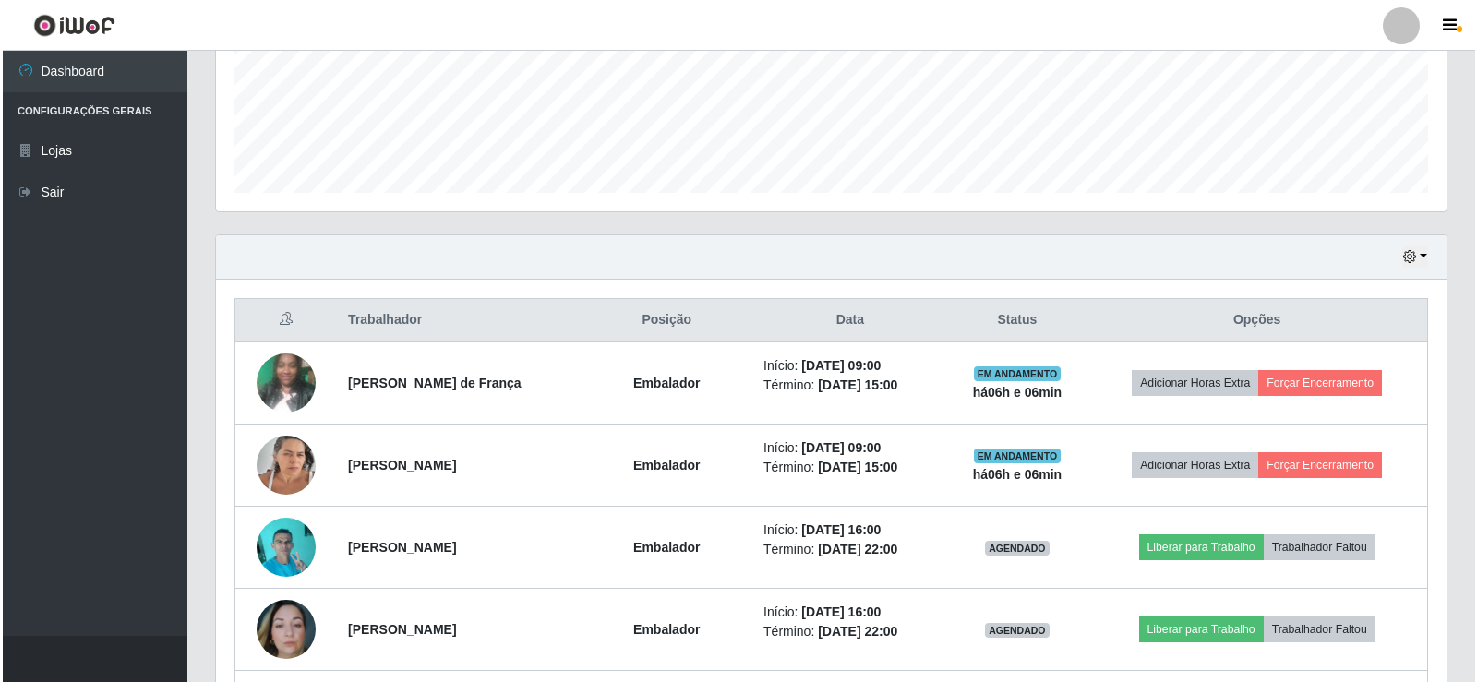
scroll to position [492, 0]
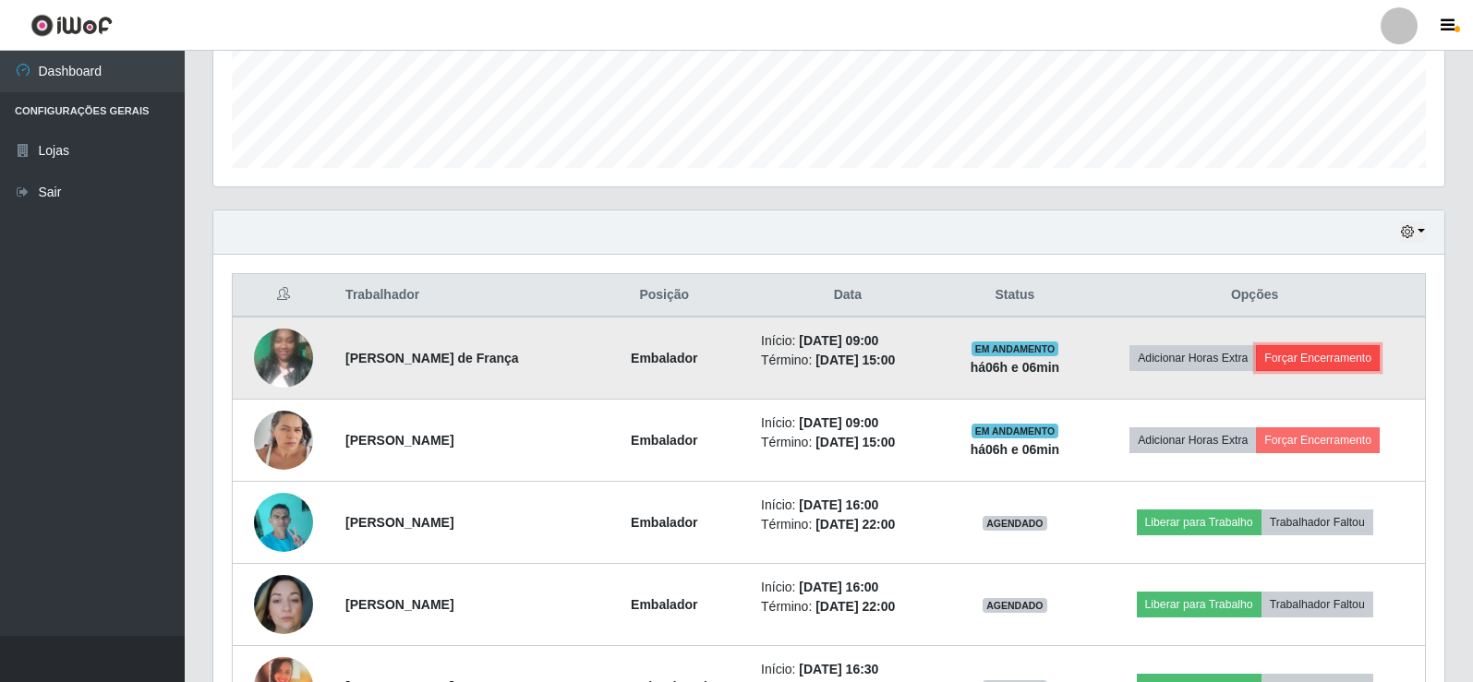
click at [1306, 358] on button "Forçar Encerramento" at bounding box center [1318, 358] width 124 height 26
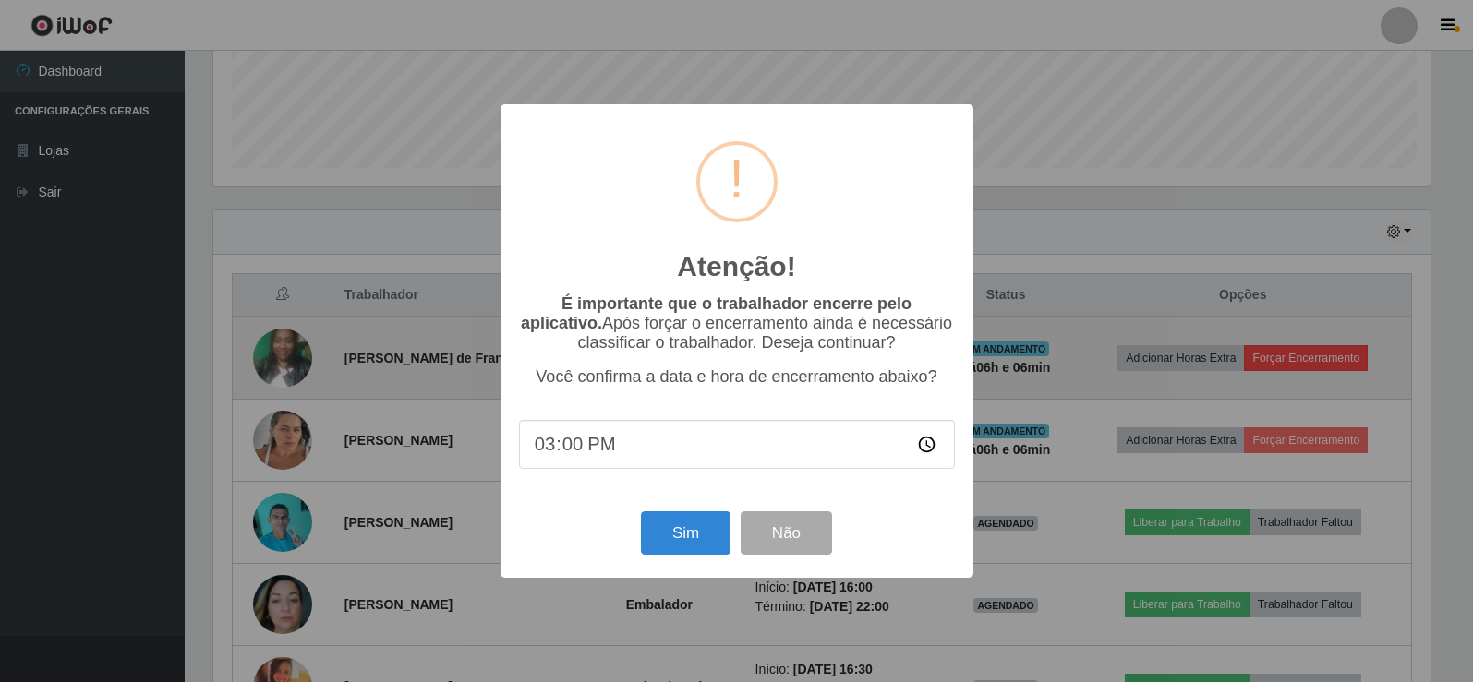
scroll to position [383, 1222]
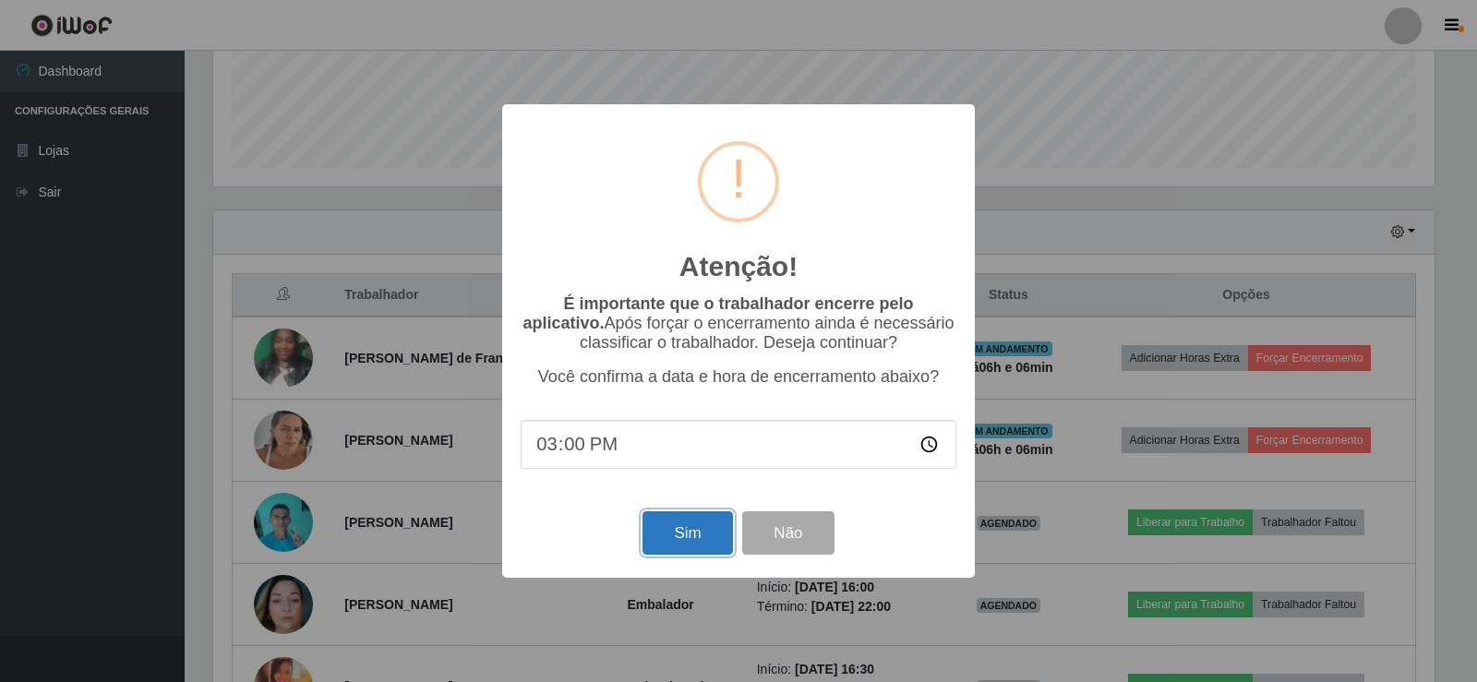
click at [699, 536] on button "Sim" at bounding box center [688, 532] width 90 height 43
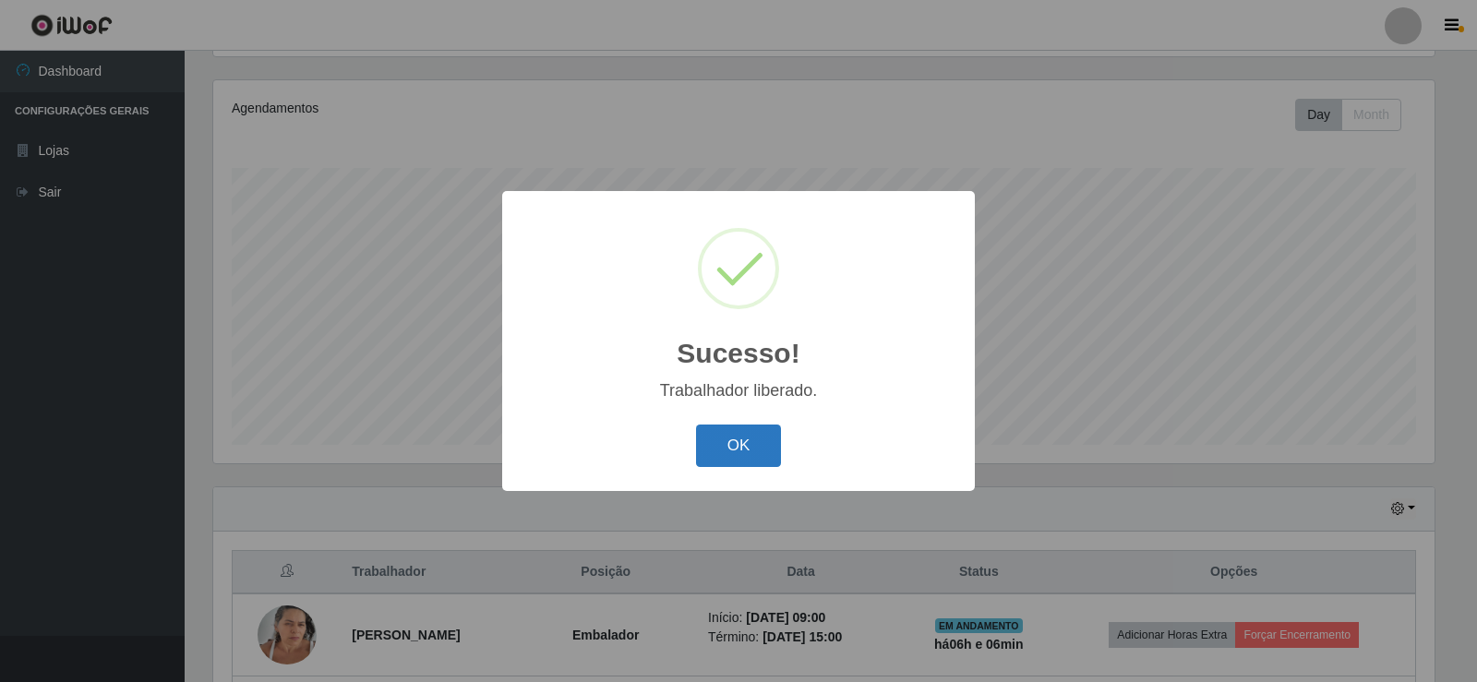
click at [771, 452] on button "OK" at bounding box center [739, 446] width 86 height 43
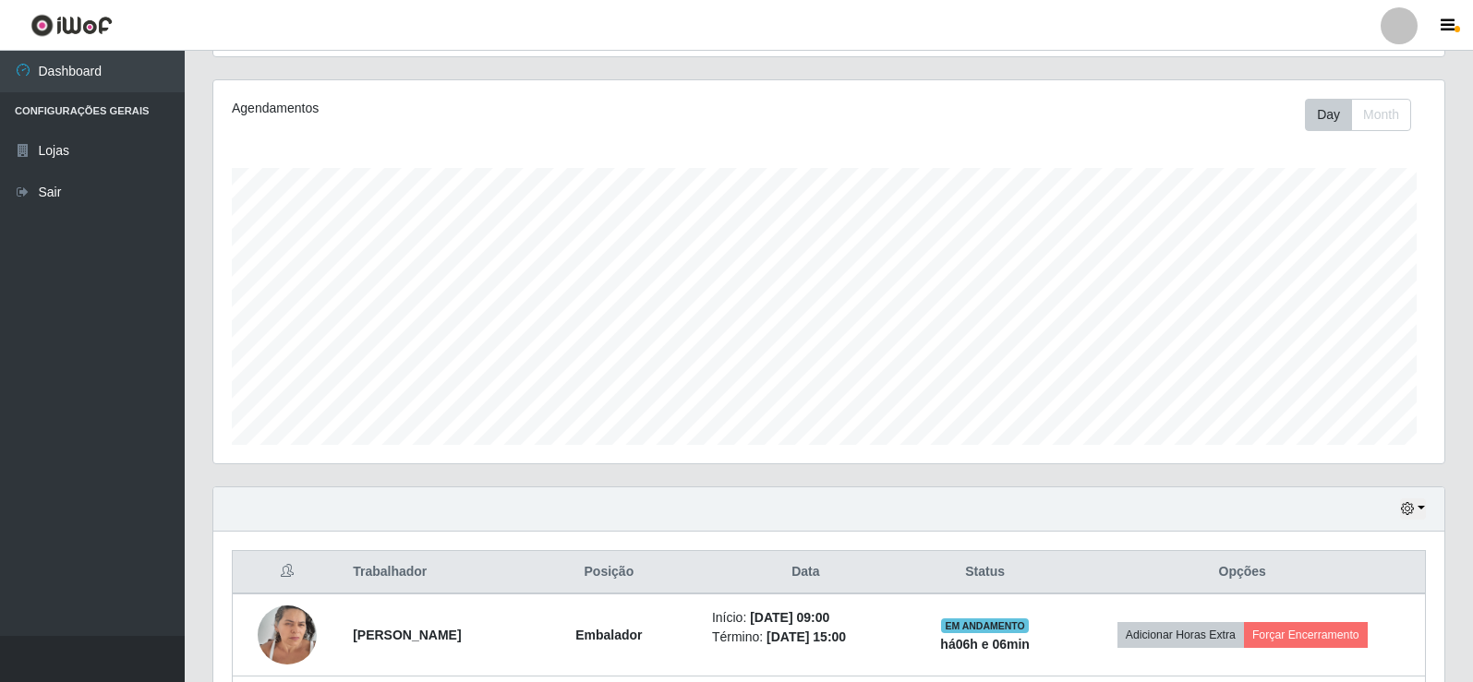
scroll to position [383, 1231]
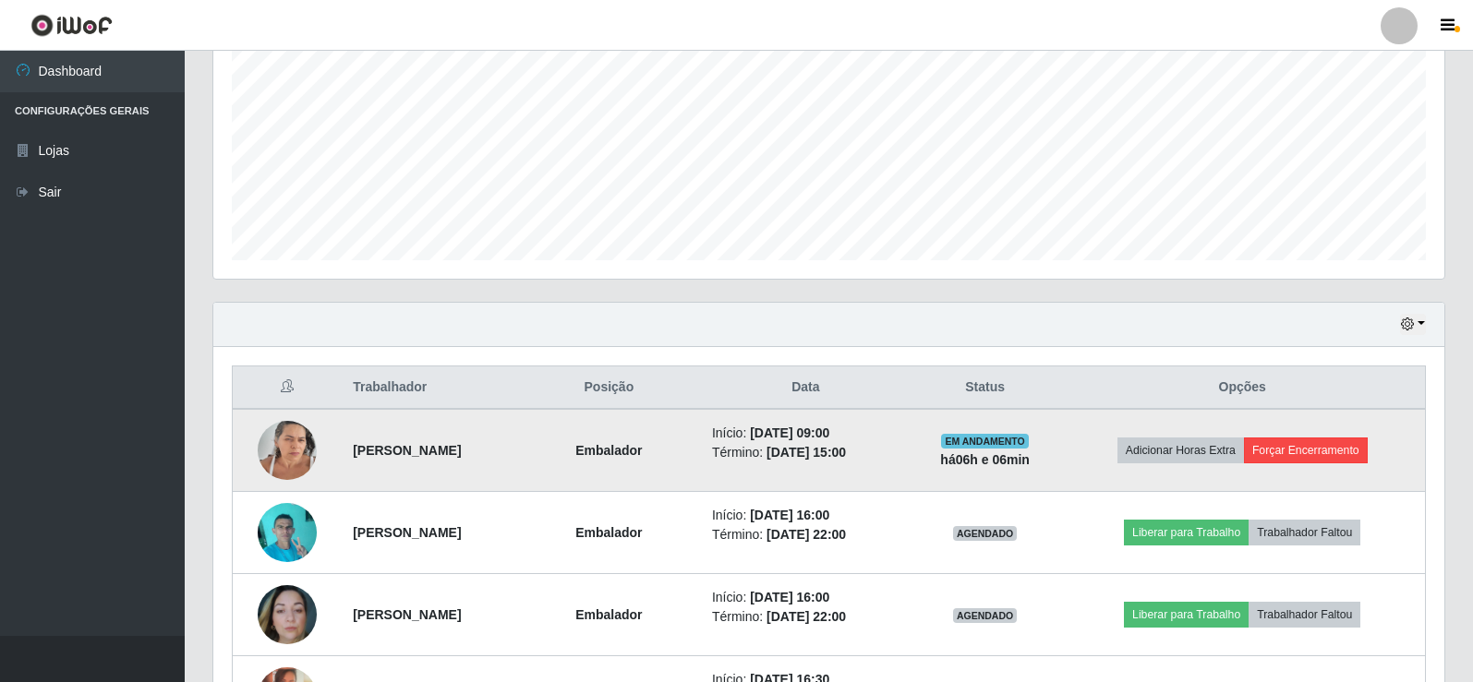
click at [1348, 443] on button "Forçar Encerramento" at bounding box center [1306, 451] width 124 height 26
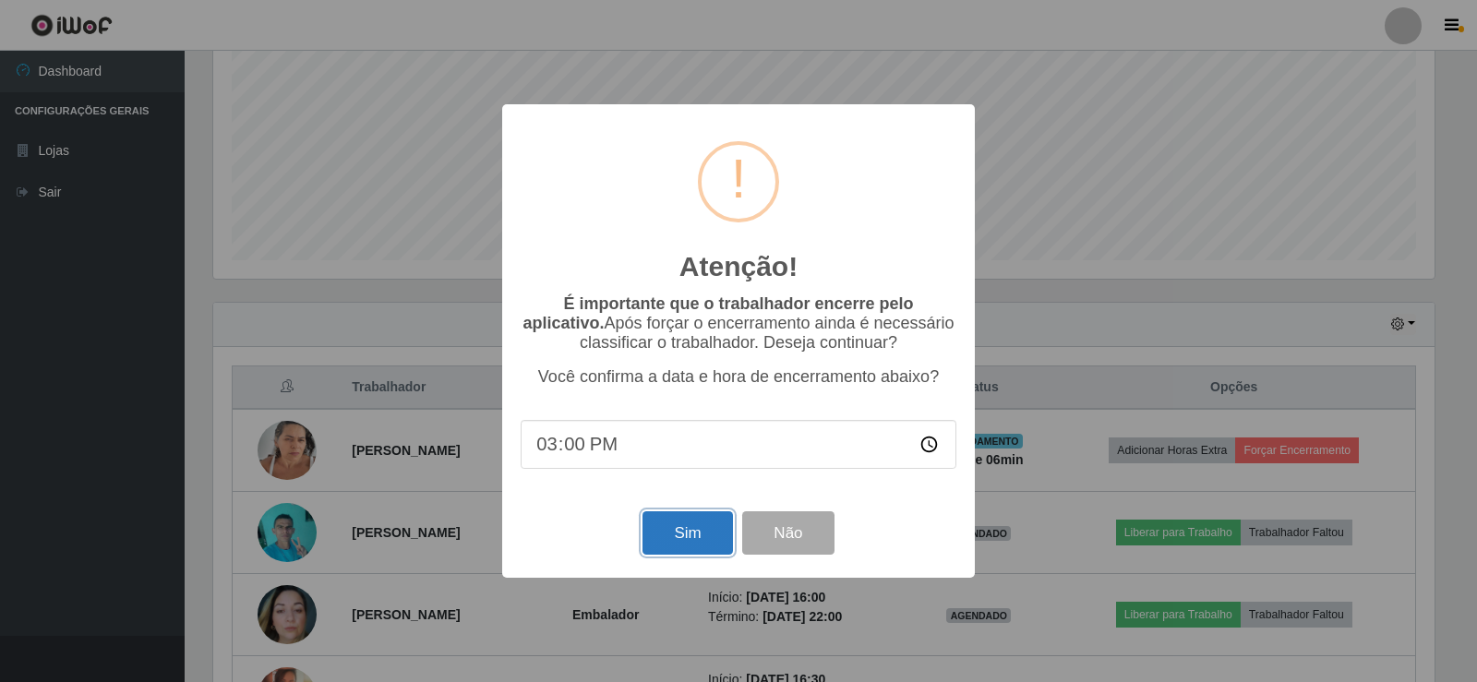
click at [679, 536] on button "Sim" at bounding box center [688, 532] width 90 height 43
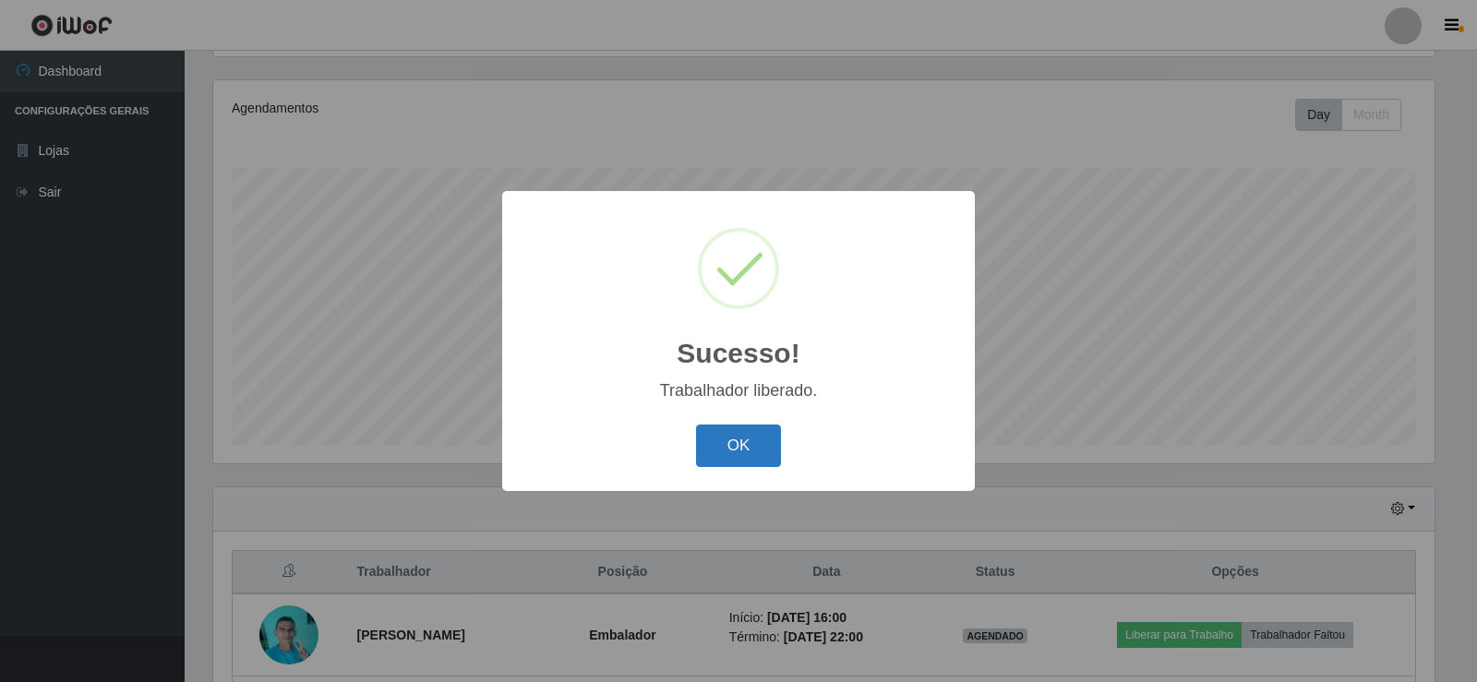
click at [754, 462] on button "OK" at bounding box center [739, 446] width 86 height 43
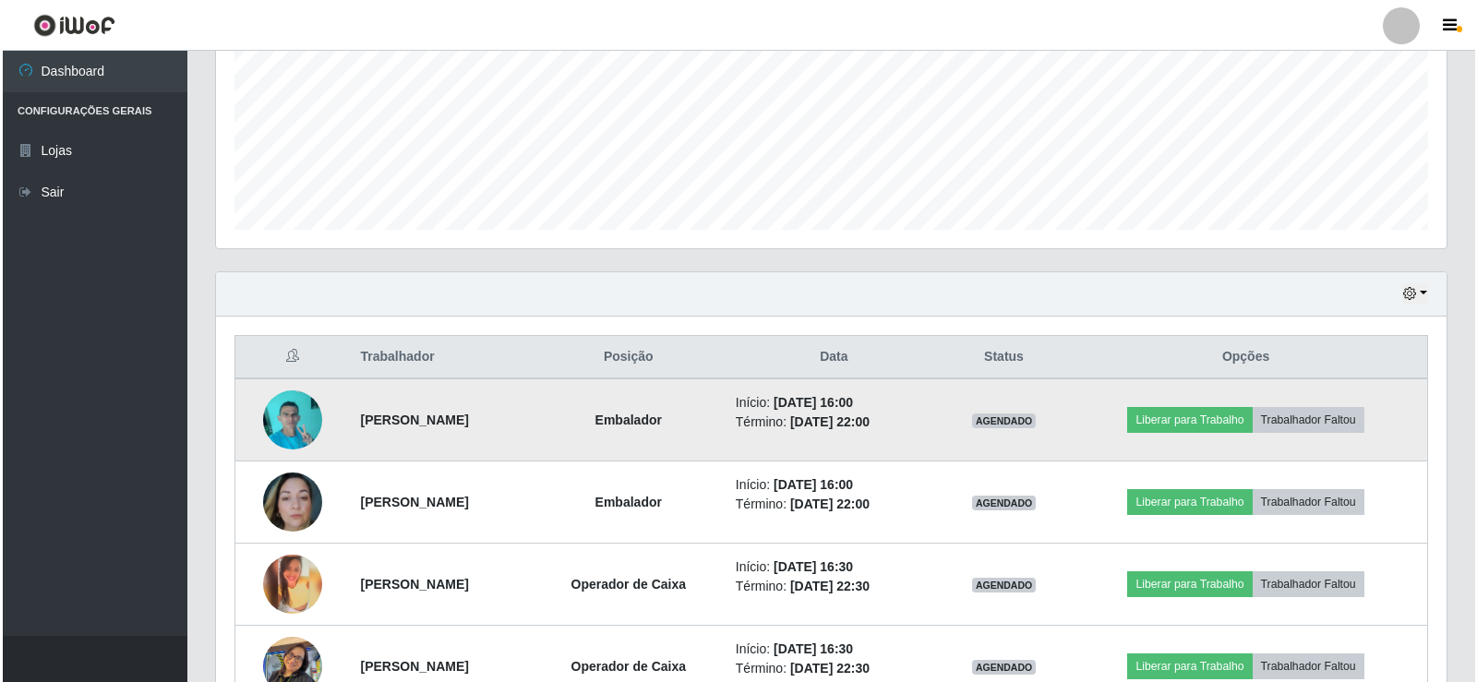
scroll to position [584, 0]
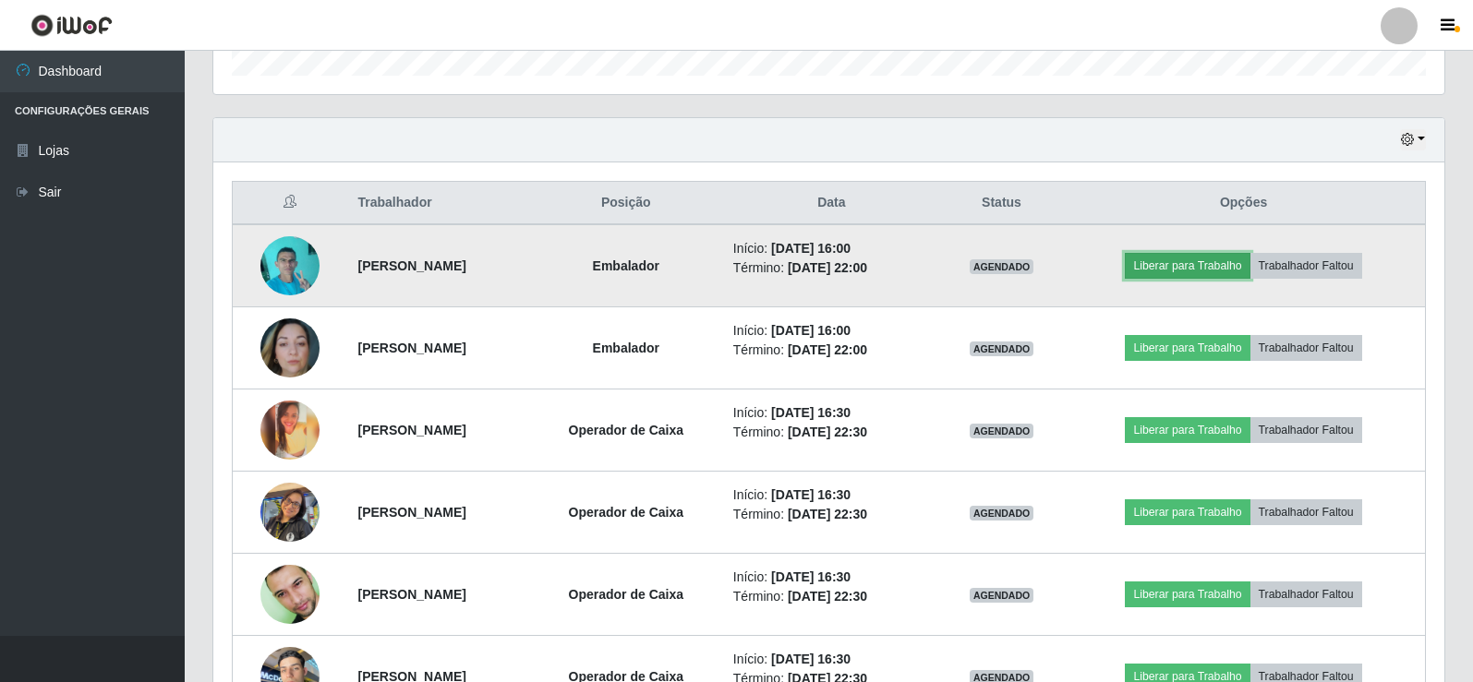
click at [1196, 266] on button "Liberar para Trabalho" at bounding box center [1187, 266] width 125 height 26
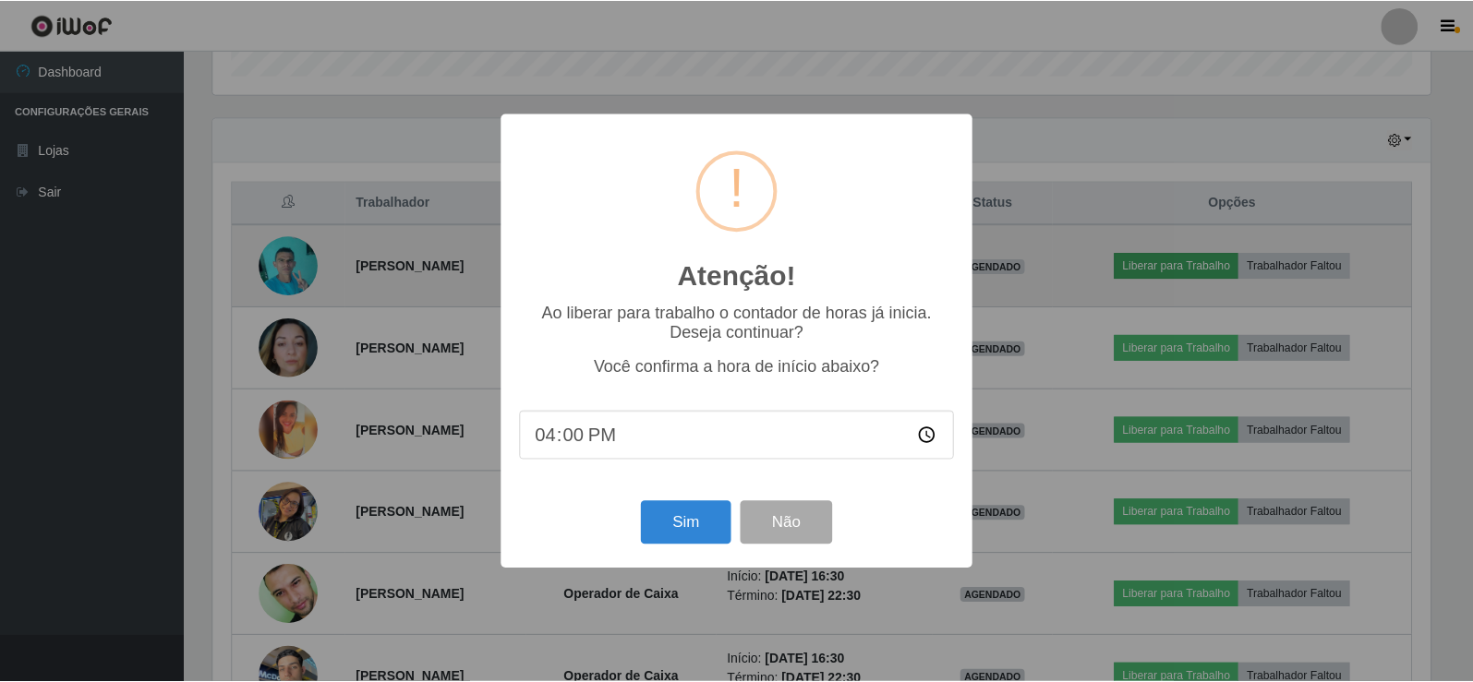
scroll to position [383, 1222]
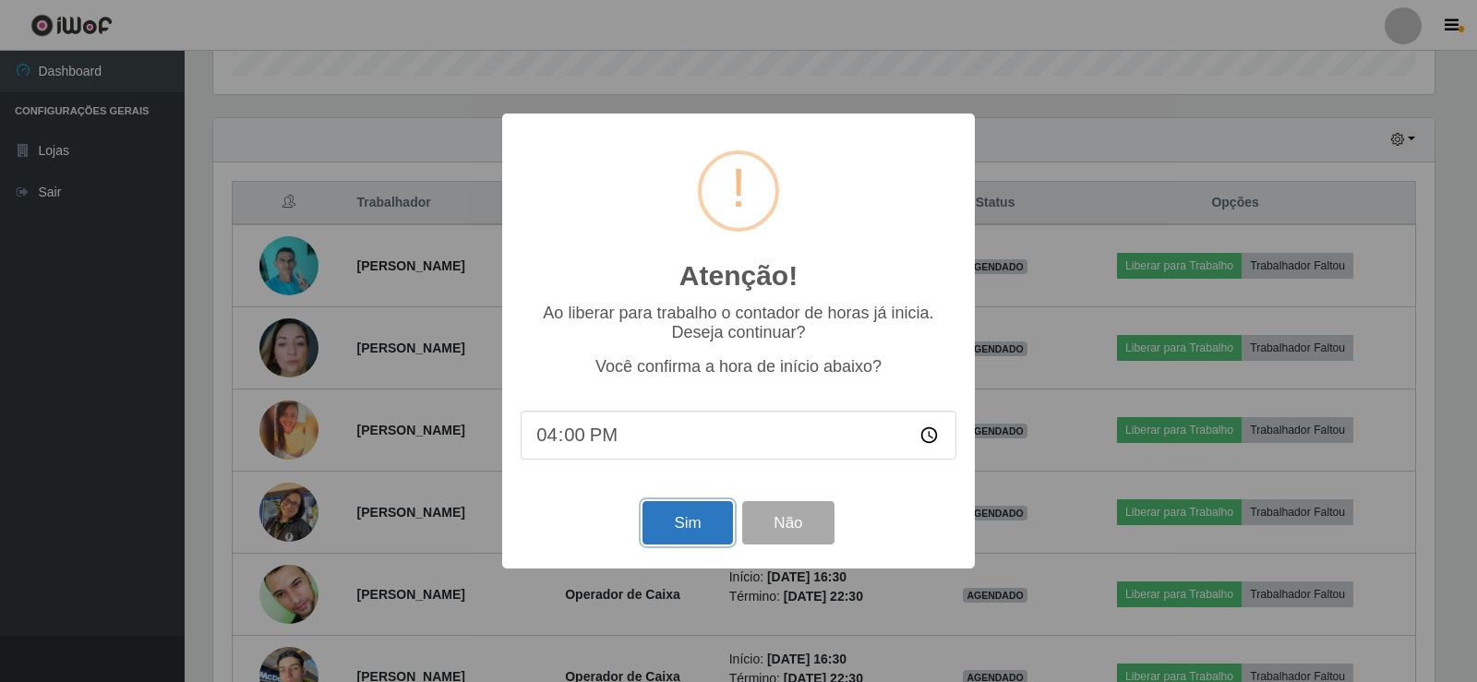
click at [699, 519] on button "Sim" at bounding box center [688, 522] width 90 height 43
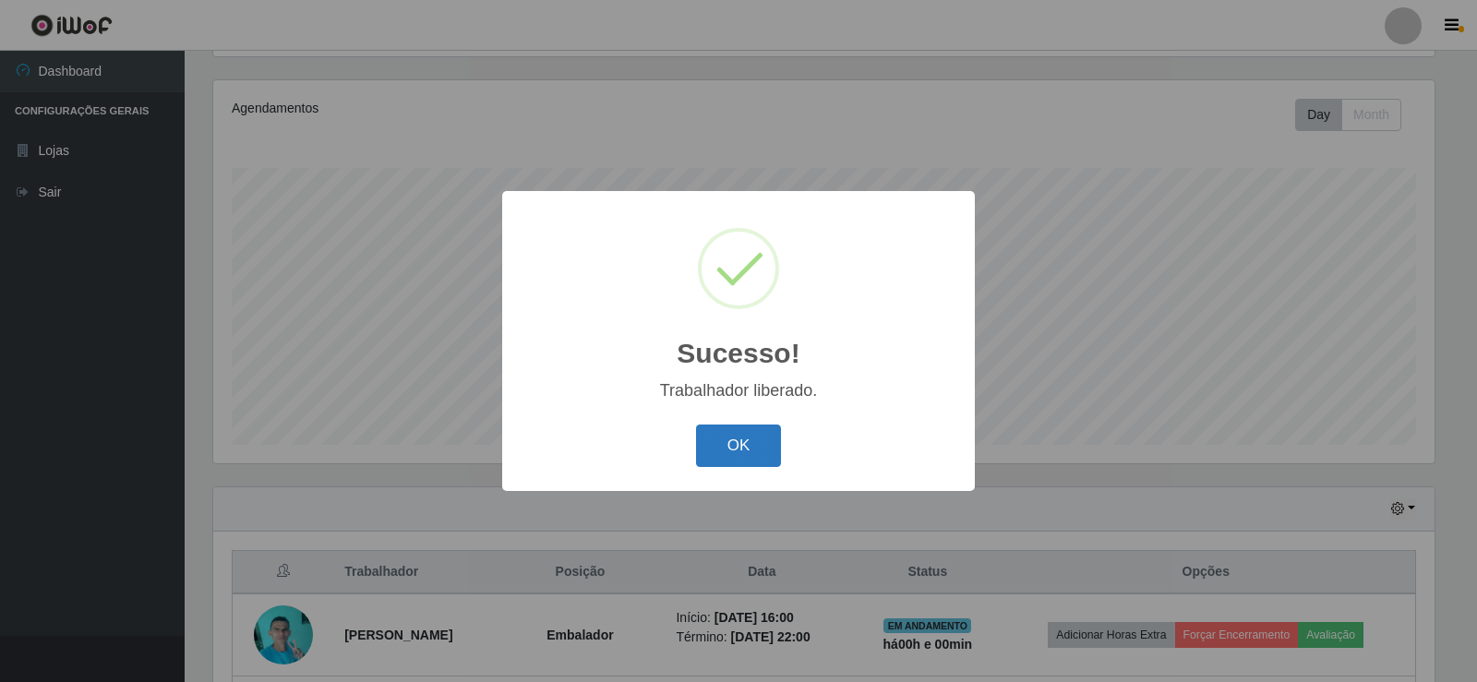
click at [770, 434] on button "OK" at bounding box center [739, 446] width 86 height 43
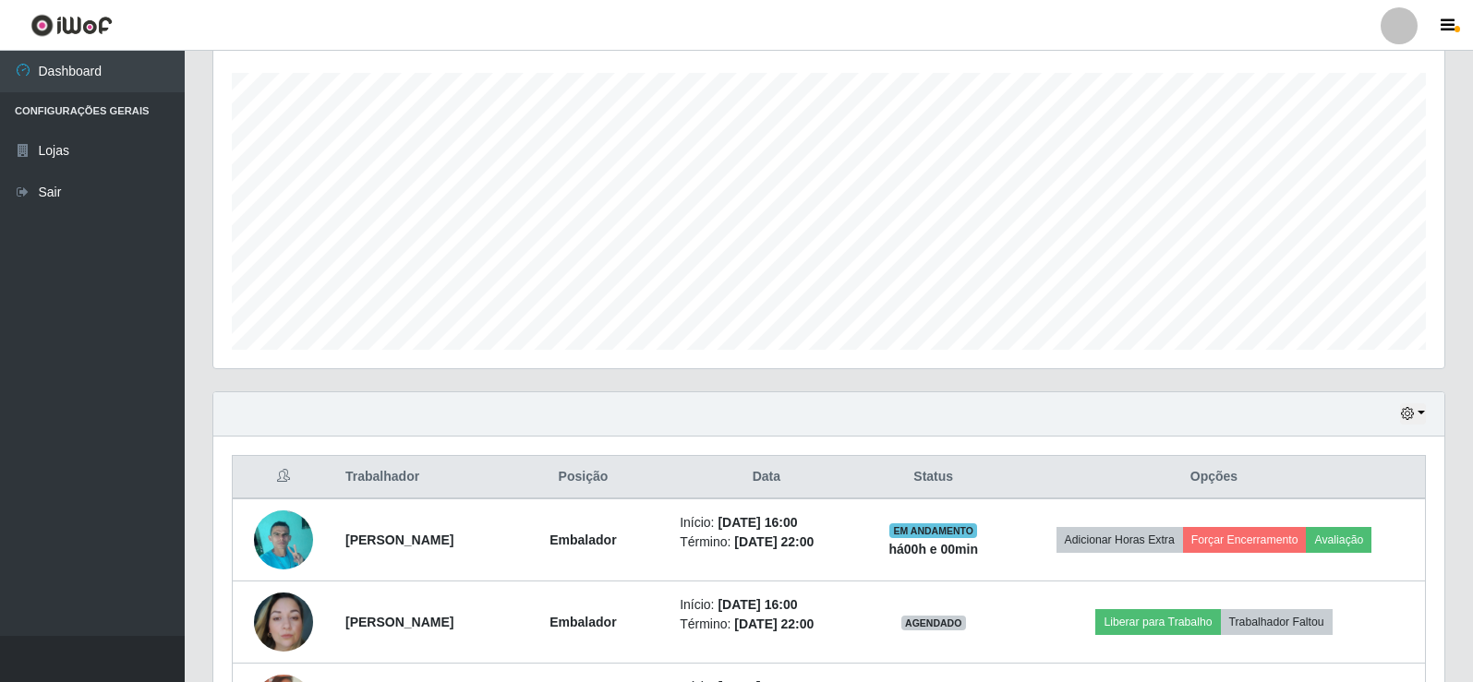
scroll to position [584, 0]
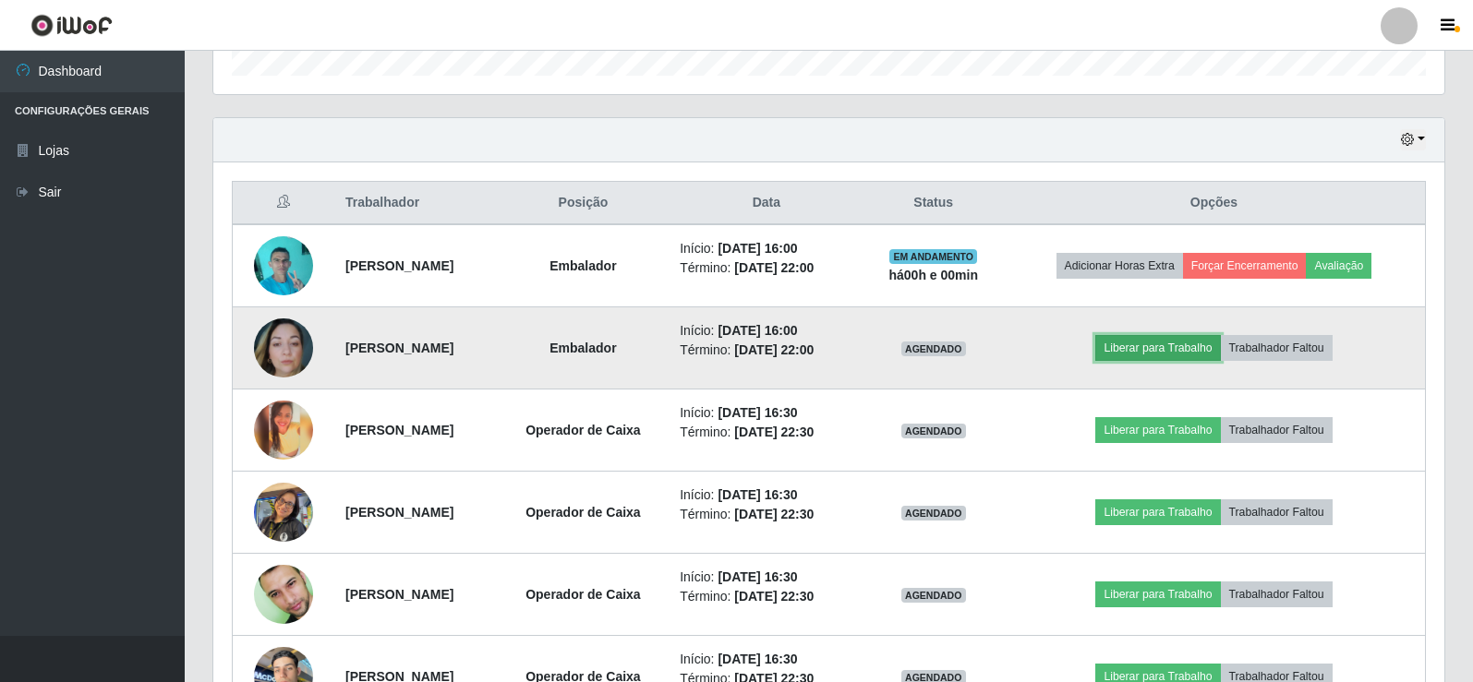
click at [1147, 355] on button "Liberar para Trabalho" at bounding box center [1157, 348] width 125 height 26
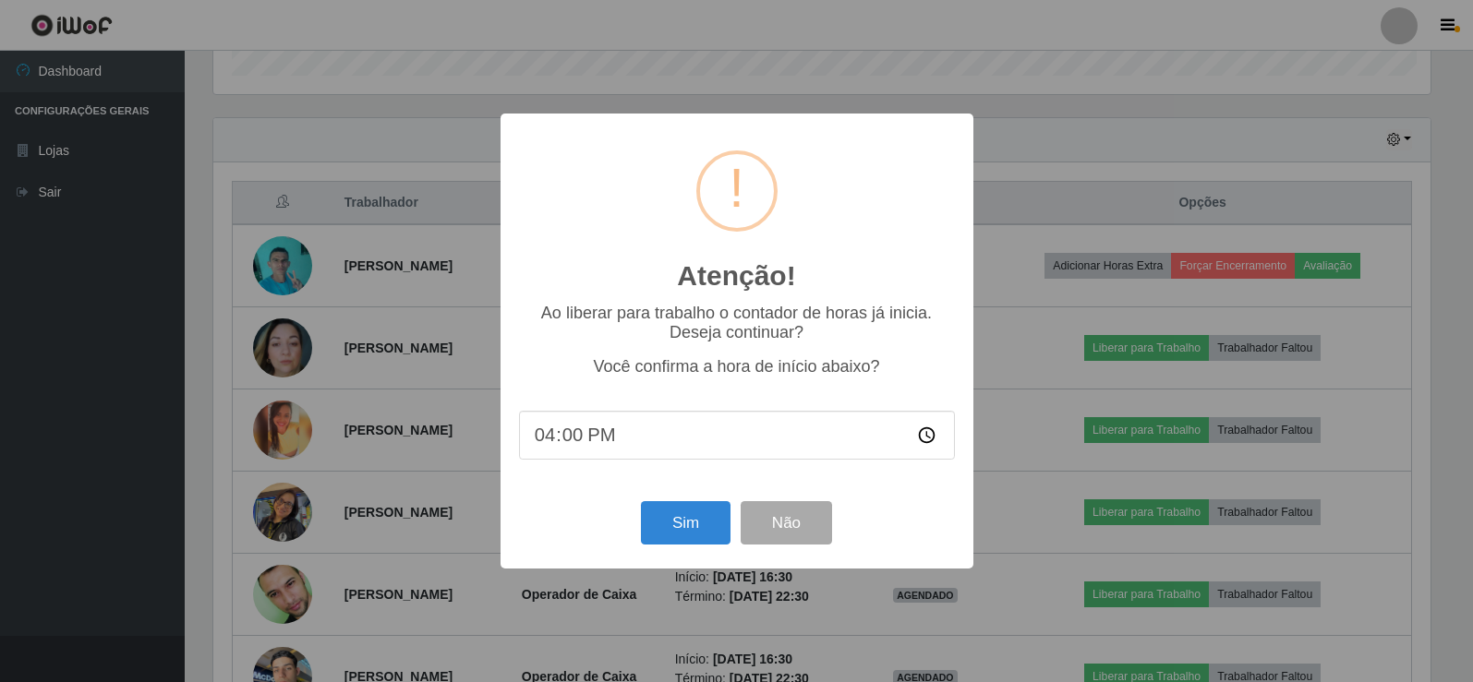
scroll to position [383, 1222]
click at [679, 523] on button "Sim" at bounding box center [688, 522] width 90 height 43
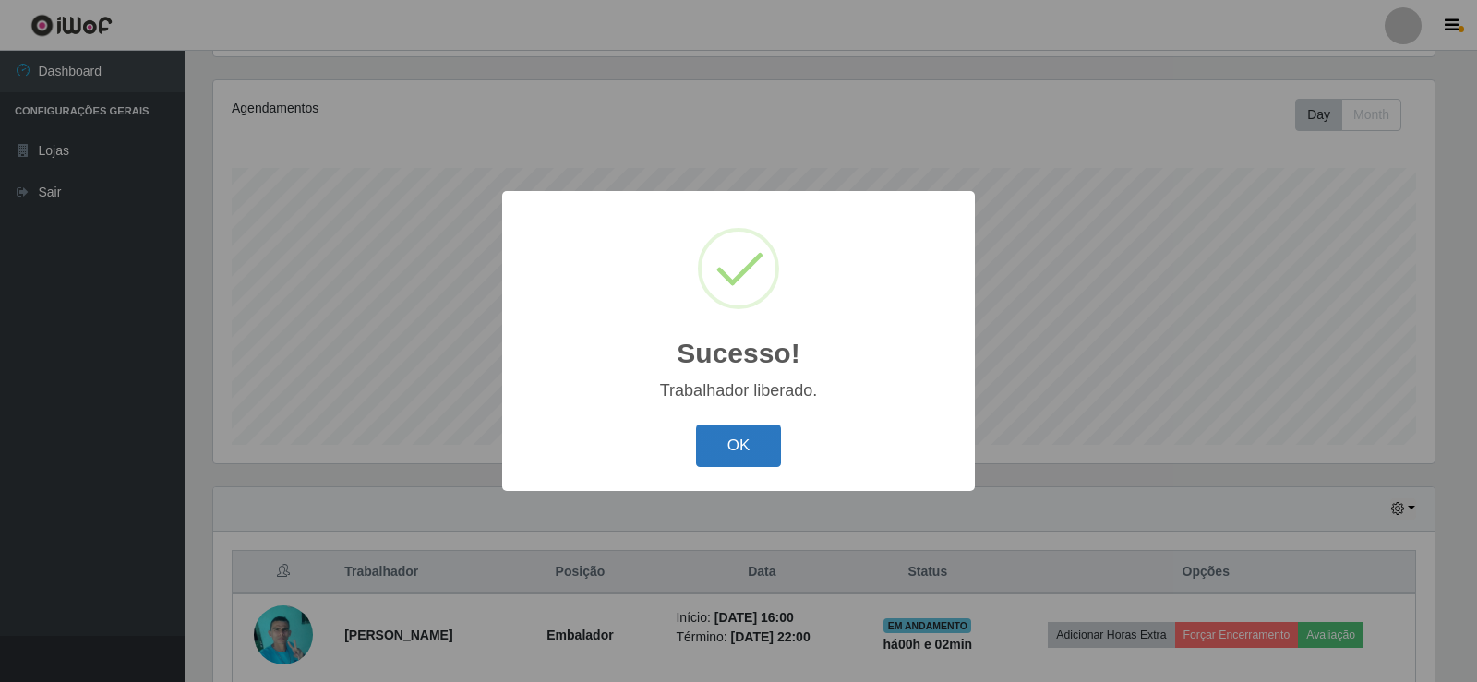
click at [755, 448] on button "OK" at bounding box center [739, 446] width 86 height 43
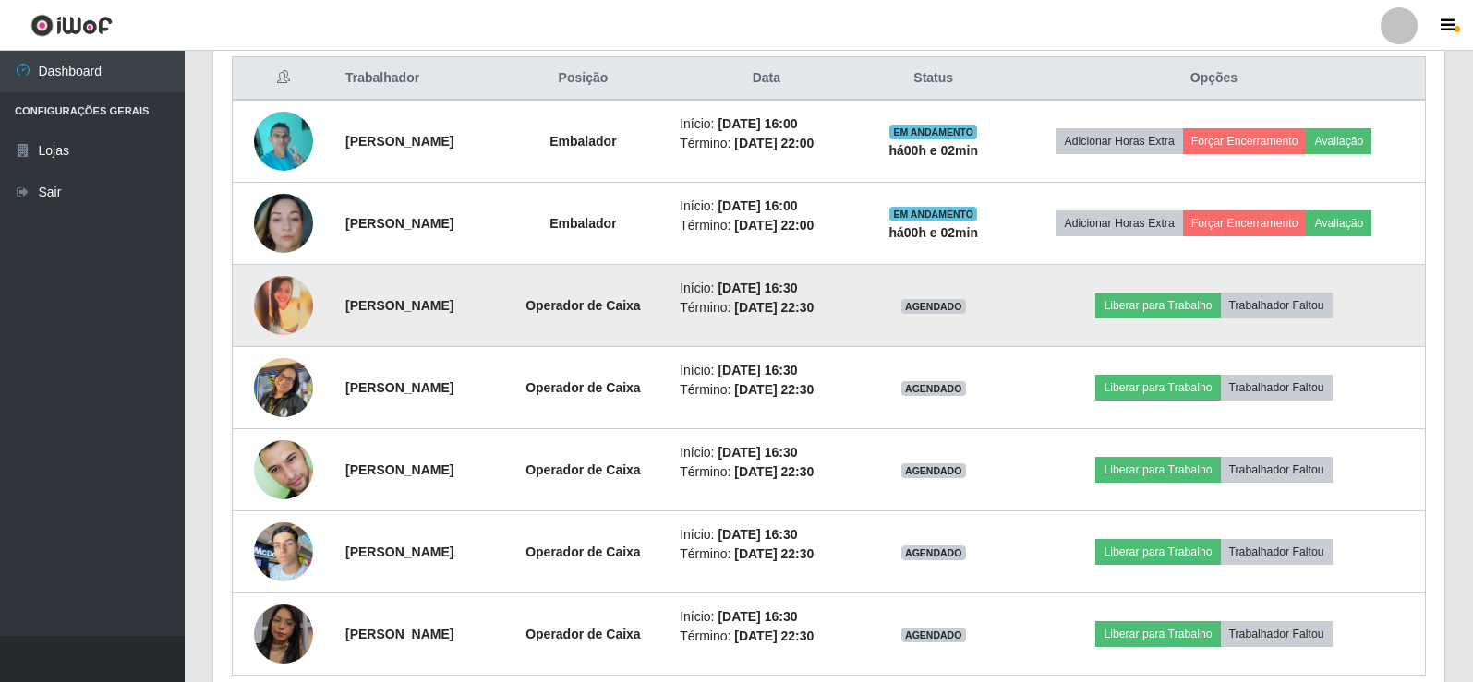
scroll to position [790, 0]
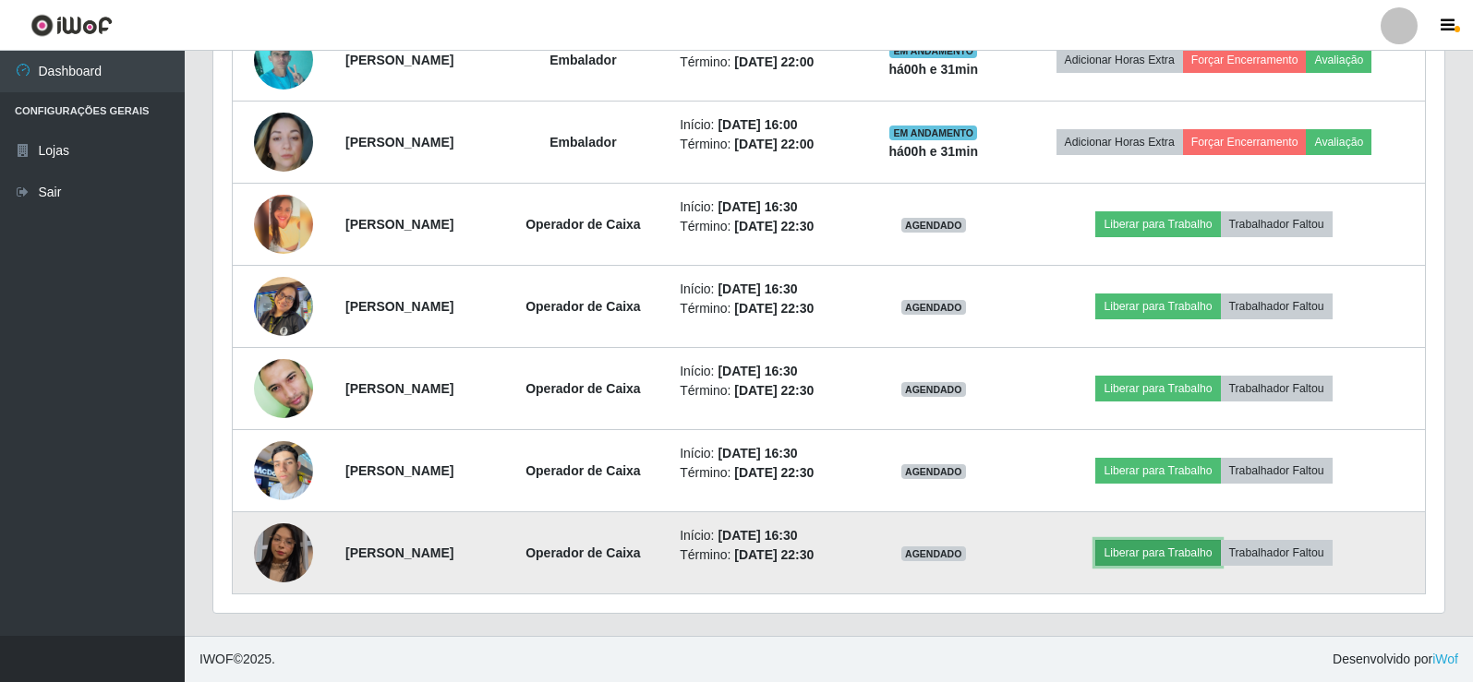
click at [1147, 559] on button "Liberar para Trabalho" at bounding box center [1157, 553] width 125 height 26
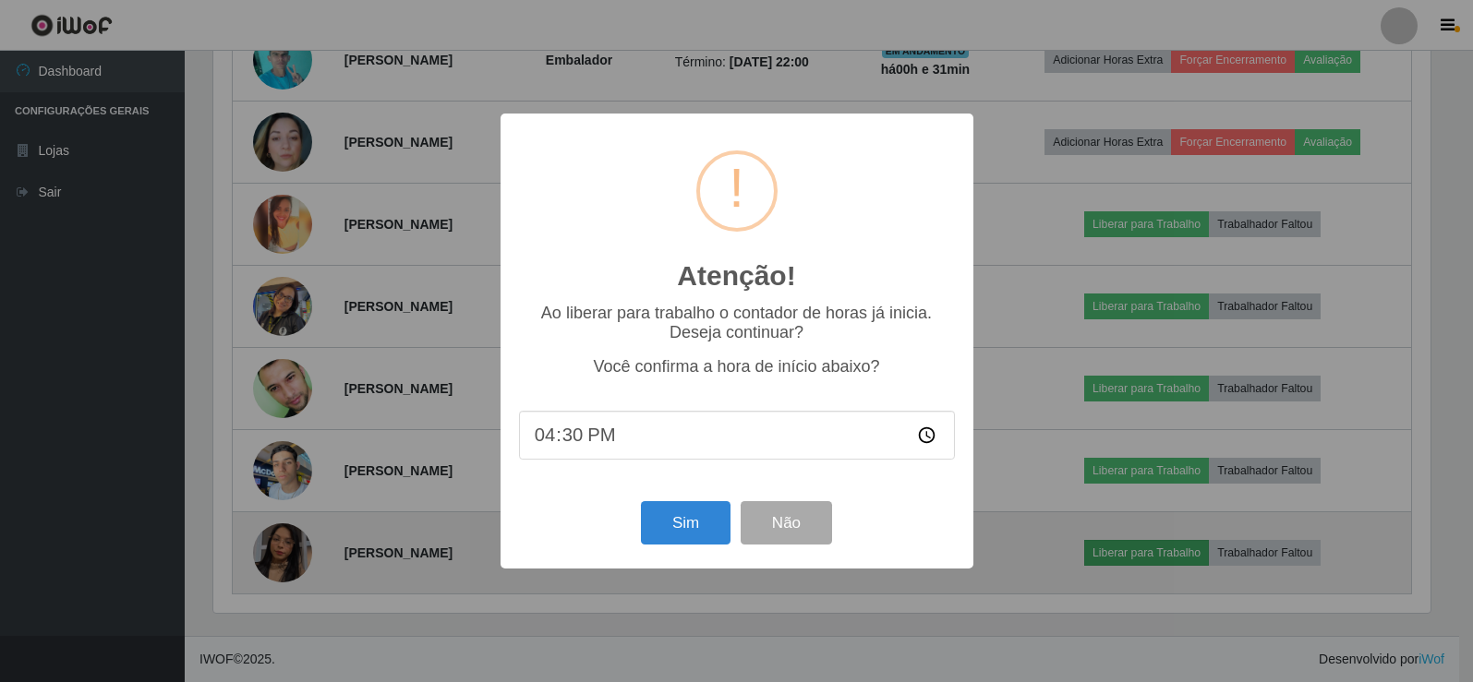
scroll to position [383, 1222]
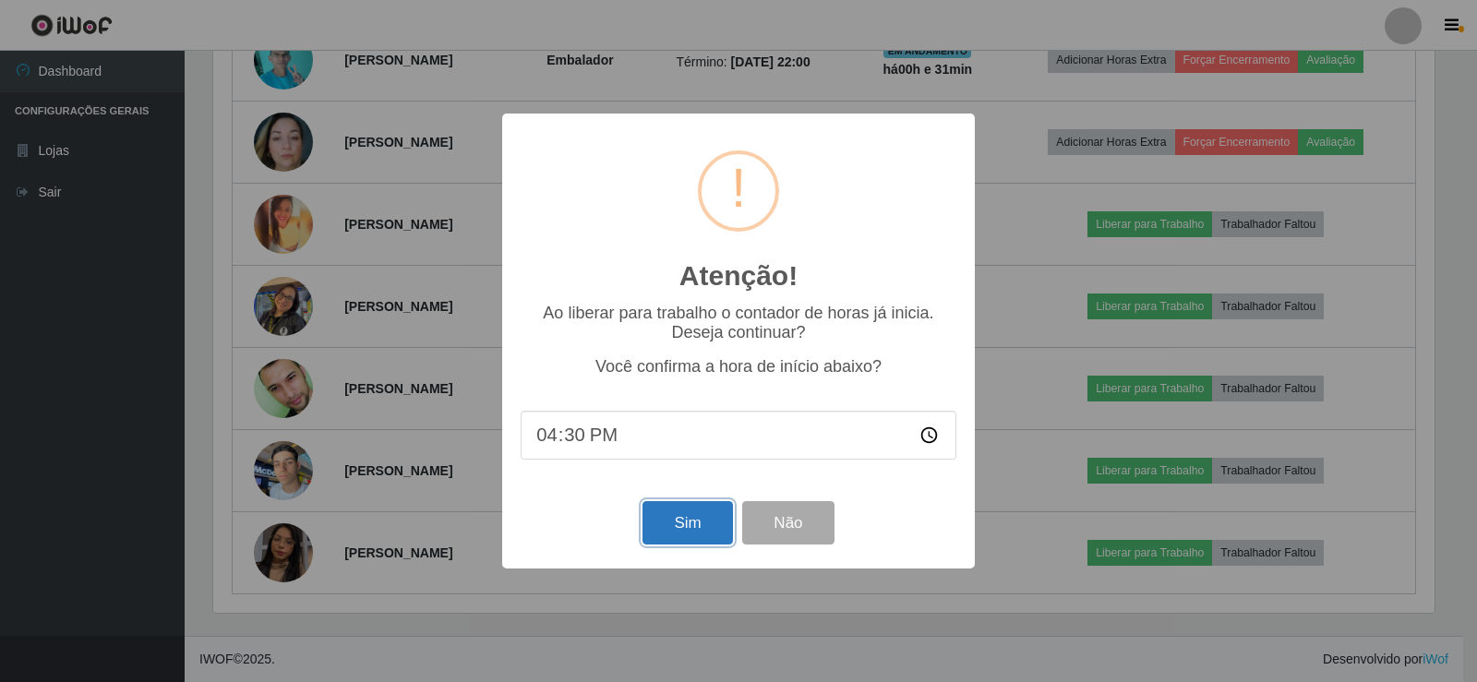
click at [693, 511] on button "Sim" at bounding box center [688, 522] width 90 height 43
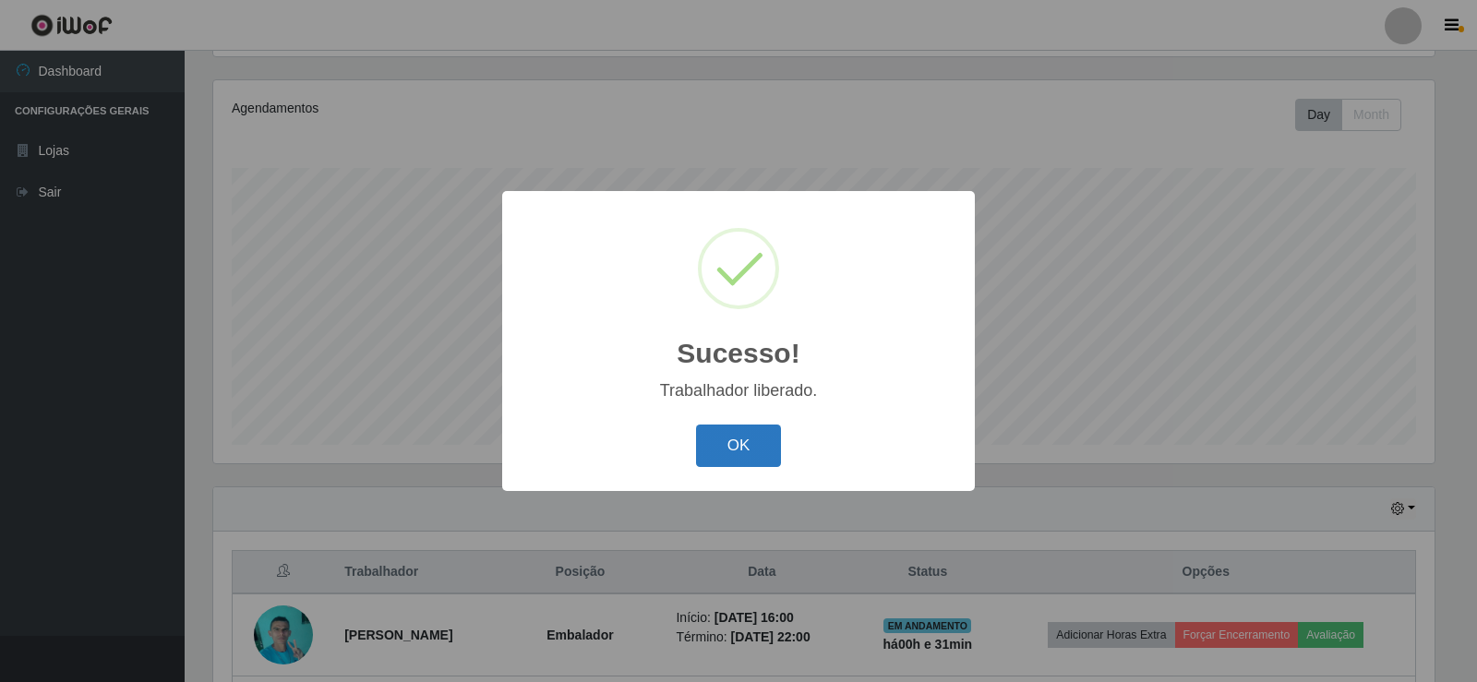
click at [737, 436] on button "OK" at bounding box center [739, 446] width 86 height 43
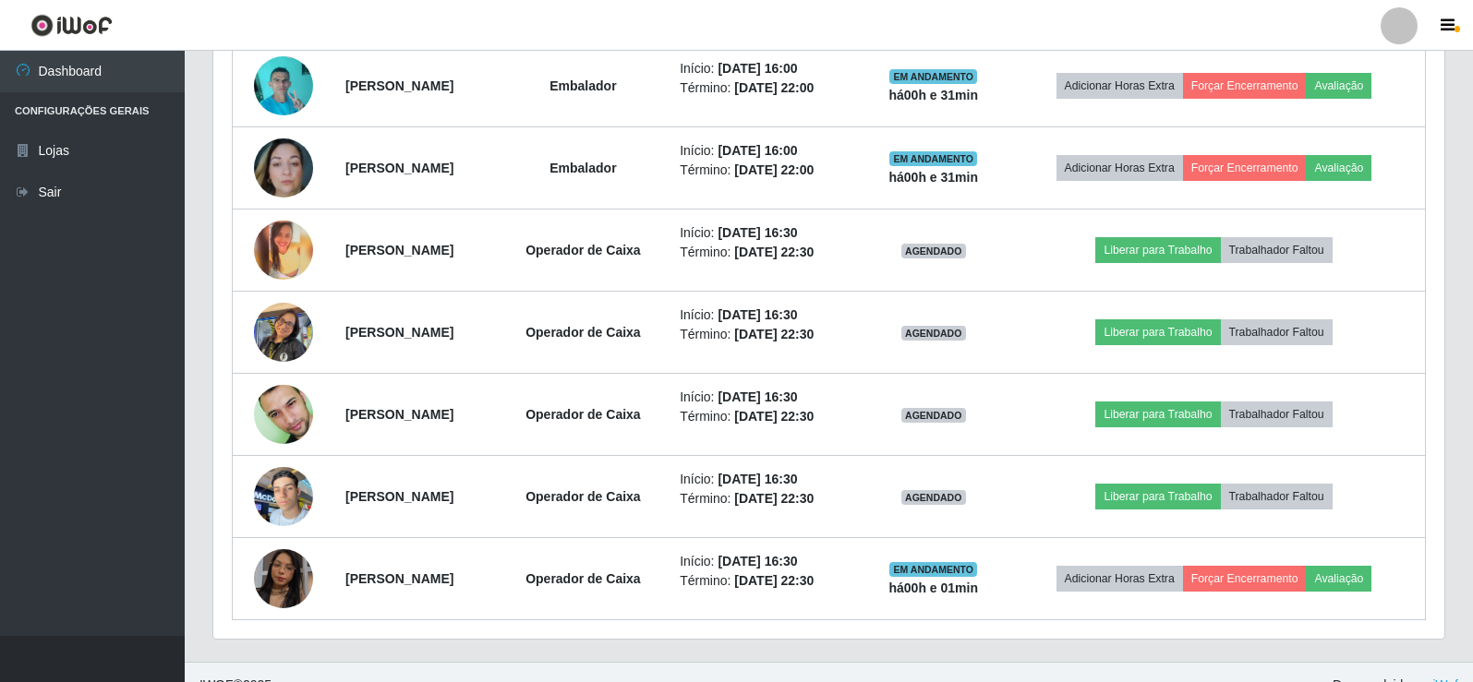
scroll to position [790, 0]
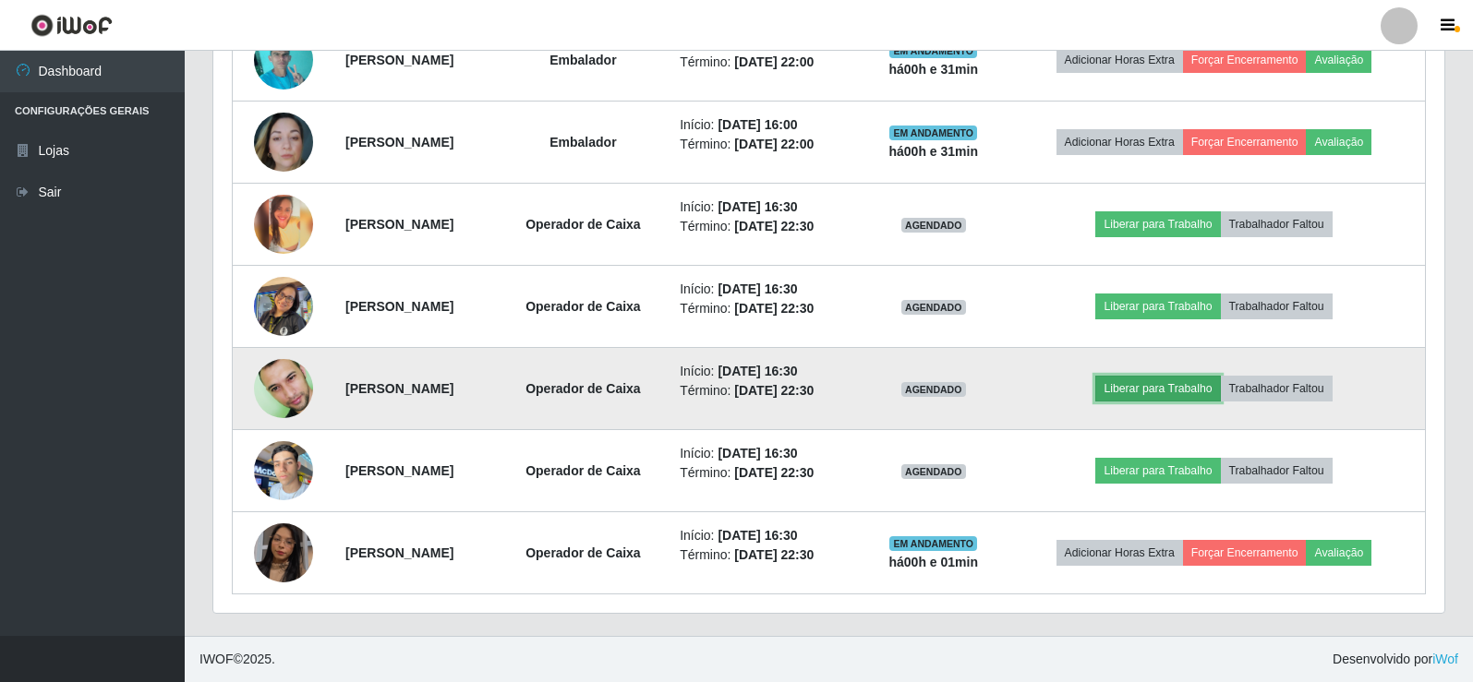
click at [1198, 389] on button "Liberar para Trabalho" at bounding box center [1157, 389] width 125 height 26
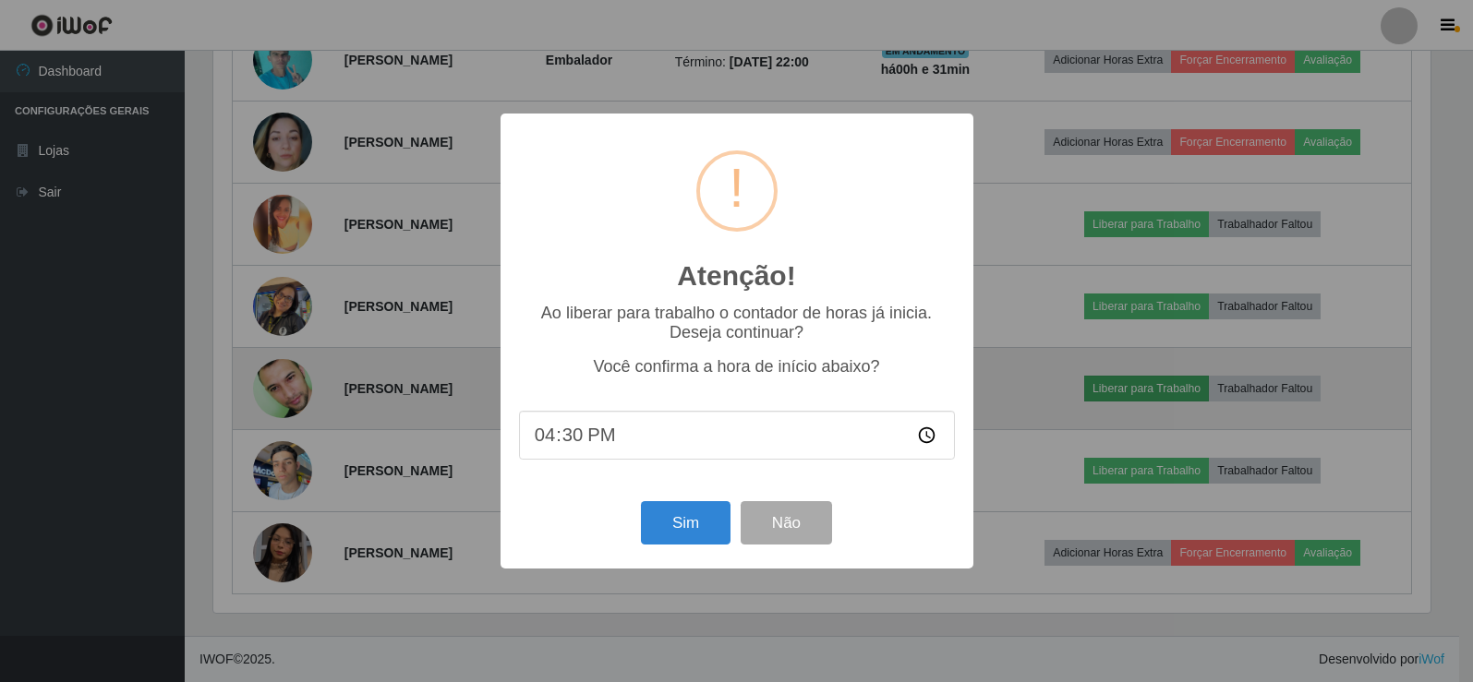
scroll to position [383, 1222]
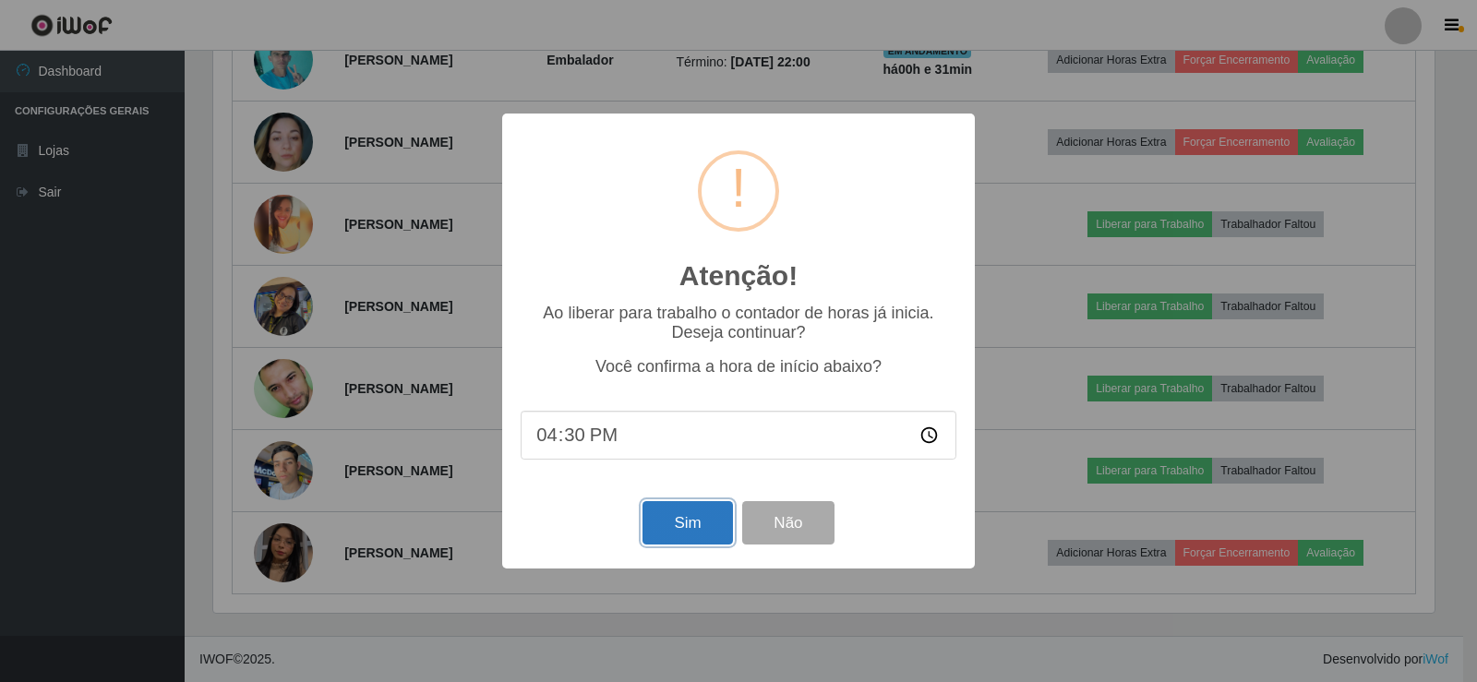
click at [716, 515] on button "Sim" at bounding box center [688, 522] width 90 height 43
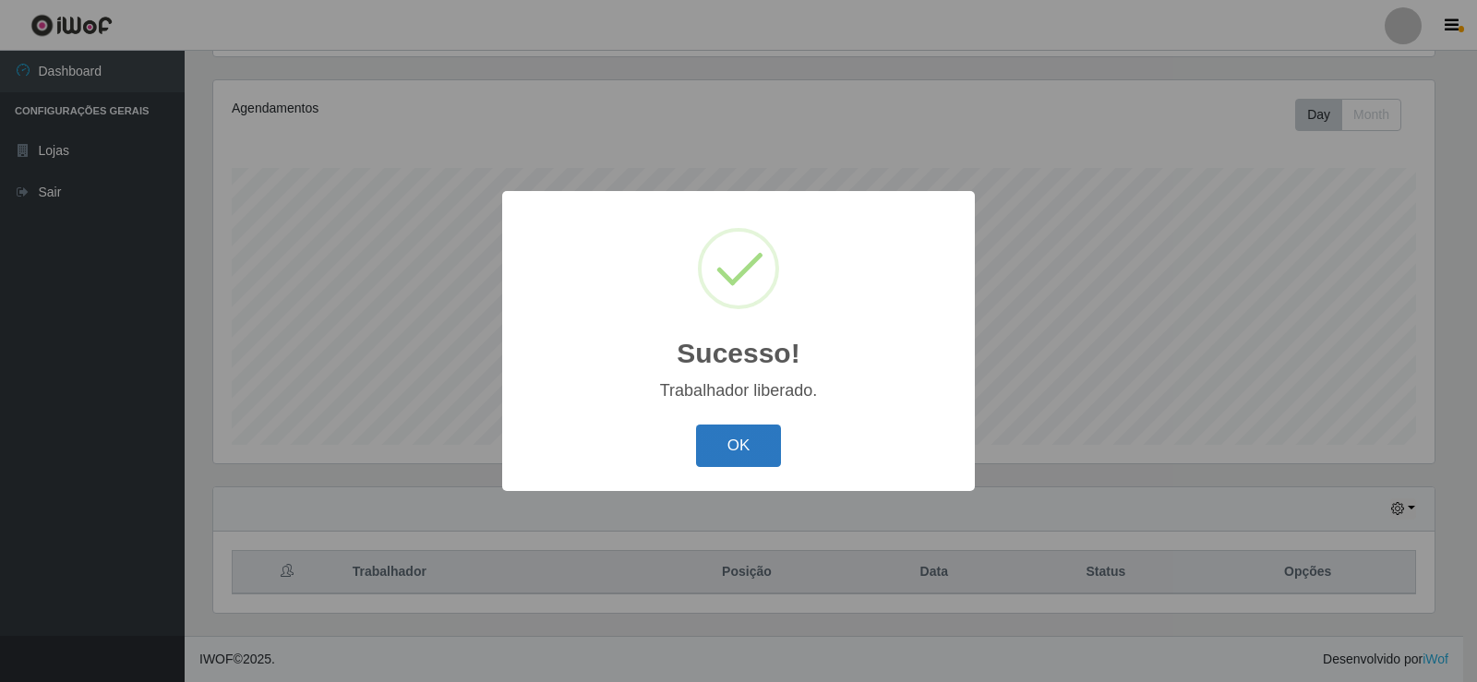
click at [751, 456] on button "OK" at bounding box center [739, 446] width 86 height 43
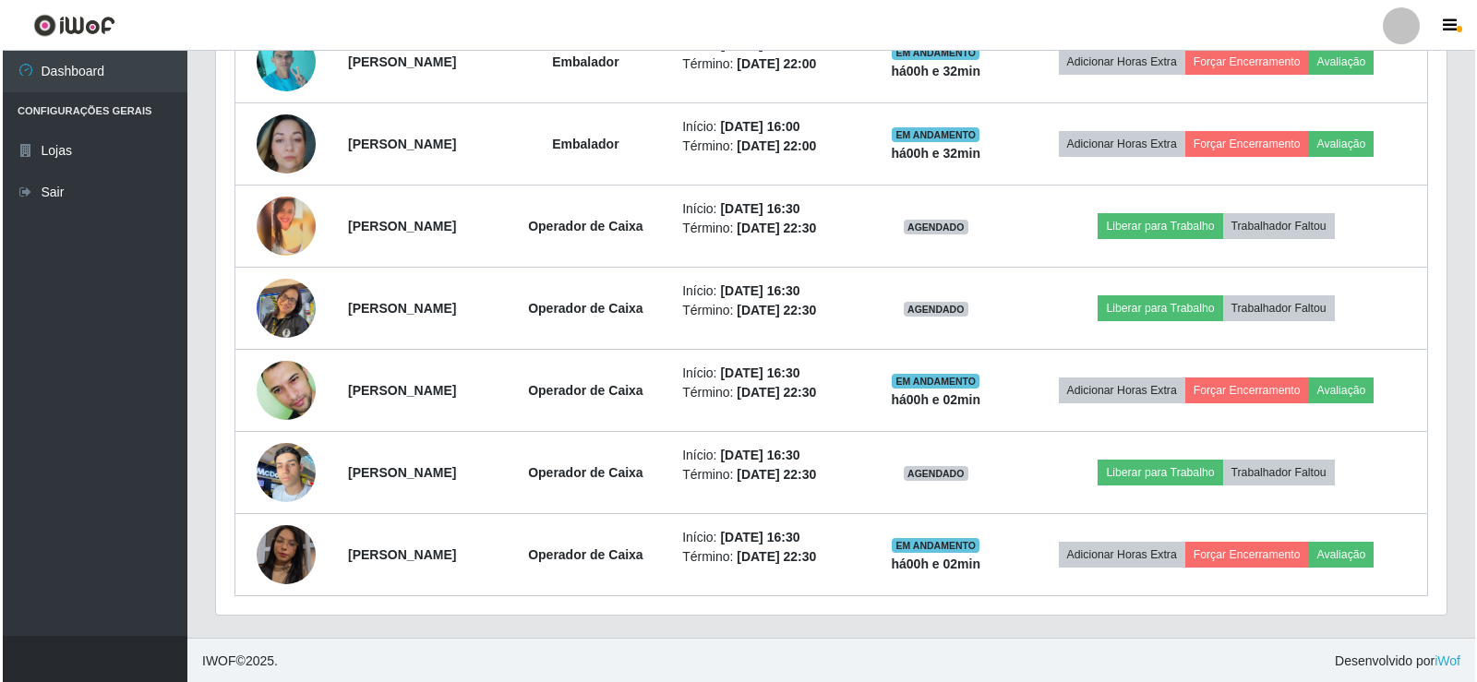
scroll to position [790, 0]
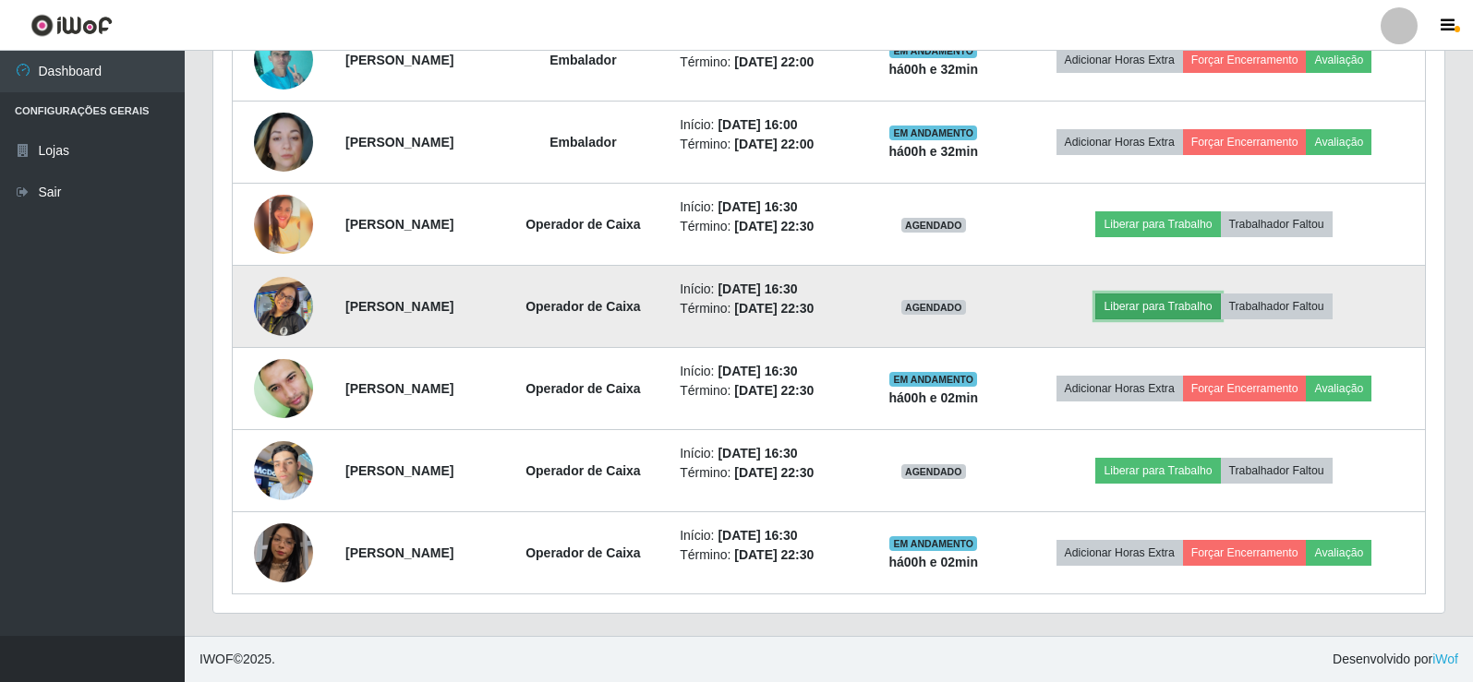
click at [1155, 304] on button "Liberar para Trabalho" at bounding box center [1157, 307] width 125 height 26
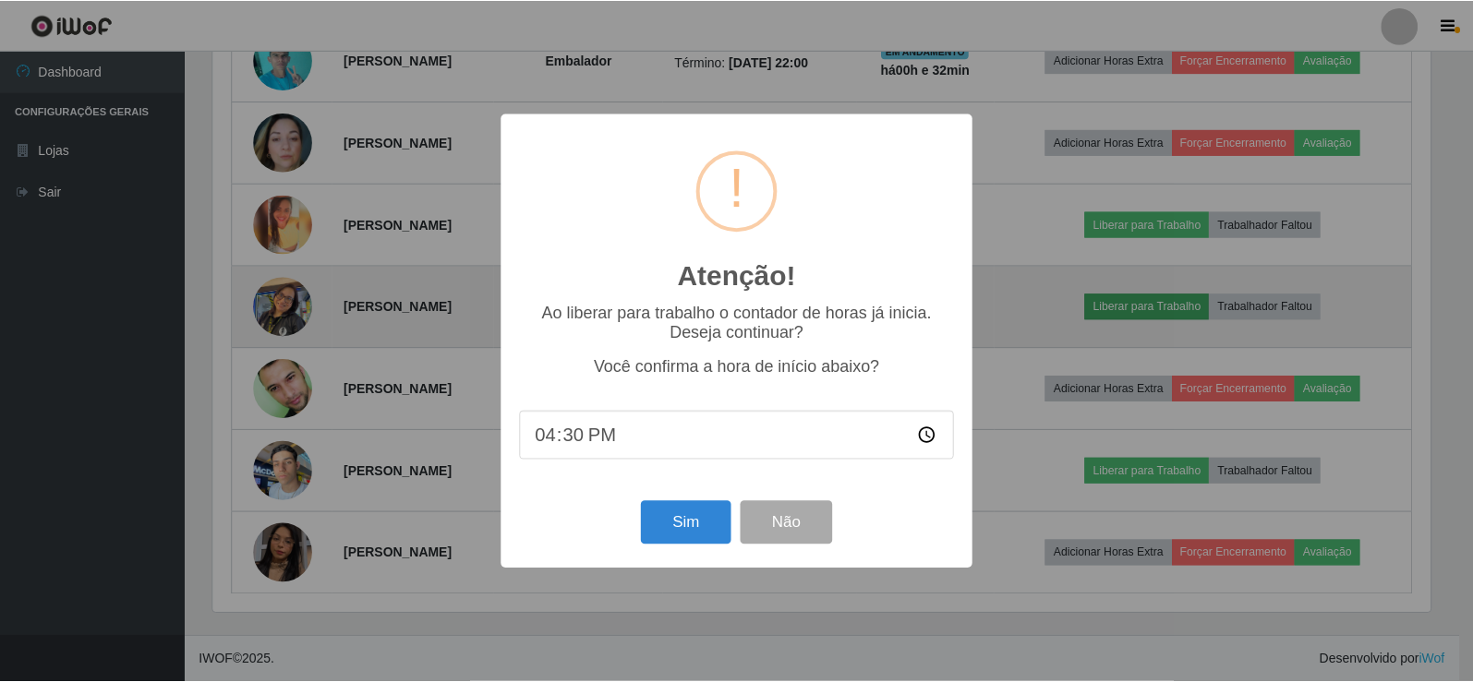
scroll to position [383, 1222]
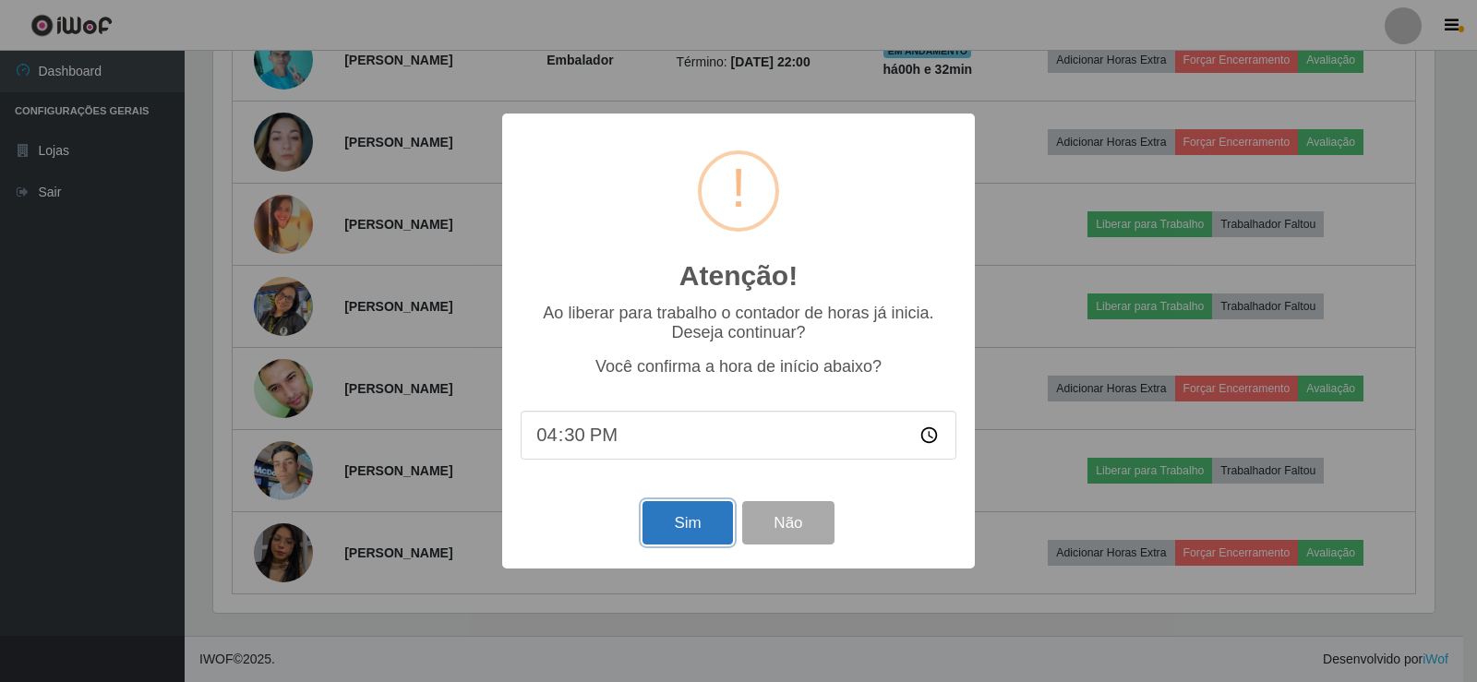
click at [701, 532] on button "Sim" at bounding box center [688, 522] width 90 height 43
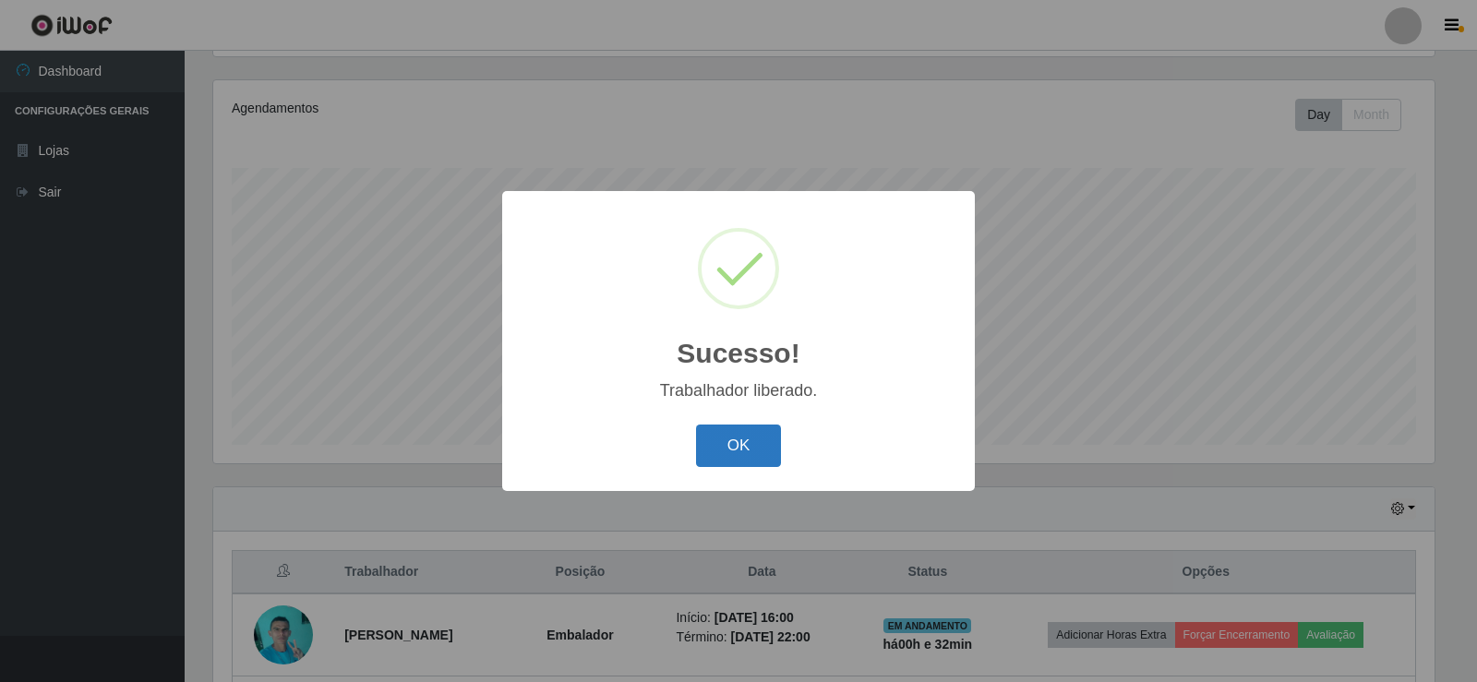
click at [737, 451] on button "OK" at bounding box center [739, 446] width 86 height 43
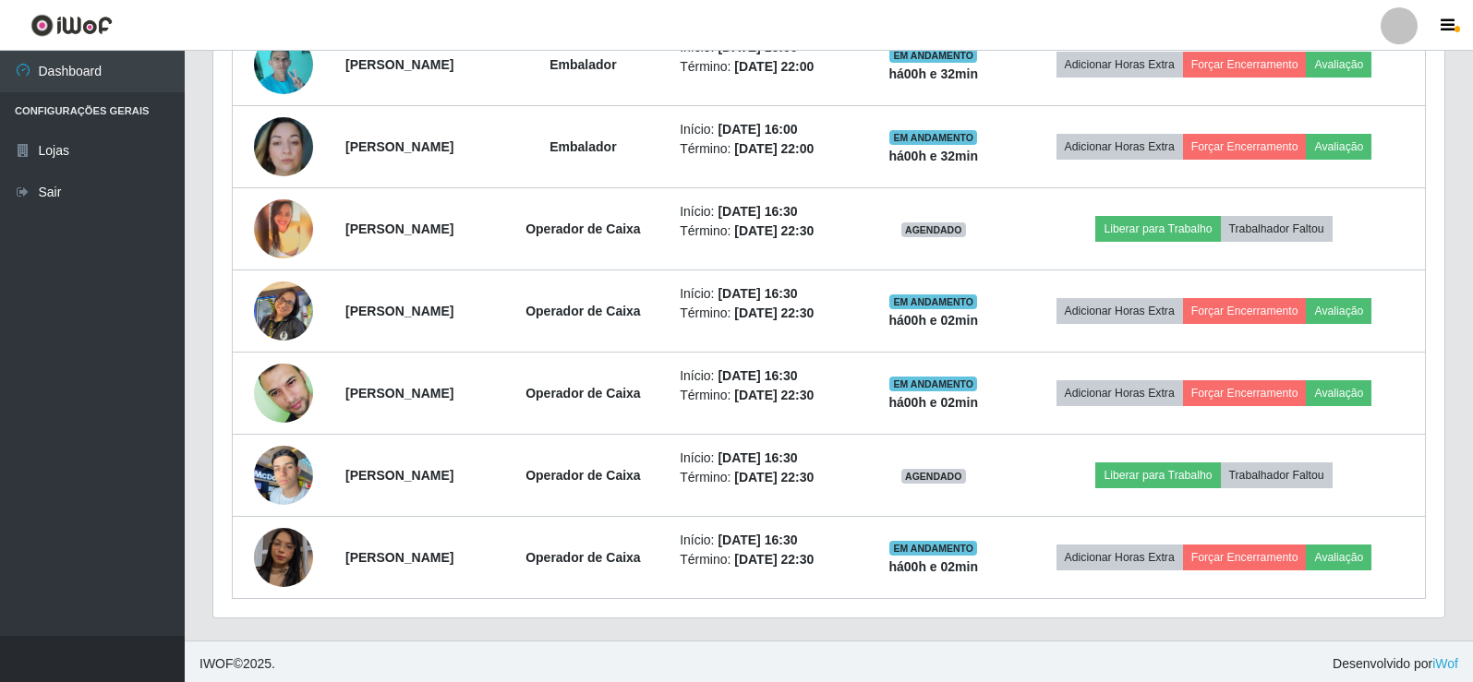
scroll to position [790, 0]
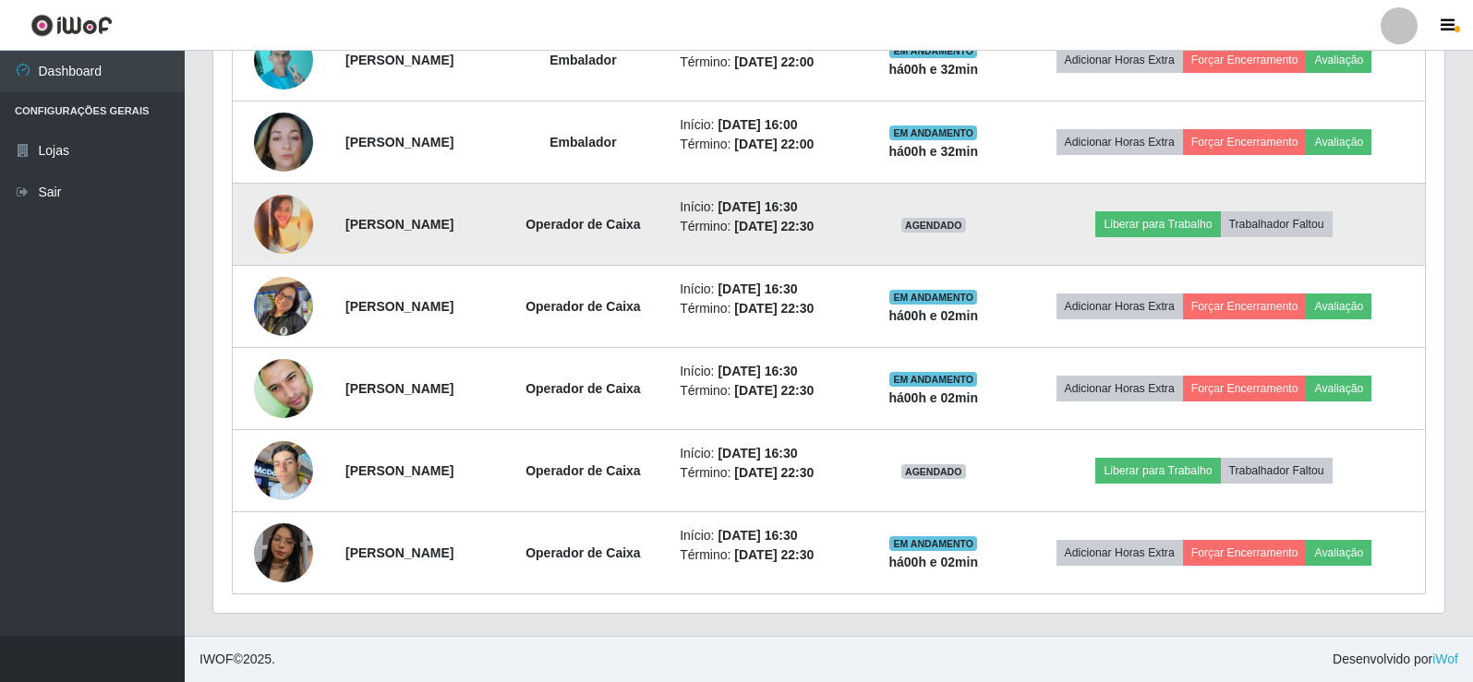
click at [279, 228] on img at bounding box center [283, 224] width 59 height 59
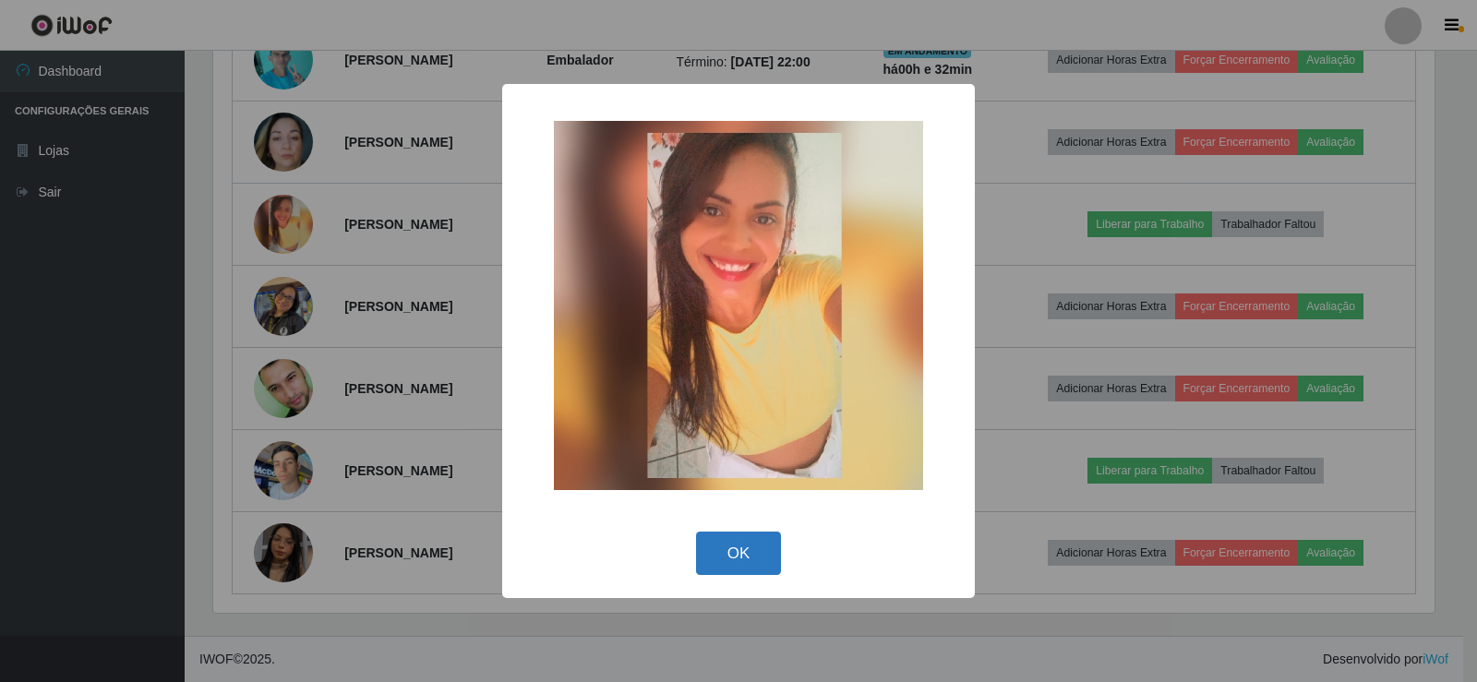
click at [740, 546] on button "OK" at bounding box center [739, 553] width 86 height 43
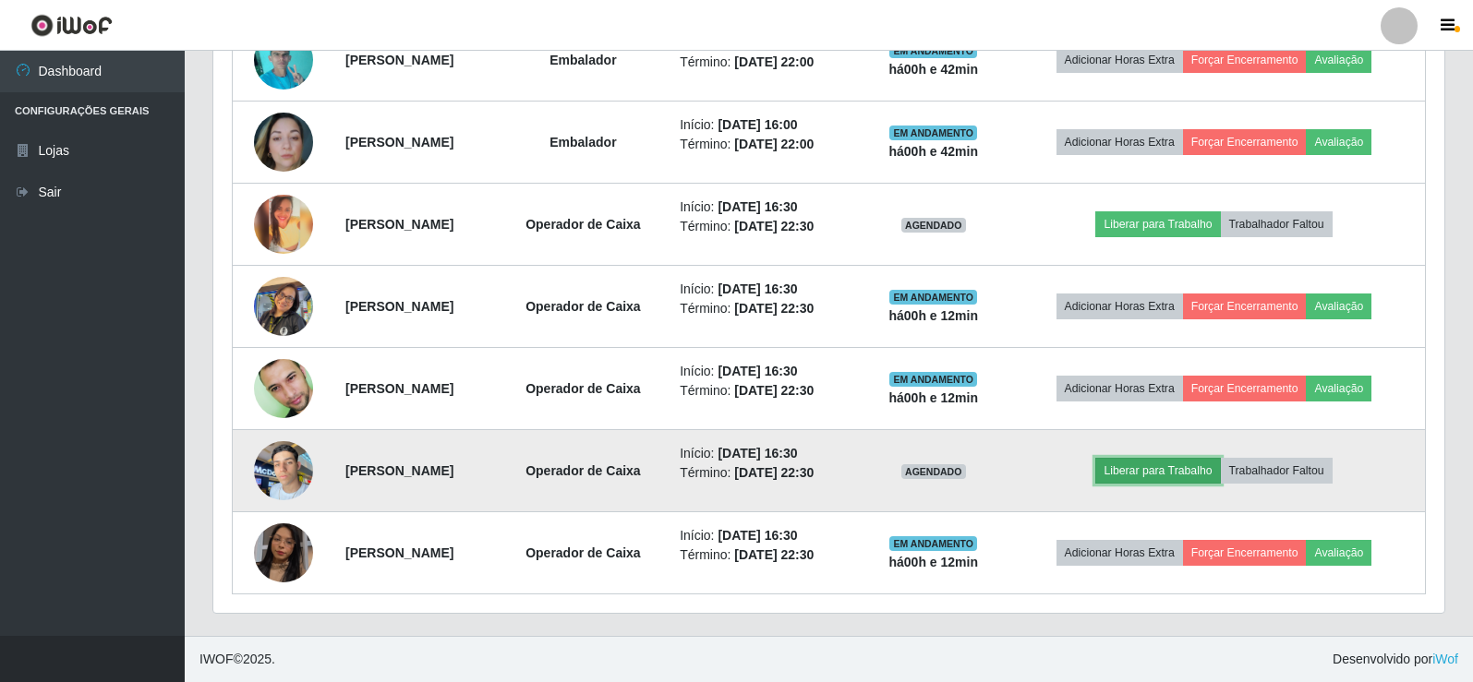
click at [1147, 460] on button "Liberar para Trabalho" at bounding box center [1157, 471] width 125 height 26
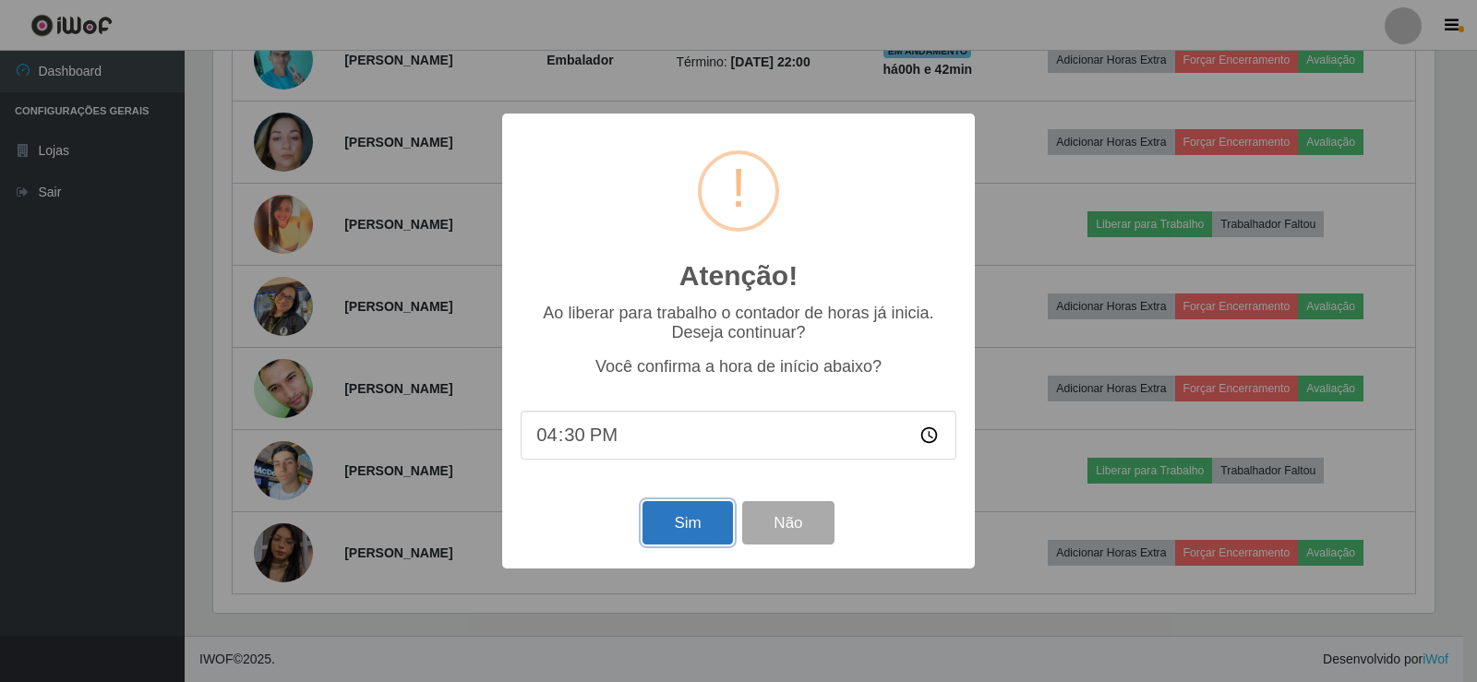
click at [717, 518] on button "Sim" at bounding box center [688, 522] width 90 height 43
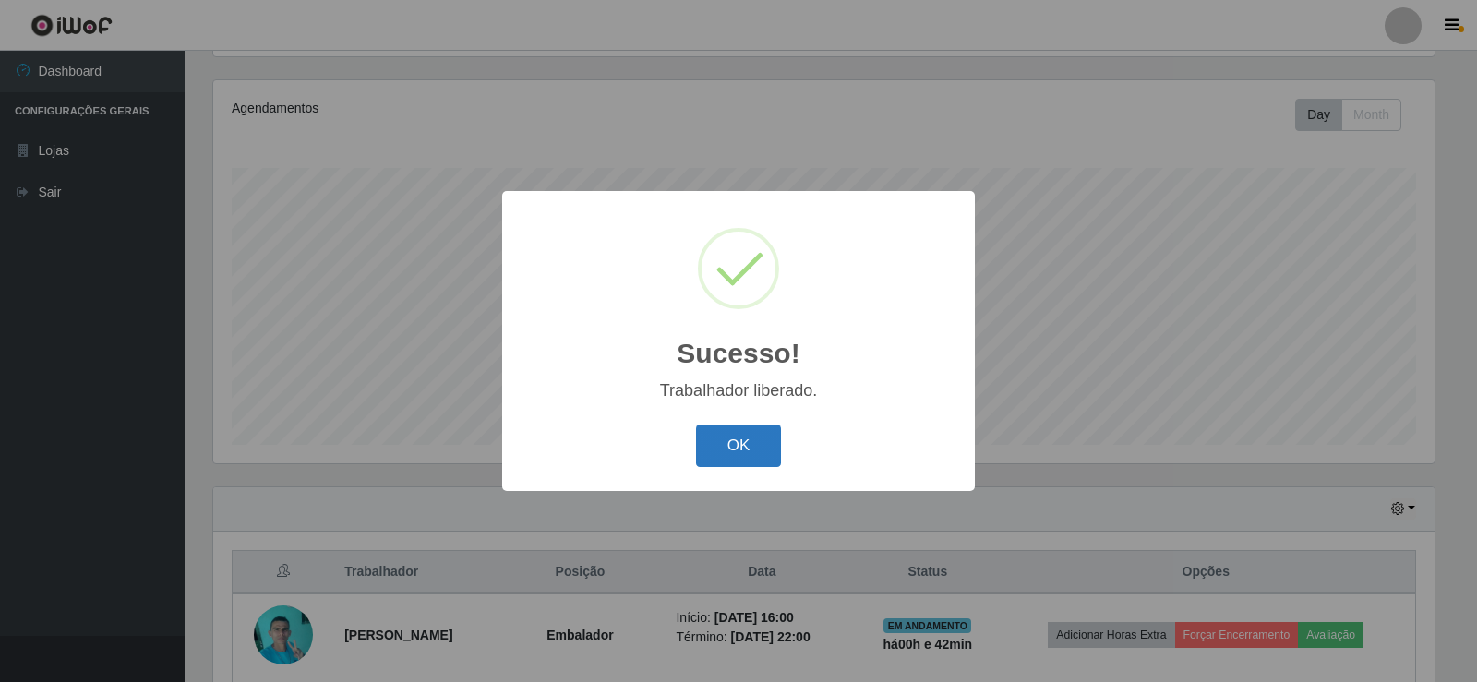
click at [752, 438] on button "OK" at bounding box center [739, 446] width 86 height 43
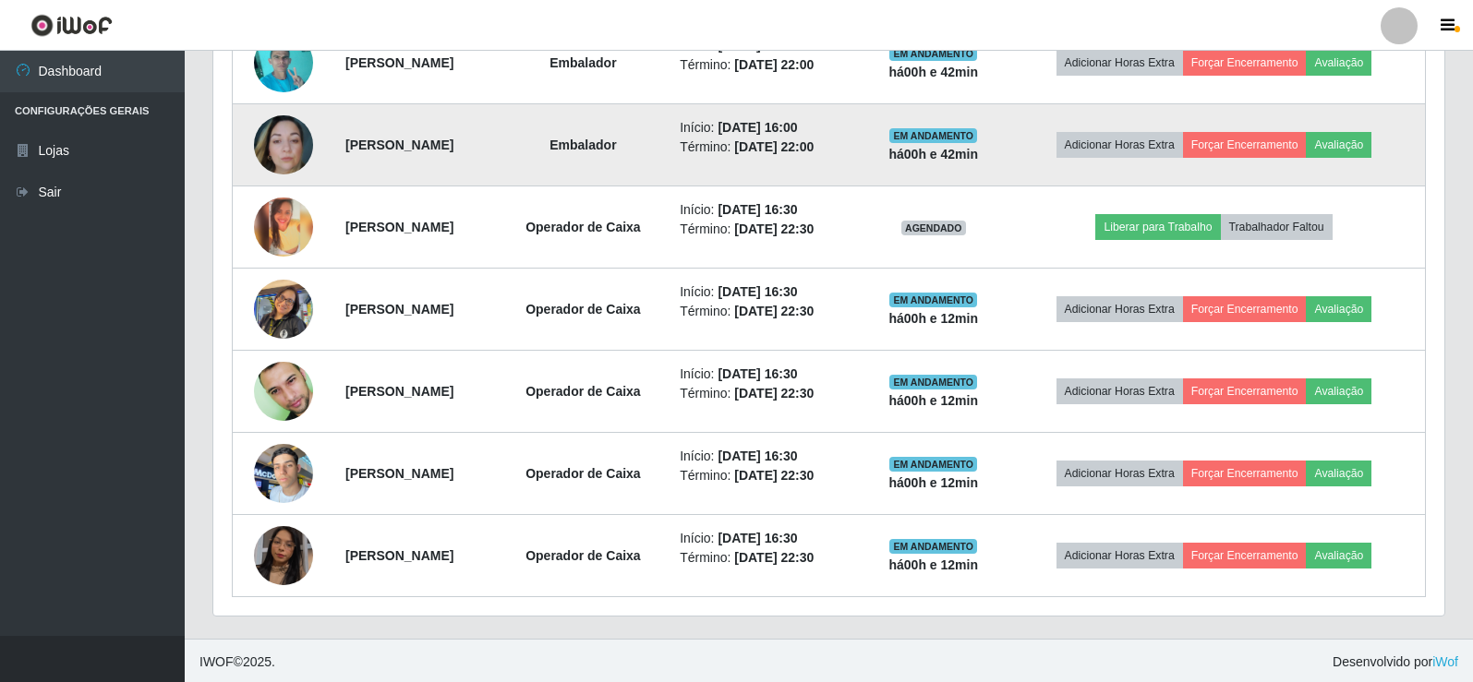
scroll to position [790, 0]
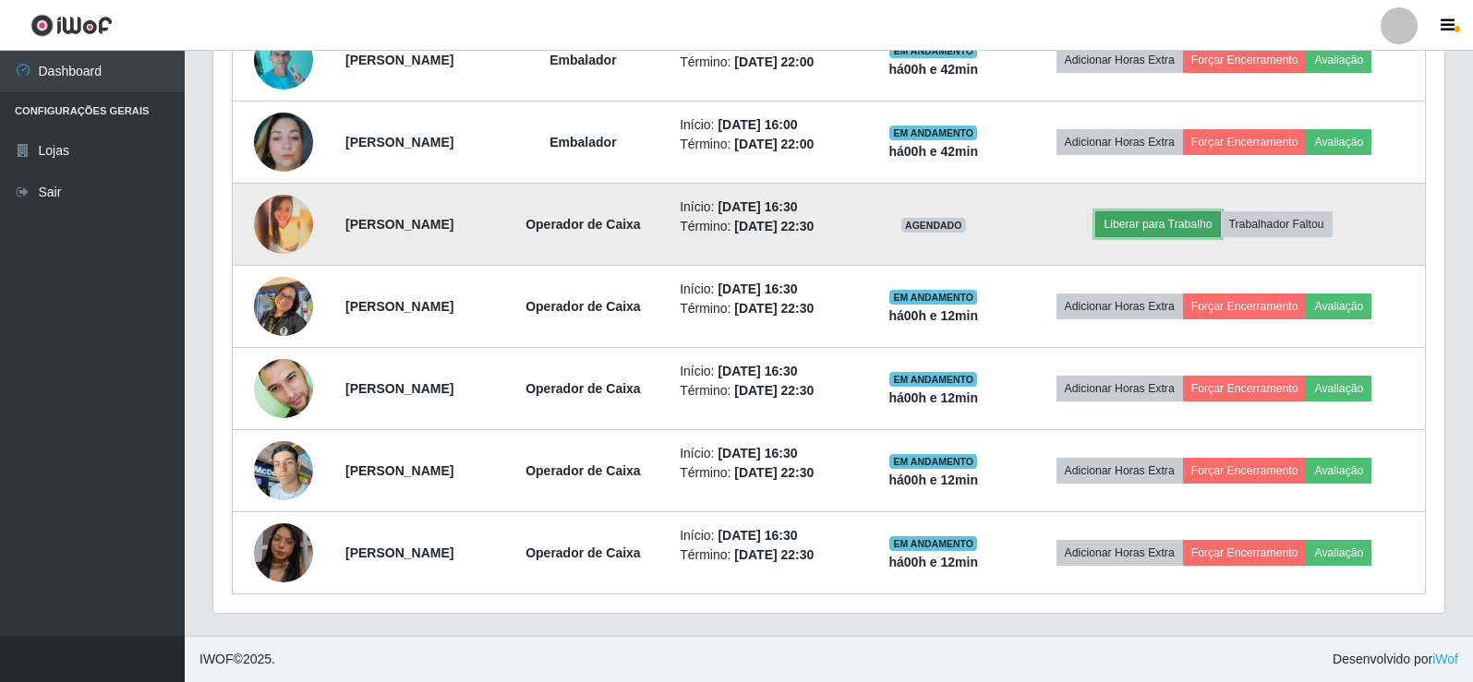
click at [1149, 235] on button "Liberar para Trabalho" at bounding box center [1157, 224] width 125 height 26
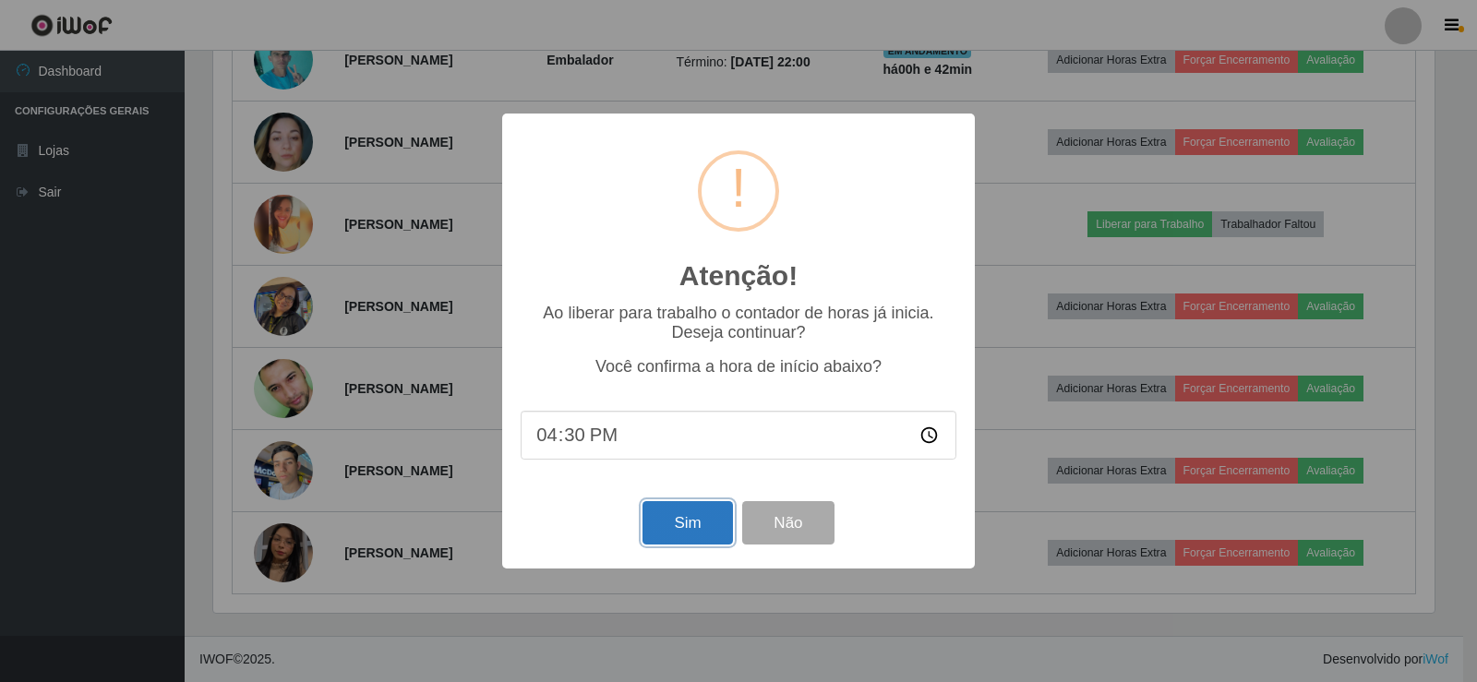
click at [665, 537] on button "Sim" at bounding box center [688, 522] width 90 height 43
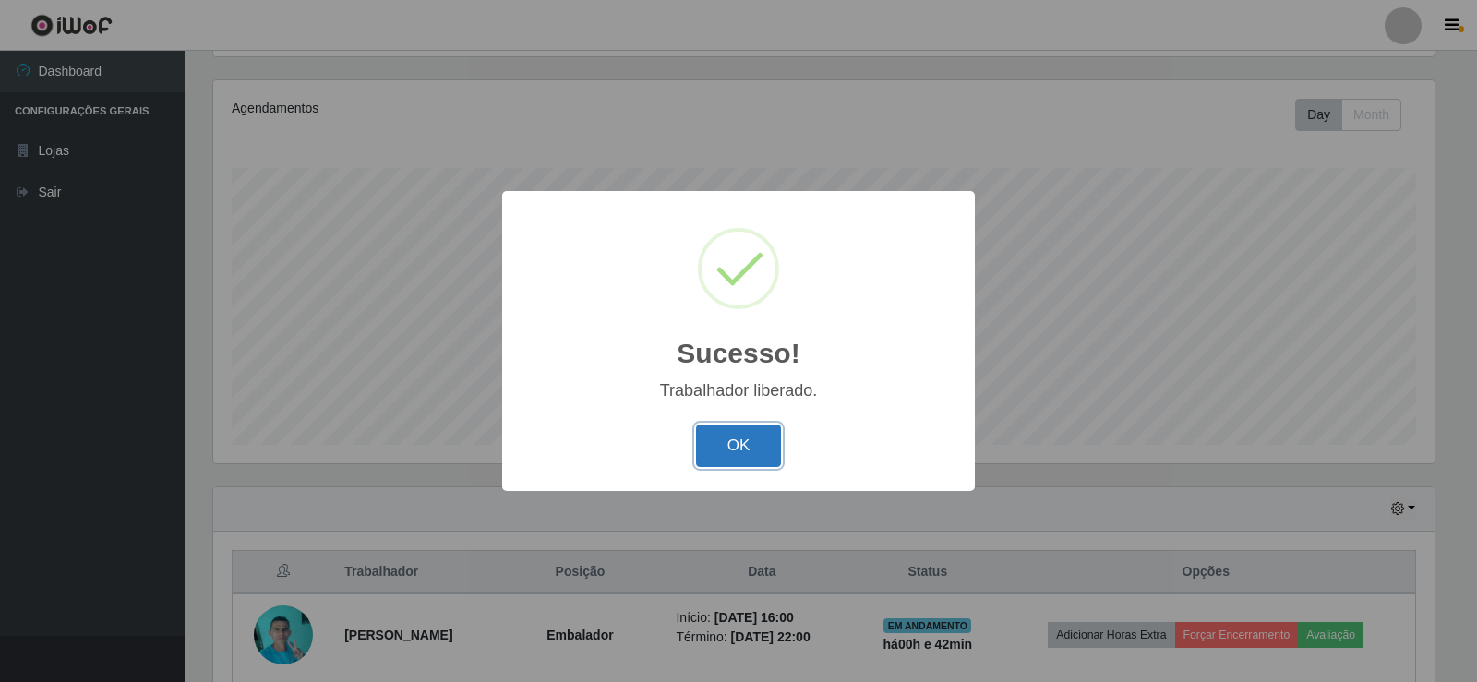
click at [755, 440] on button "OK" at bounding box center [739, 446] width 86 height 43
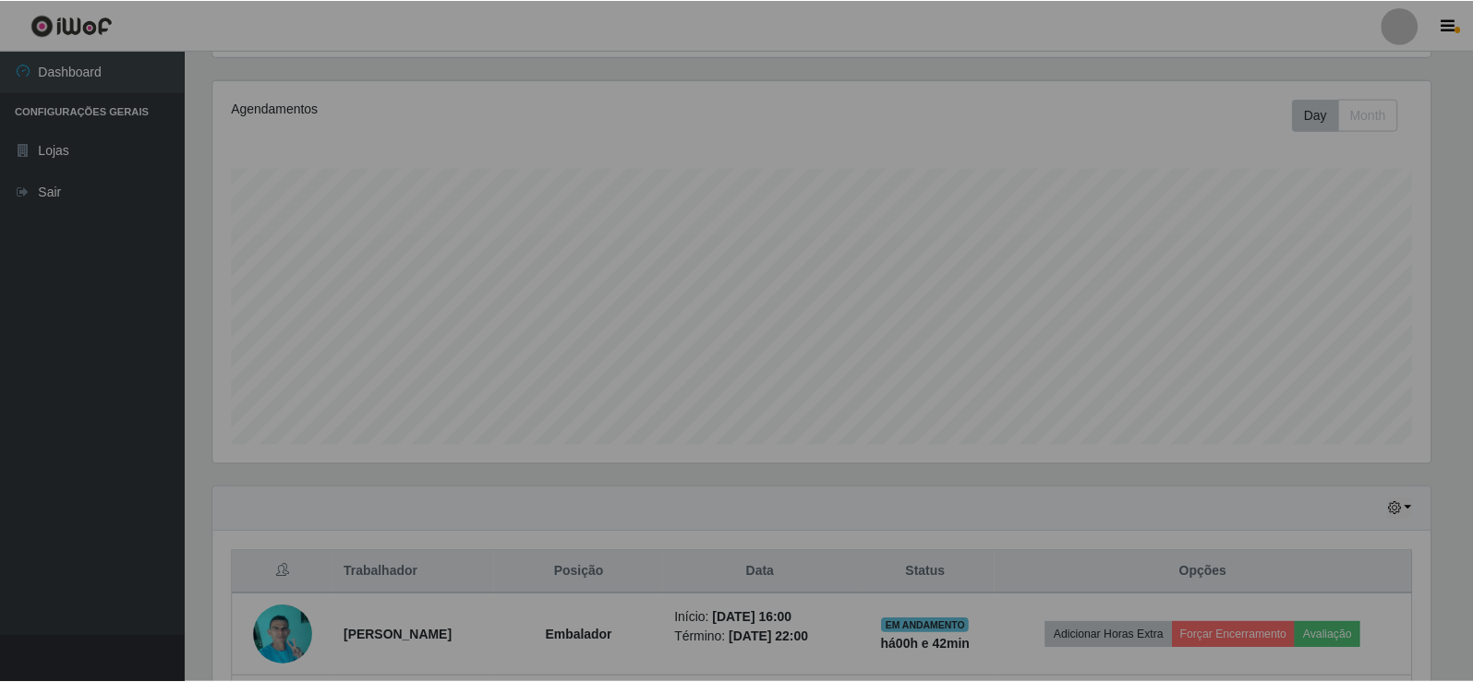
scroll to position [383, 1231]
